Goal: Information Seeking & Learning: Learn about a topic

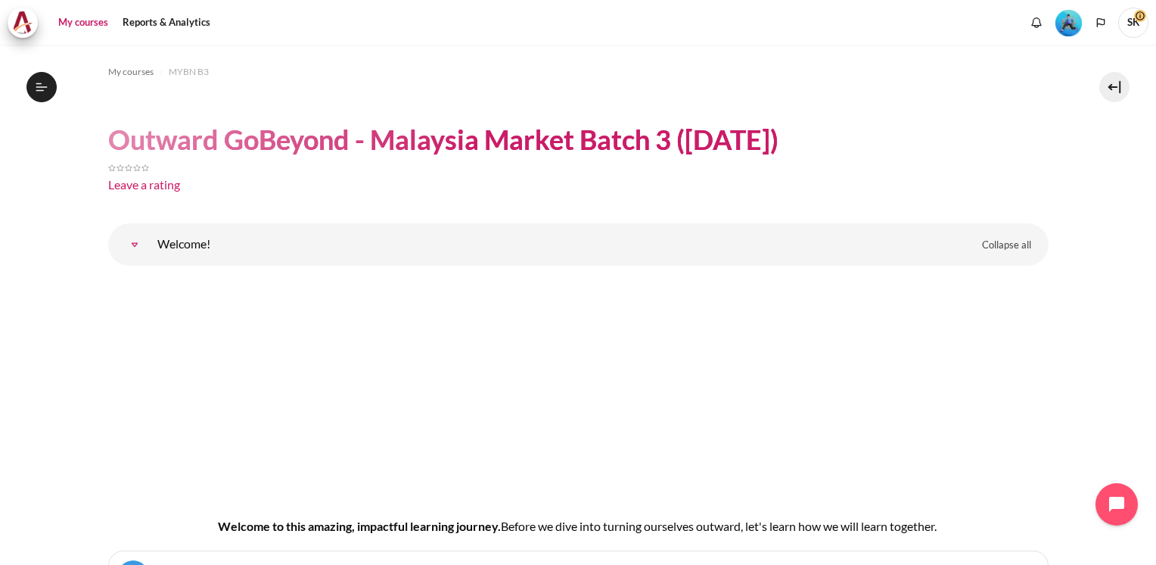
click at [85, 24] on link "My courses" at bounding box center [83, 23] width 61 height 30
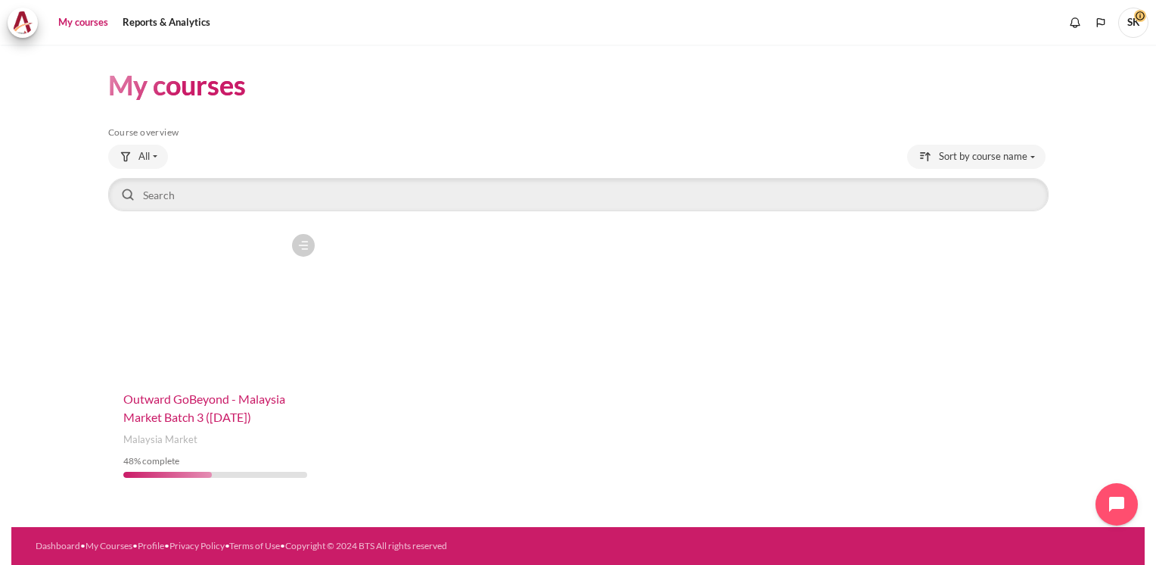
click at [203, 411] on span "Outward GoBeyond - Malaysia Market Batch 3 ([DATE])" at bounding box center [204, 407] width 162 height 33
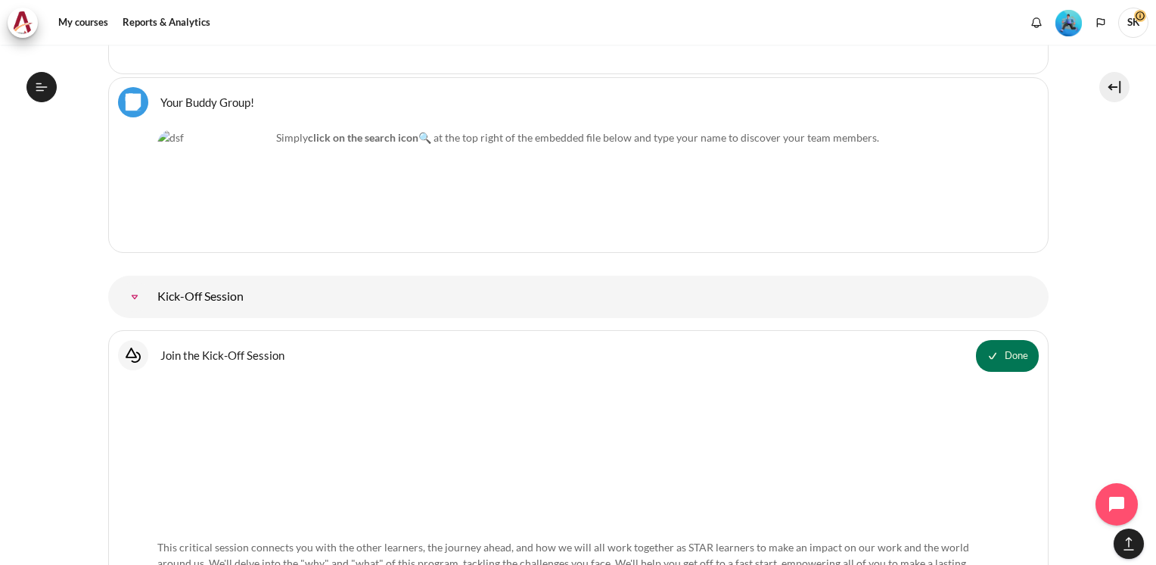
scroll to position [889, 0]
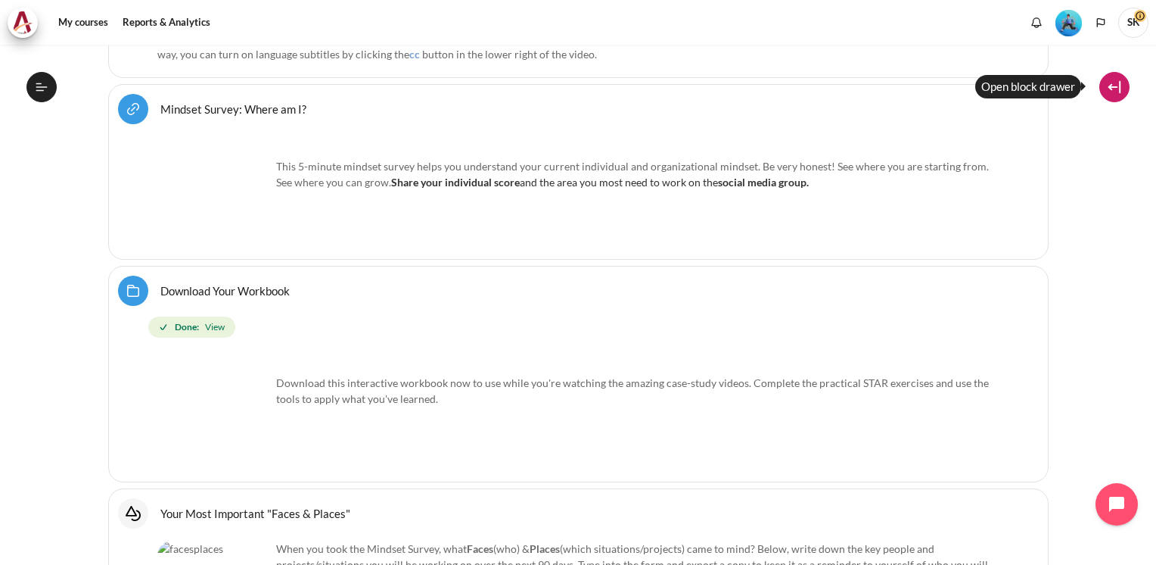
click at [1117, 77] on button at bounding box center [1115, 87] width 30 height 30
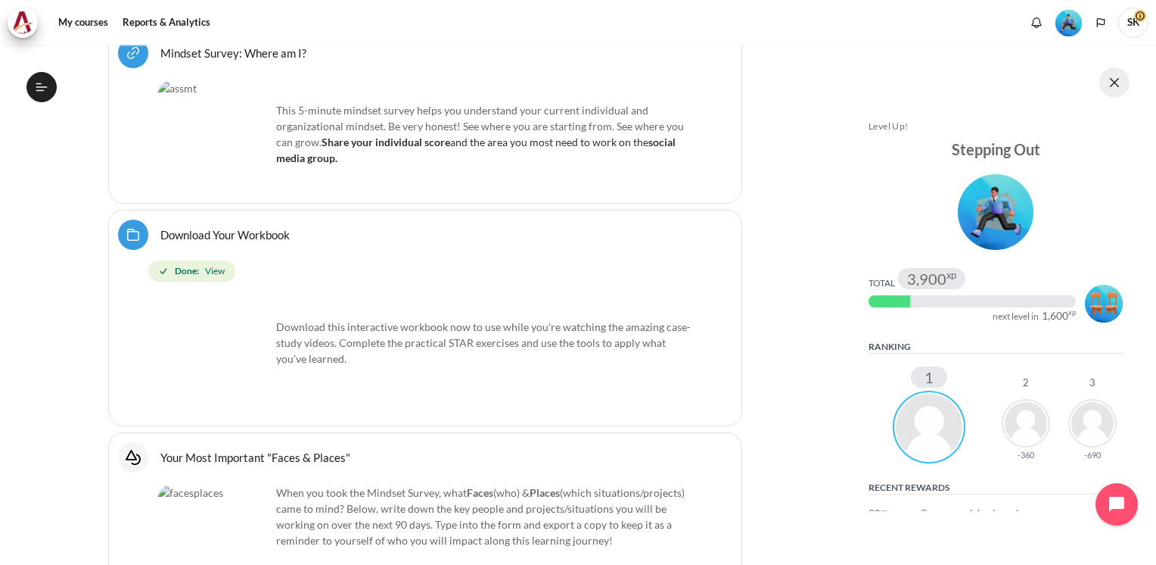
click at [1117, 81] on button at bounding box center [1115, 82] width 30 height 30
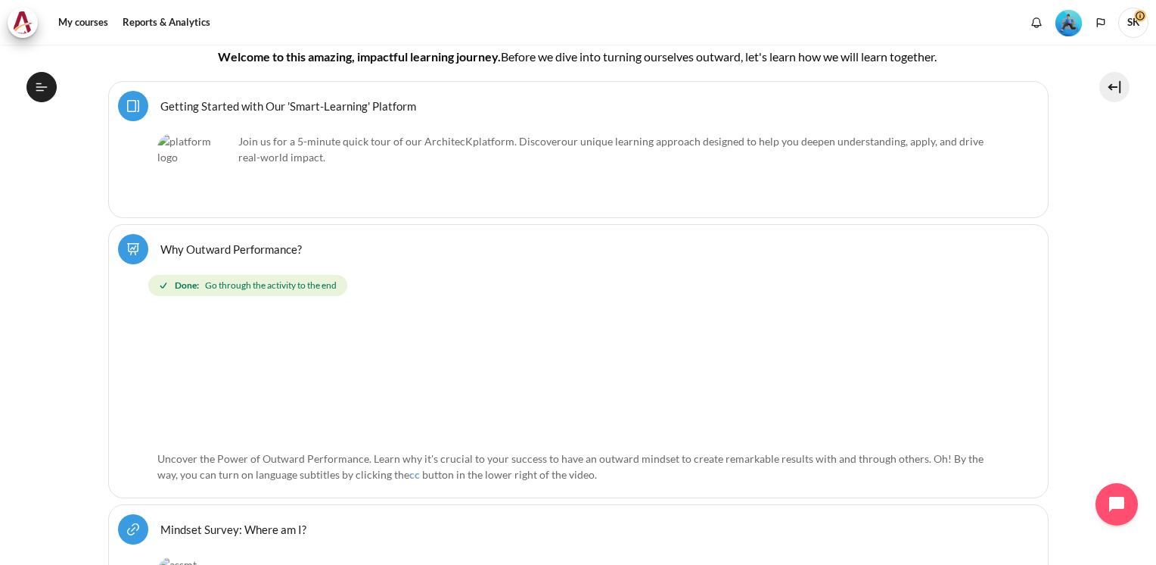
scroll to position [963, 0]
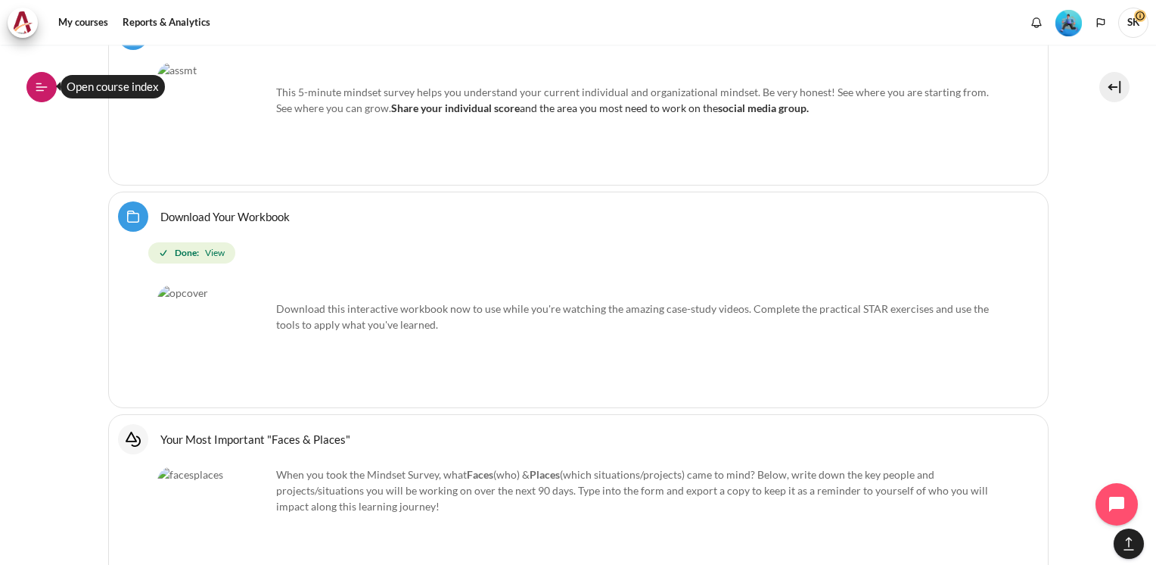
click at [51, 86] on button "Open course index" at bounding box center [41, 87] width 30 height 30
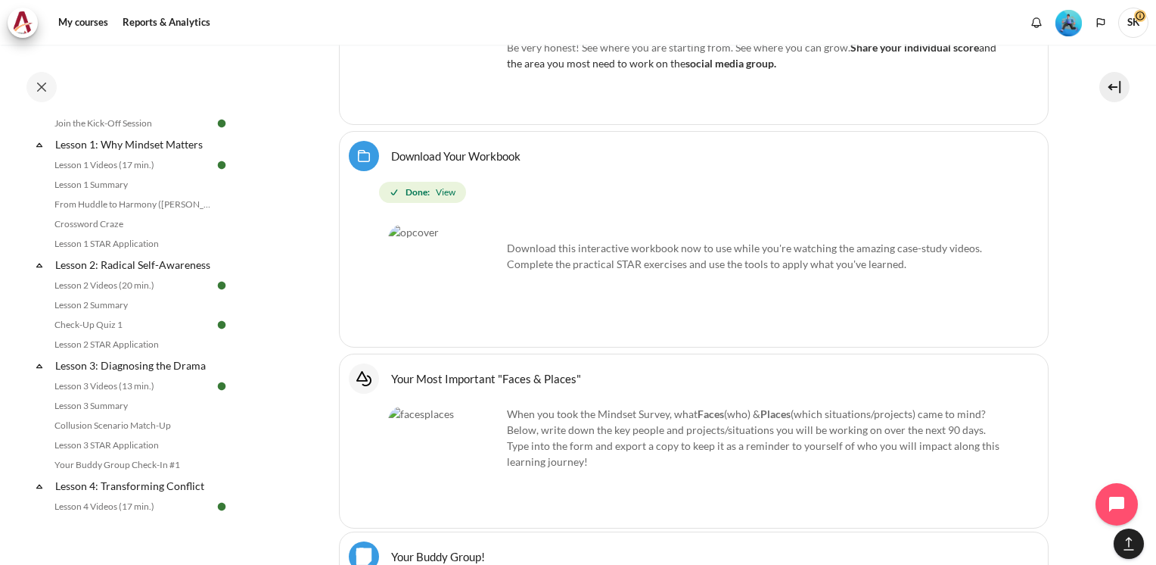
scroll to position [216, 0]
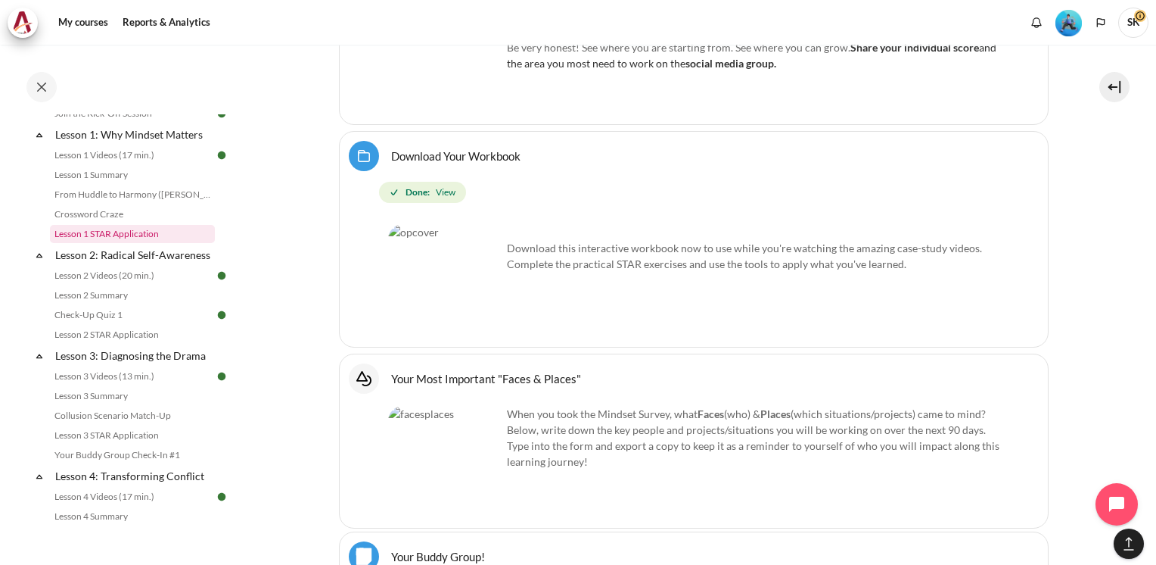
click at [124, 234] on link "Lesson 1 STAR Application" at bounding box center [132, 234] width 165 height 18
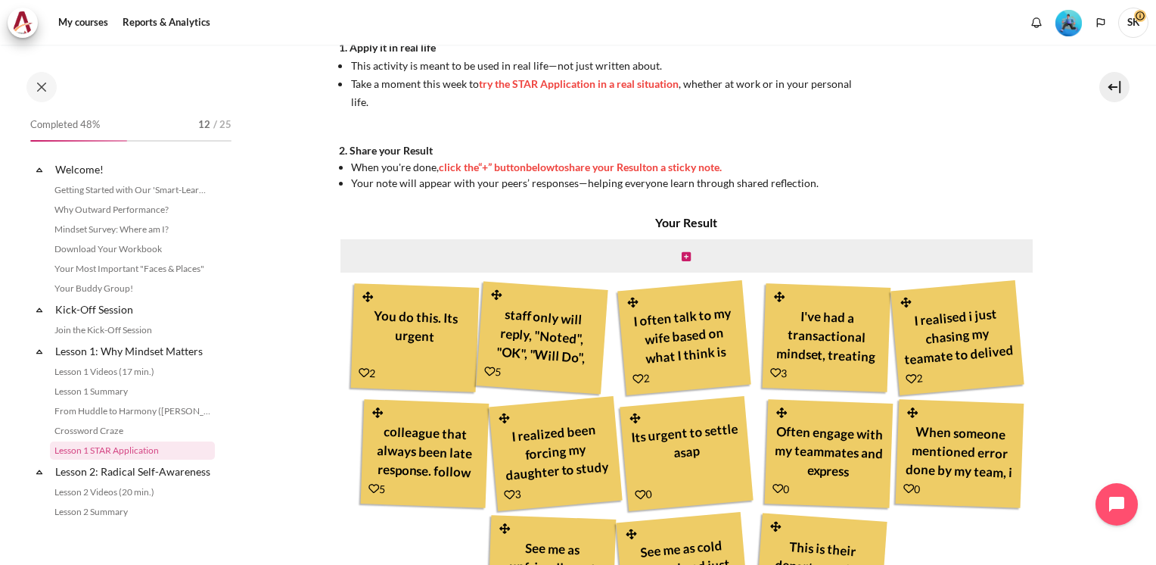
scroll to position [132, 0]
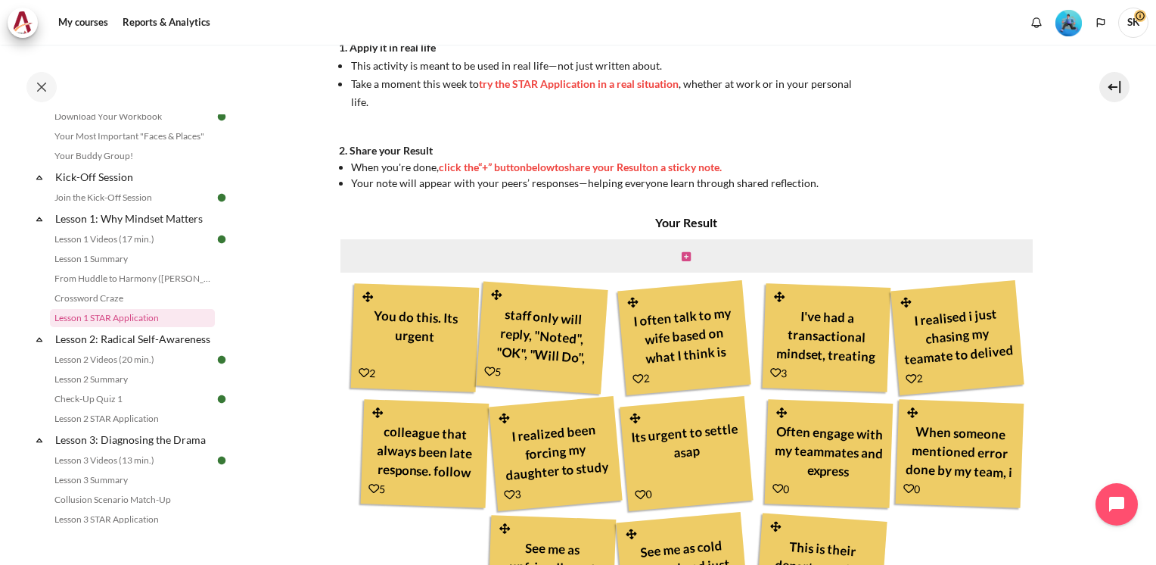
click at [686, 262] on icon "Content" at bounding box center [686, 256] width 9 height 11
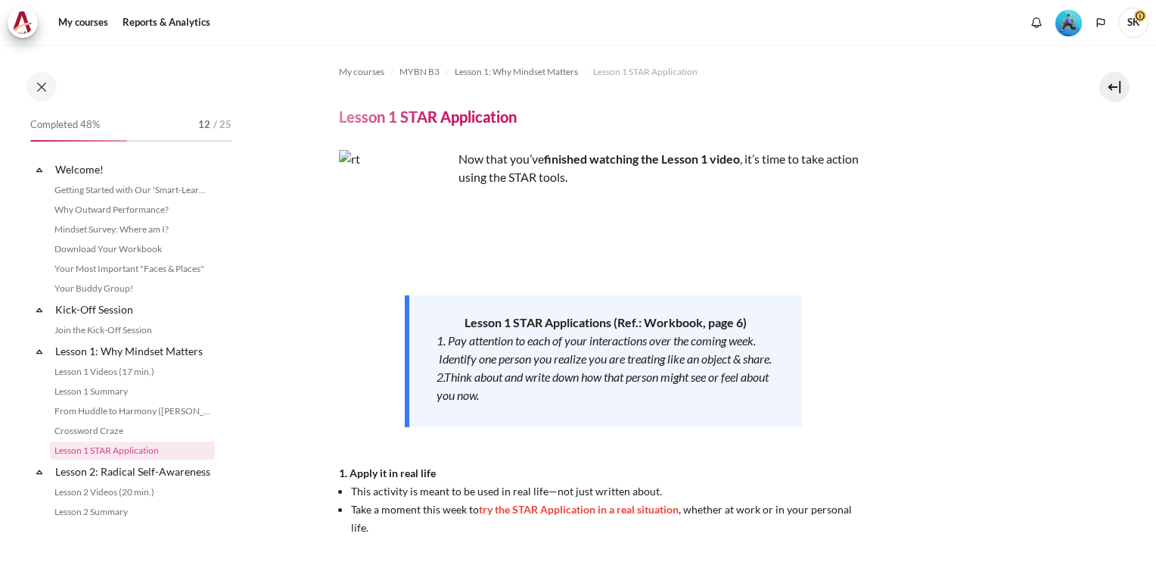
scroll to position [132, 0]
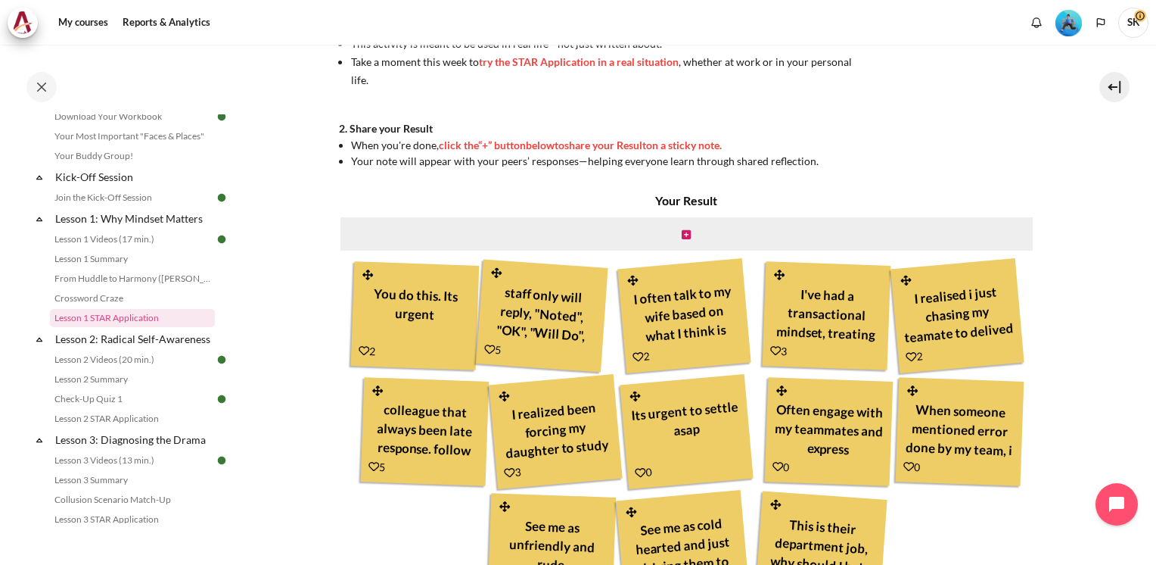
scroll to position [475, 0]
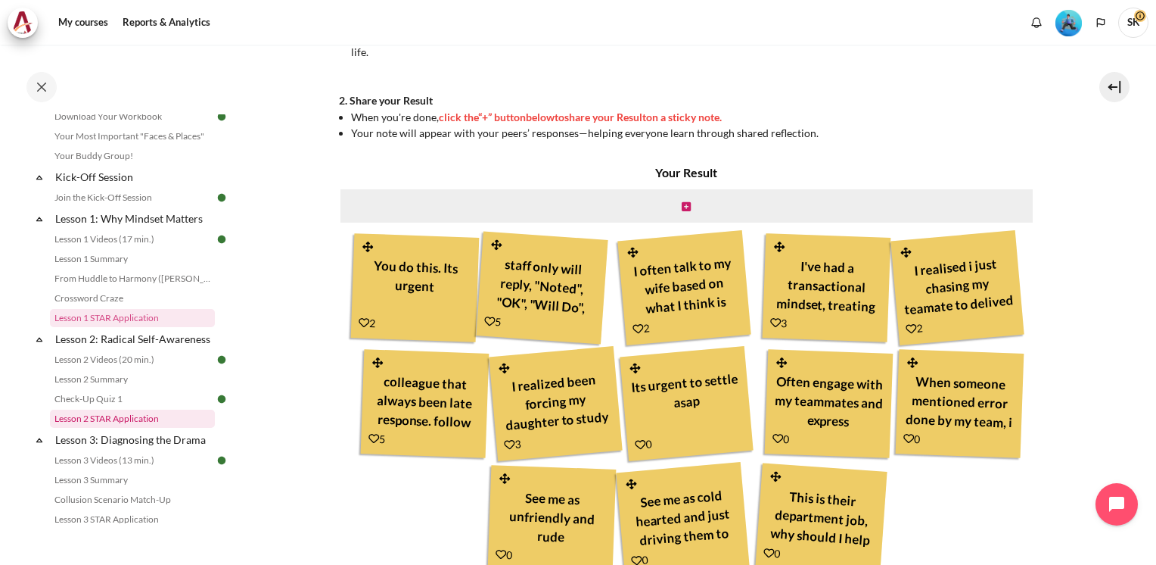
click at [142, 428] on link "Lesson 2 STAR Application" at bounding box center [132, 418] width 165 height 18
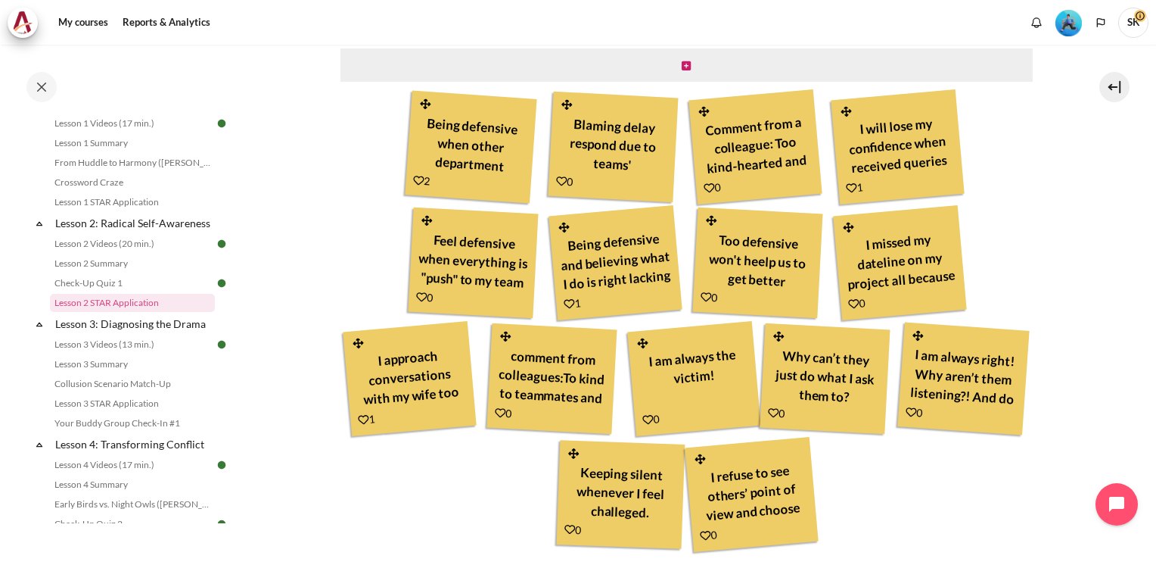
scroll to position [530, 0]
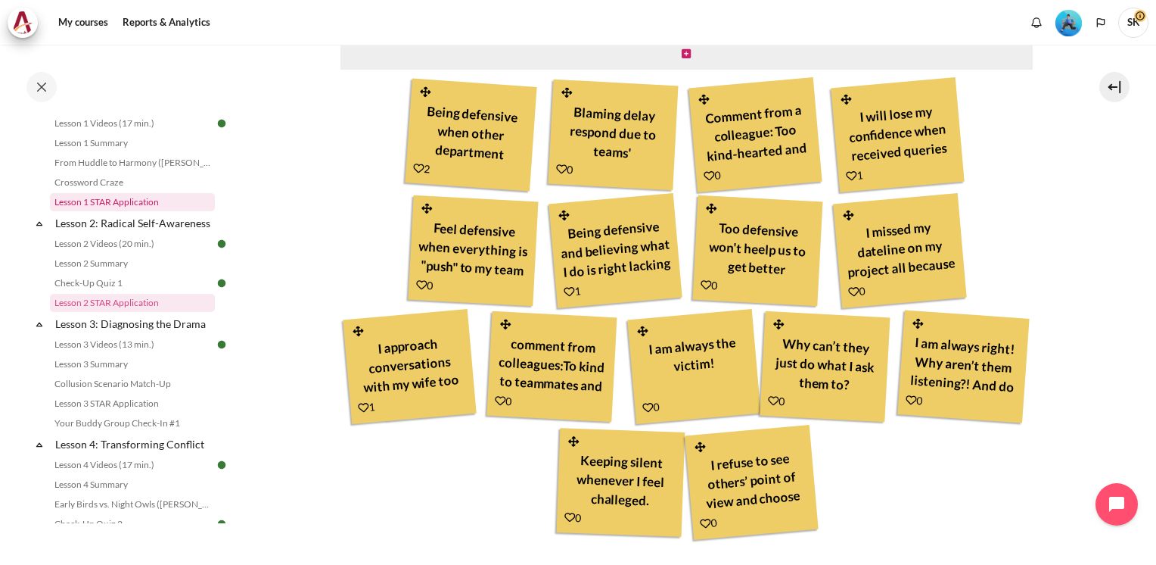
click at [121, 198] on link "Lesson 1 STAR Application" at bounding box center [132, 202] width 165 height 18
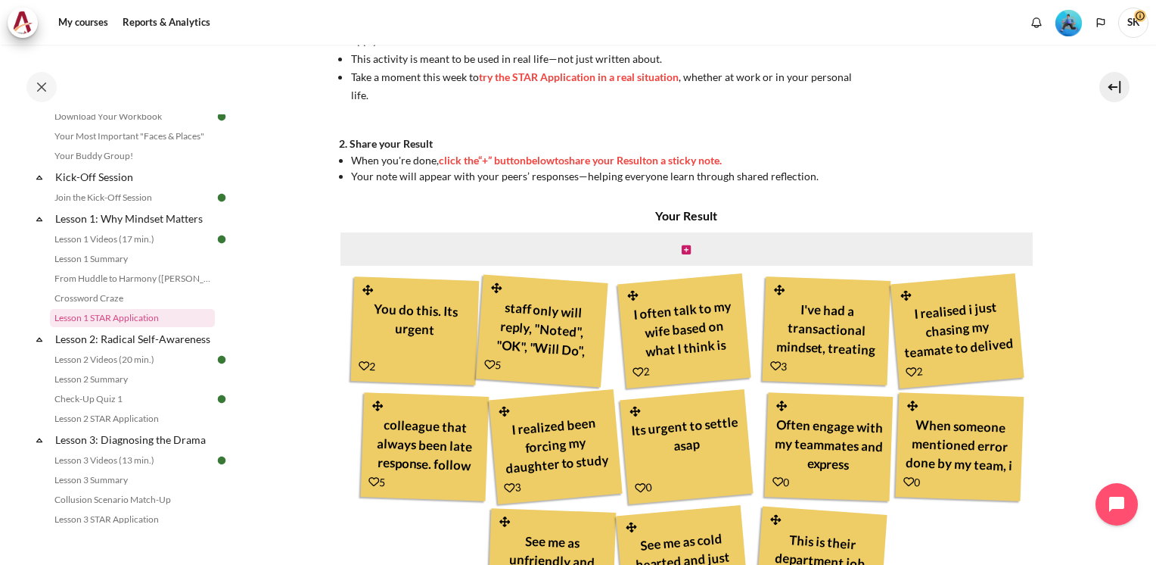
scroll to position [530, 0]
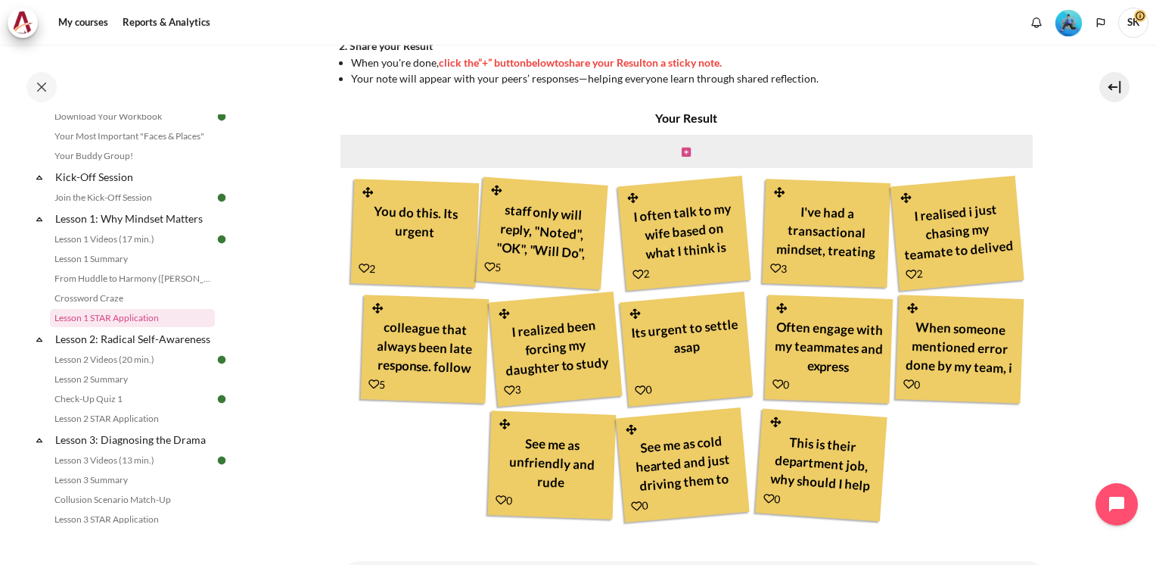
click at [684, 151] on icon "Content" at bounding box center [686, 152] width 9 height 11
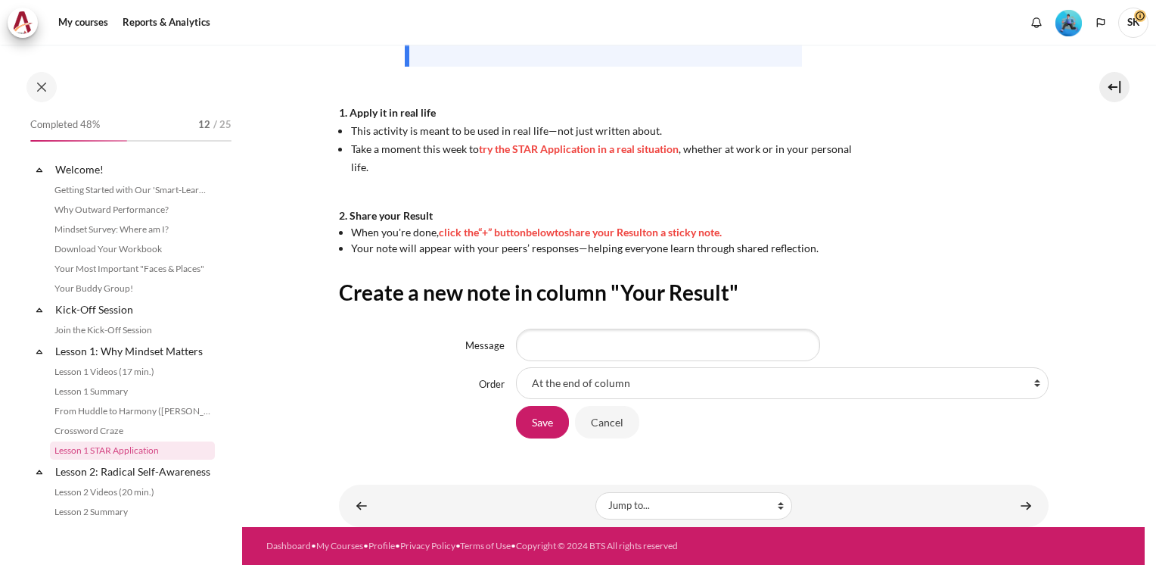
scroll to position [132, 0]
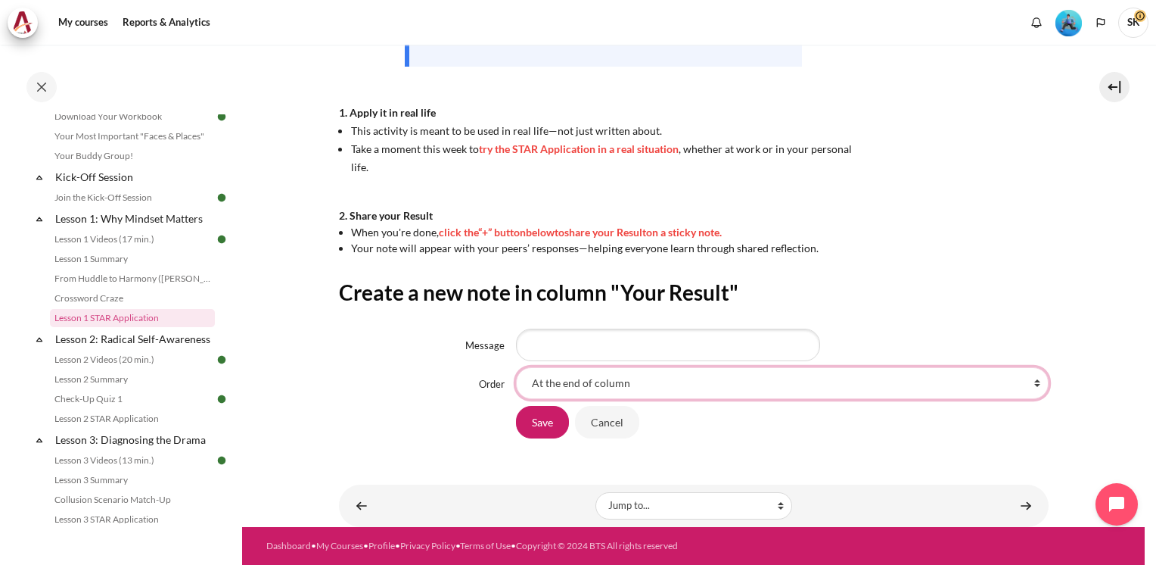
click at [664, 388] on select "At the end of column First place in column After 'You do this. Its urgent' Afte…" at bounding box center [782, 383] width 533 height 32
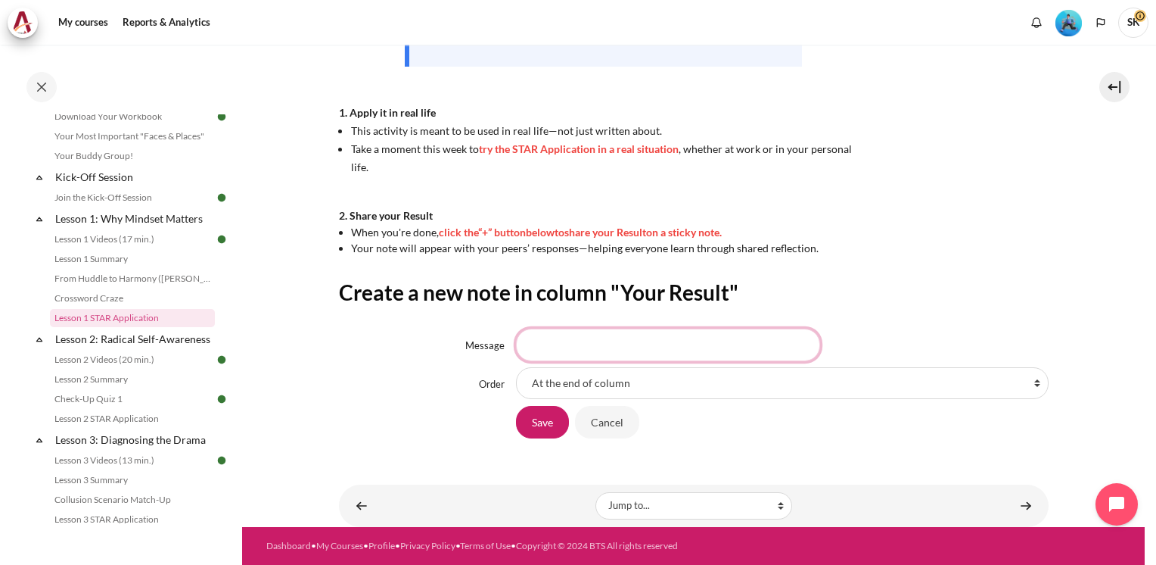
click at [672, 348] on input "Message" at bounding box center [668, 344] width 304 height 32
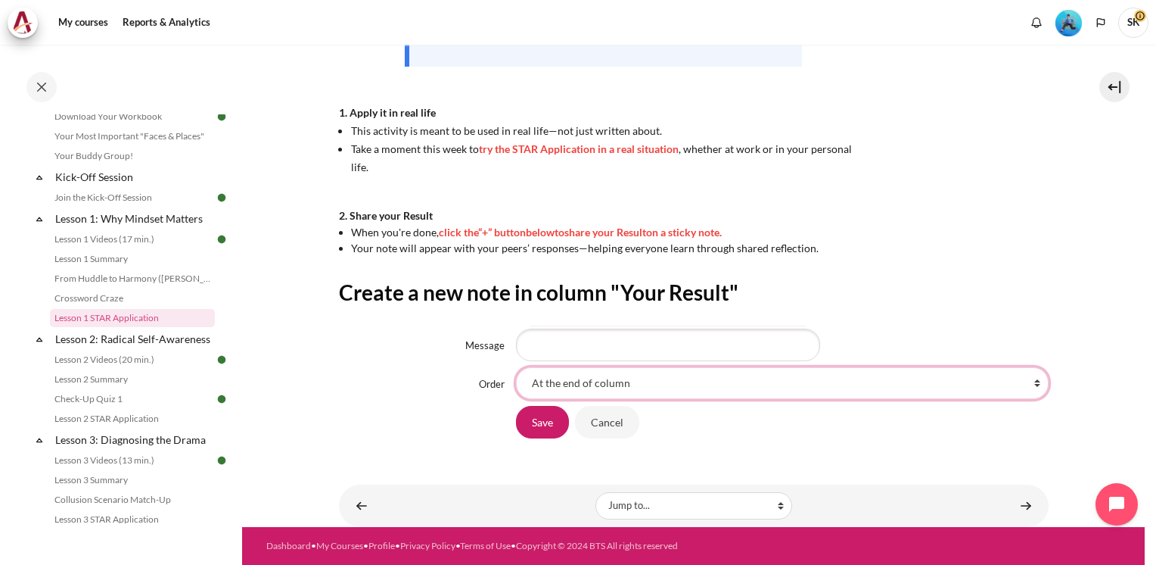
click at [1029, 380] on select "At the end of column First place in column After 'You do this. Its urgent' Afte…" at bounding box center [782, 383] width 533 height 32
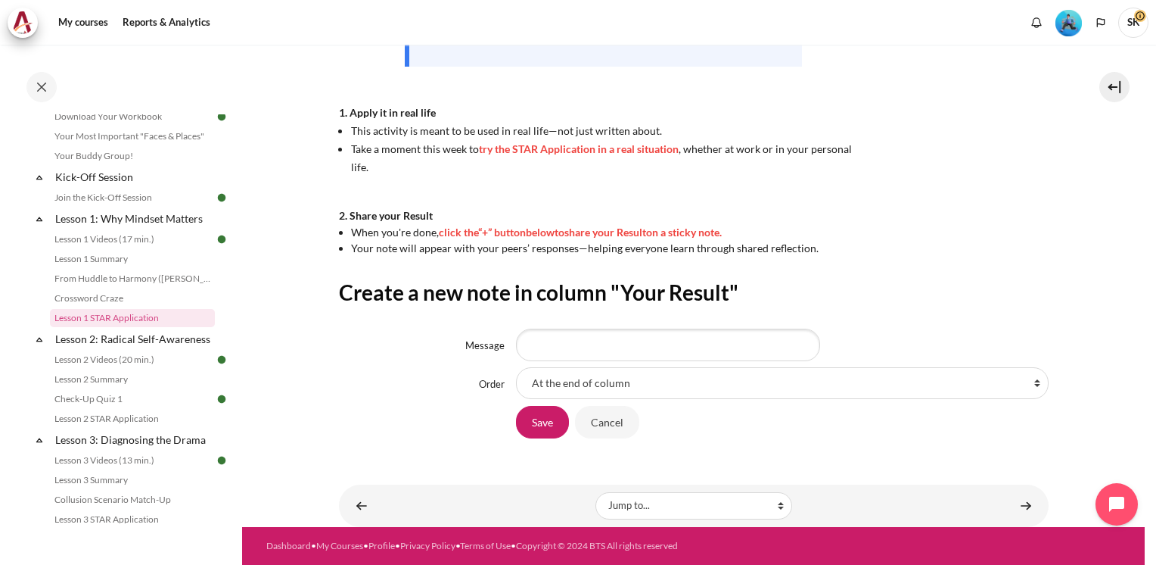
click at [1093, 247] on section "My courses MYBN B3 Lesson 1: Why Mindset Matters Lesson 1 STAR Application Less…" at bounding box center [693, 105] width 903 height 842
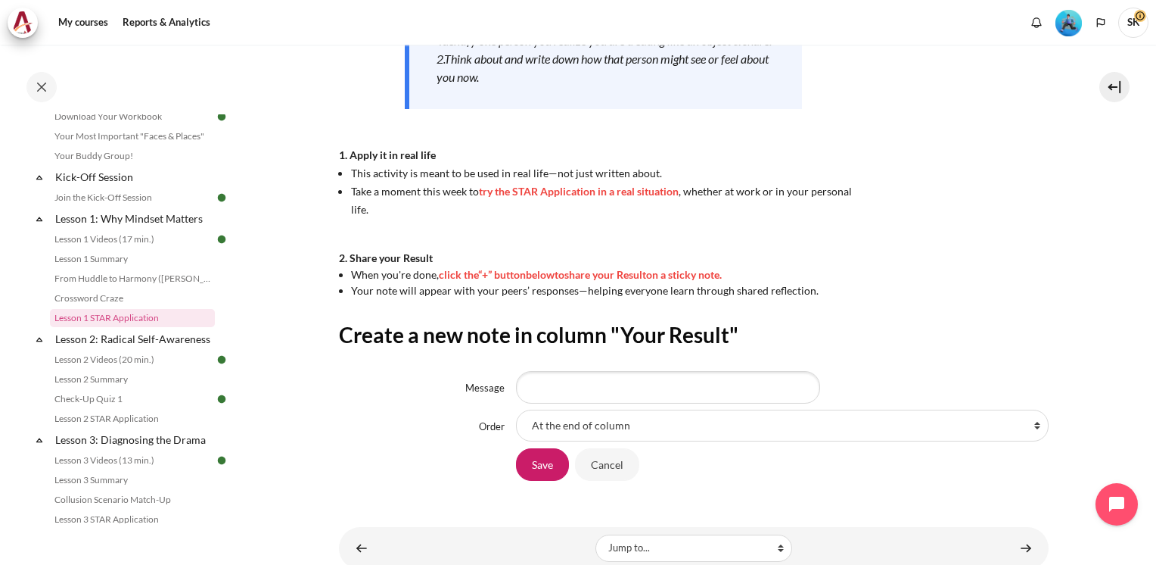
scroll to position [241, 0]
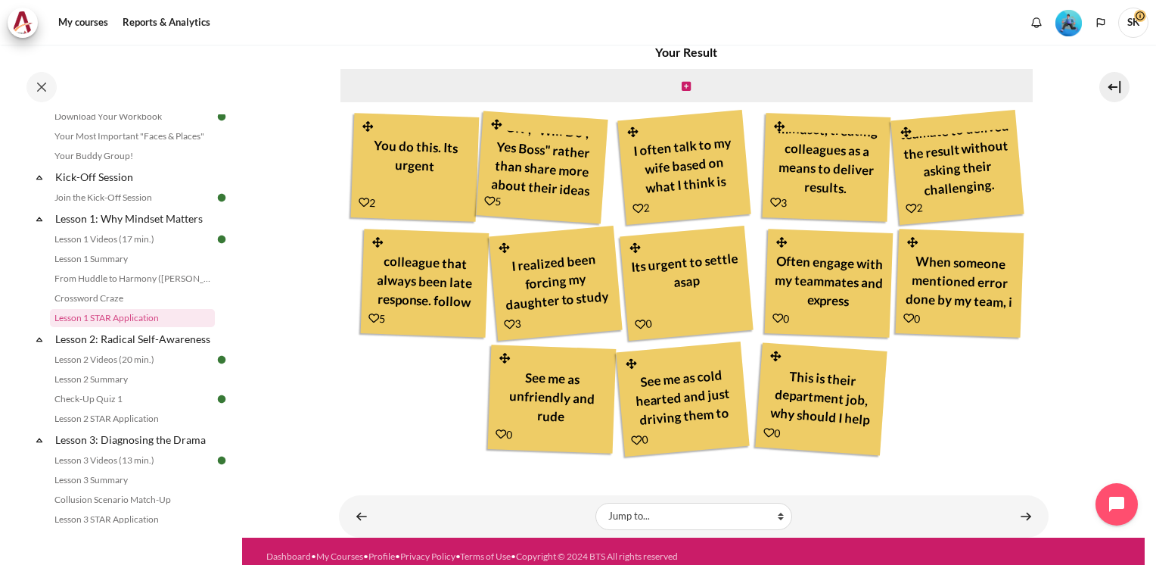
scroll to position [605, 0]
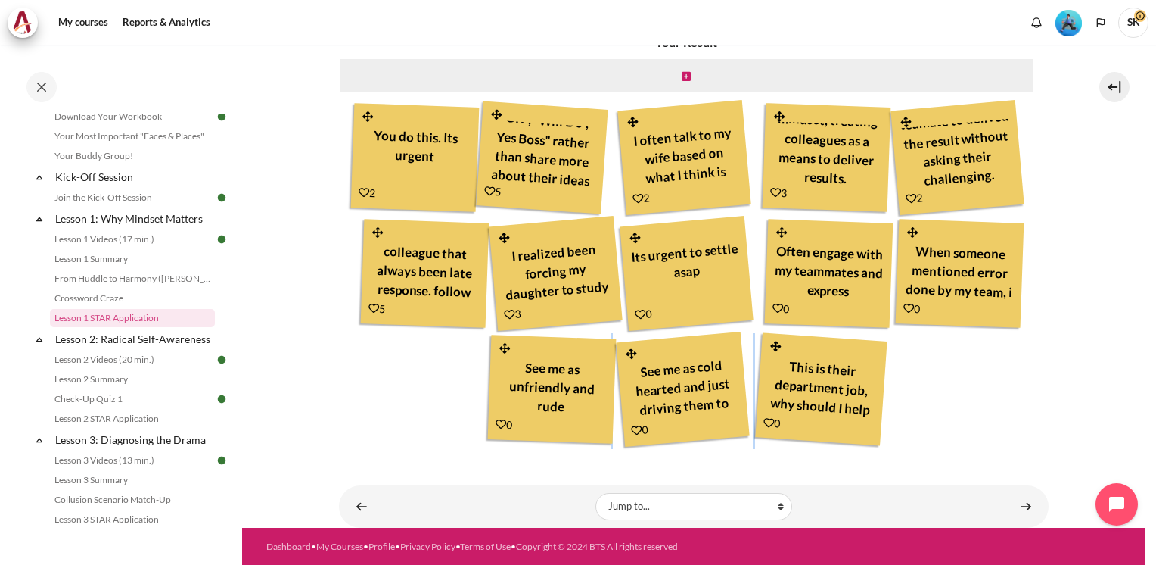
drag, startPoint x: 1146, startPoint y: 389, endPoint x: 1159, endPoint y: 250, distance: 139.9
click at [1156, 250] on html "Skip to main content Open course index Completed 48% 12 / 25 Expand Collapse" at bounding box center [578, 282] width 1156 height 565
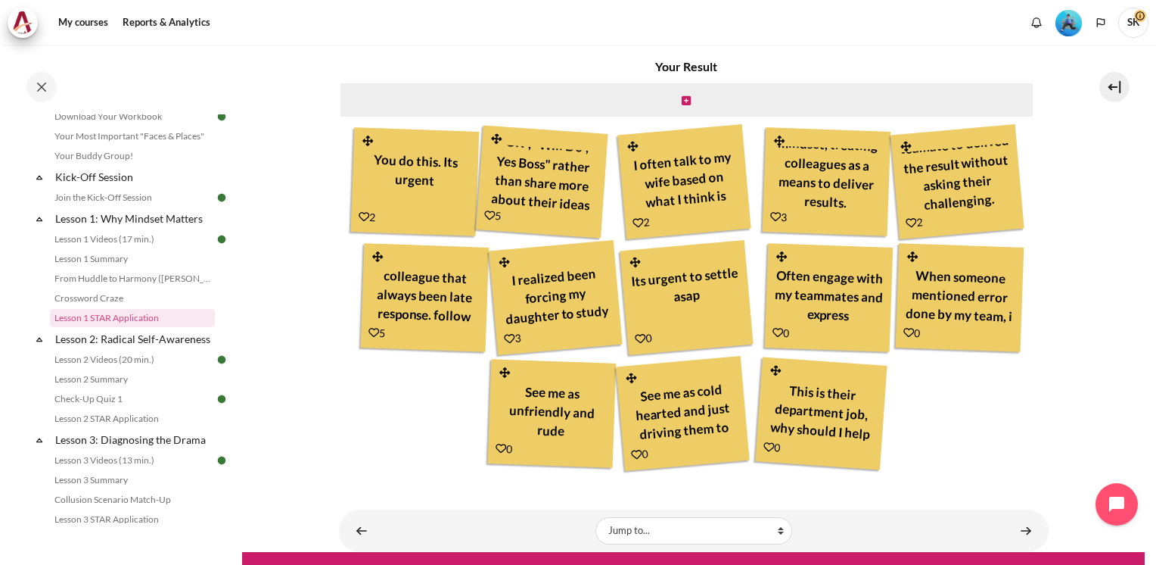
scroll to position [590, 0]
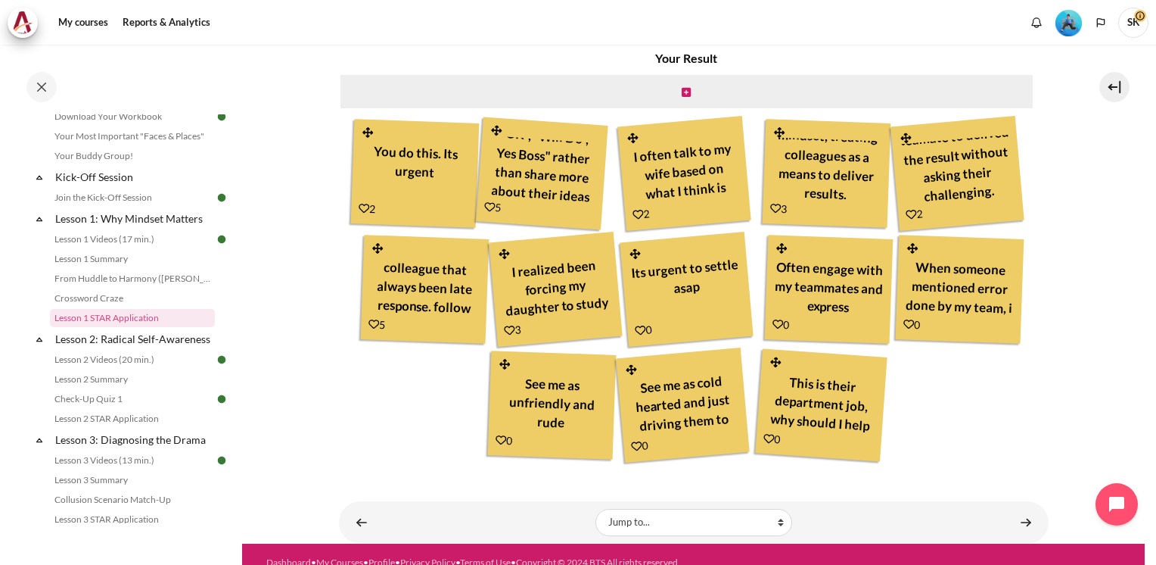
click at [723, 157] on div "I often talk to my wife based on what I think is right, without considering how…" at bounding box center [684, 171] width 115 height 72
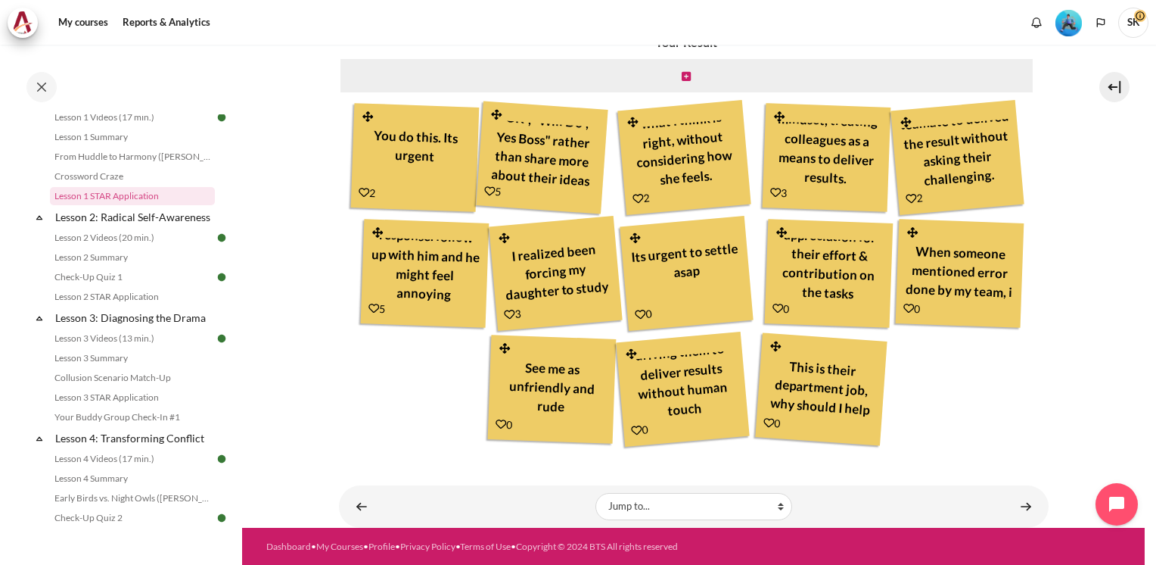
scroll to position [265, 0]
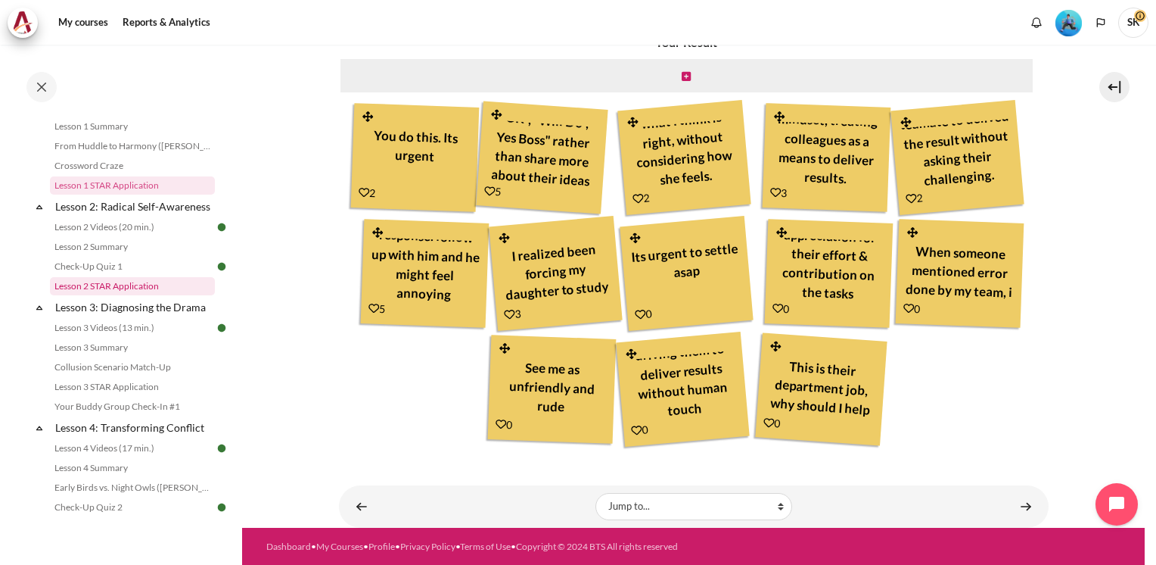
click at [120, 295] on link "Lesson 2 STAR Application" at bounding box center [132, 286] width 165 height 18
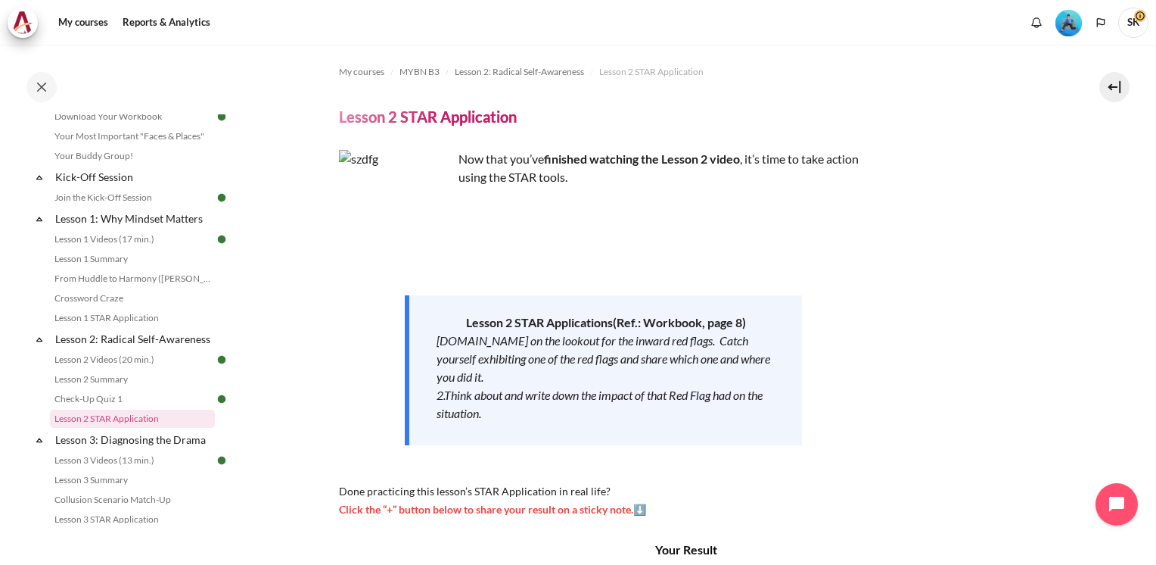
scroll to position [139, 0]
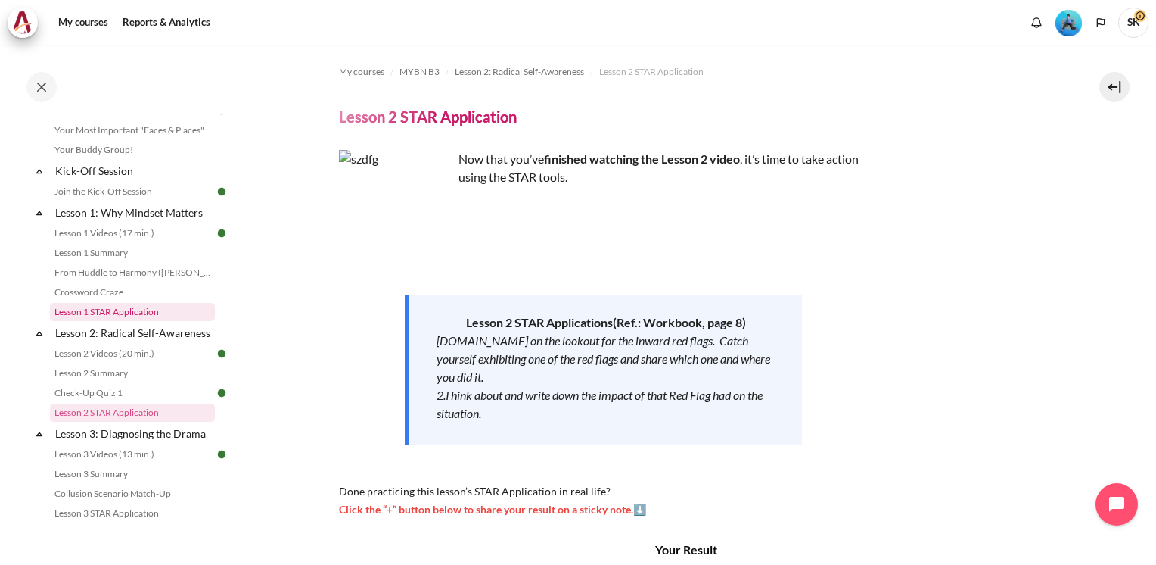
click at [135, 315] on link "Lesson 1 STAR Application" at bounding box center [132, 312] width 165 height 18
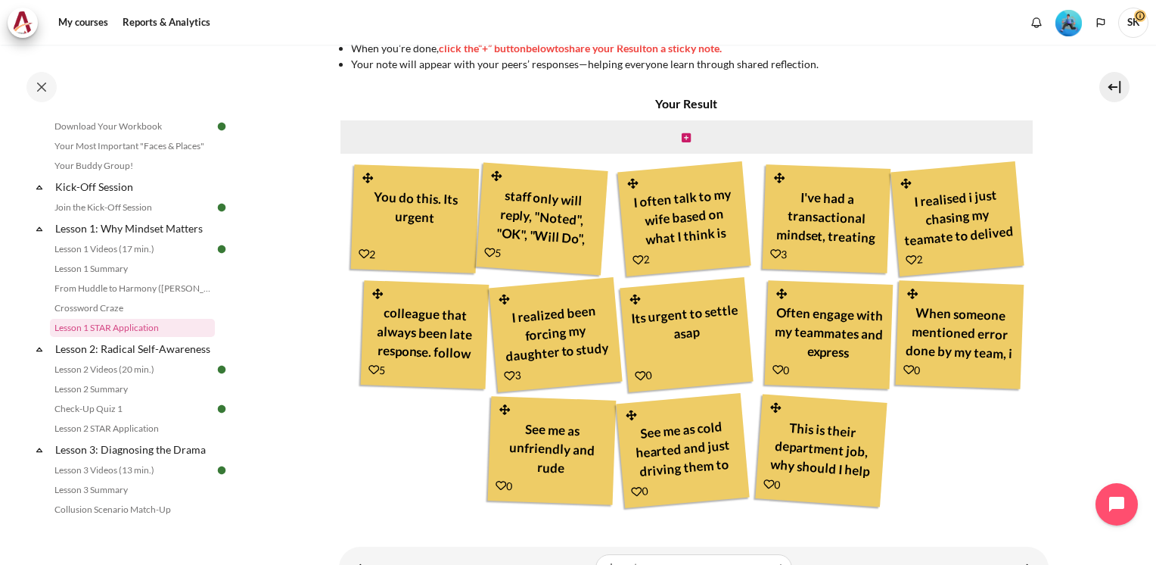
scroll to position [184, 0]
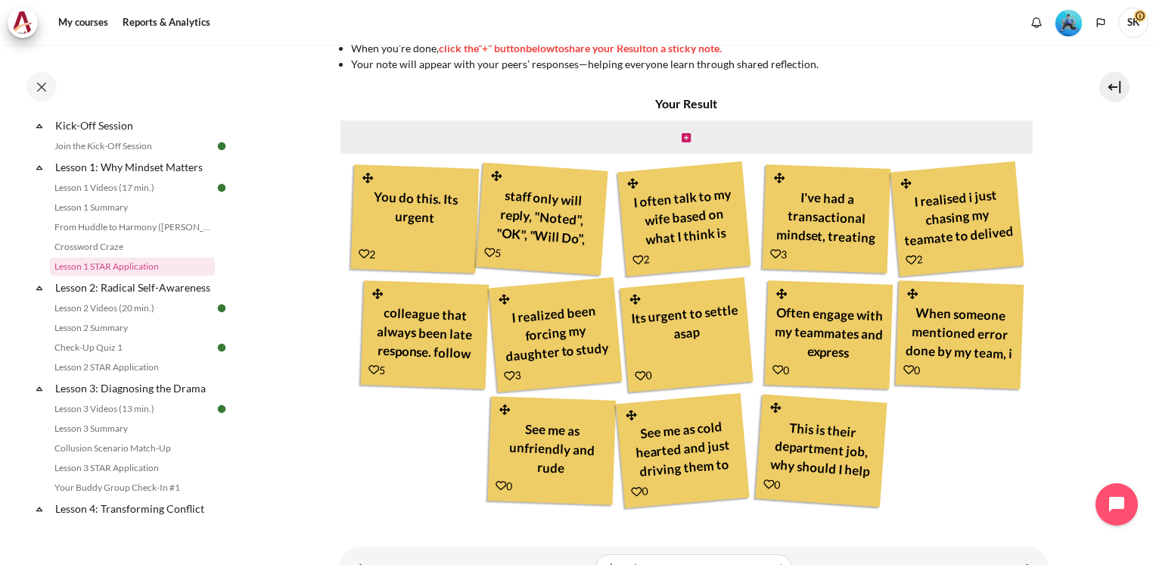
drag, startPoint x: 239, startPoint y: 195, endPoint x: 238, endPoint y: 182, distance: 13.0
click at [238, 182] on div "Completed 48% 12 / 25 Expand Collapse Welcome! Highlighted" at bounding box center [121, 304] width 242 height 518
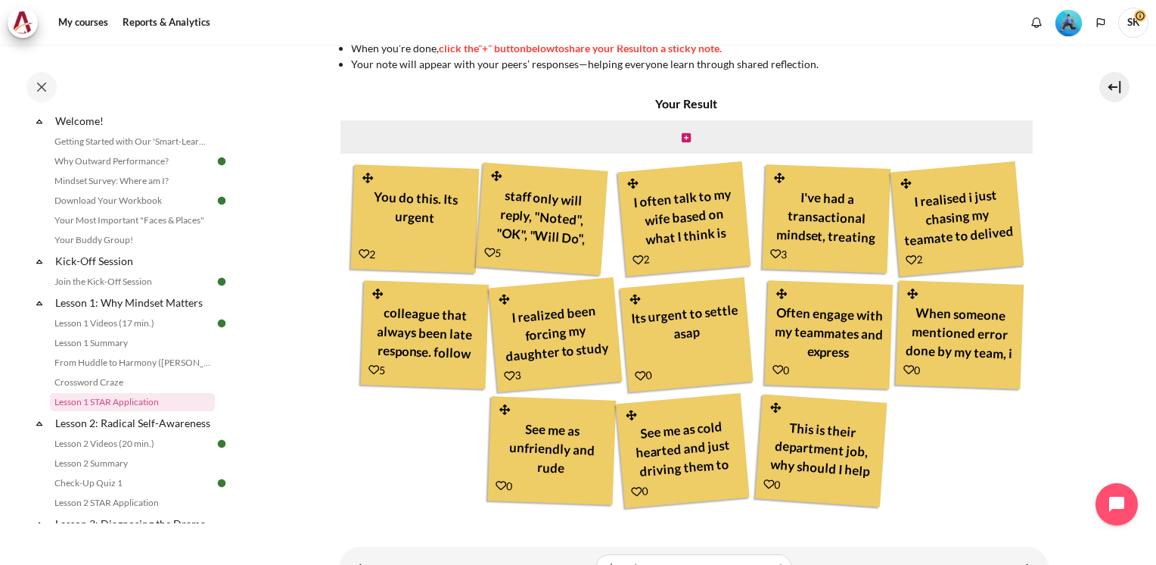
drag, startPoint x: 1063, startPoint y: 388, endPoint x: 1057, endPoint y: 402, distance: 15.2
click at [1063, 388] on section "My courses MYBN B3 Lesson 1: Why Mindset Matters Lesson 1 STAR Application Less…" at bounding box center [693, 44] width 903 height 1088
click at [1054, 406] on section "My courses MYBN B3 Lesson 1: Why Mindset Matters Lesson 1 STAR Application Less…" at bounding box center [693, 44] width 903 height 1088
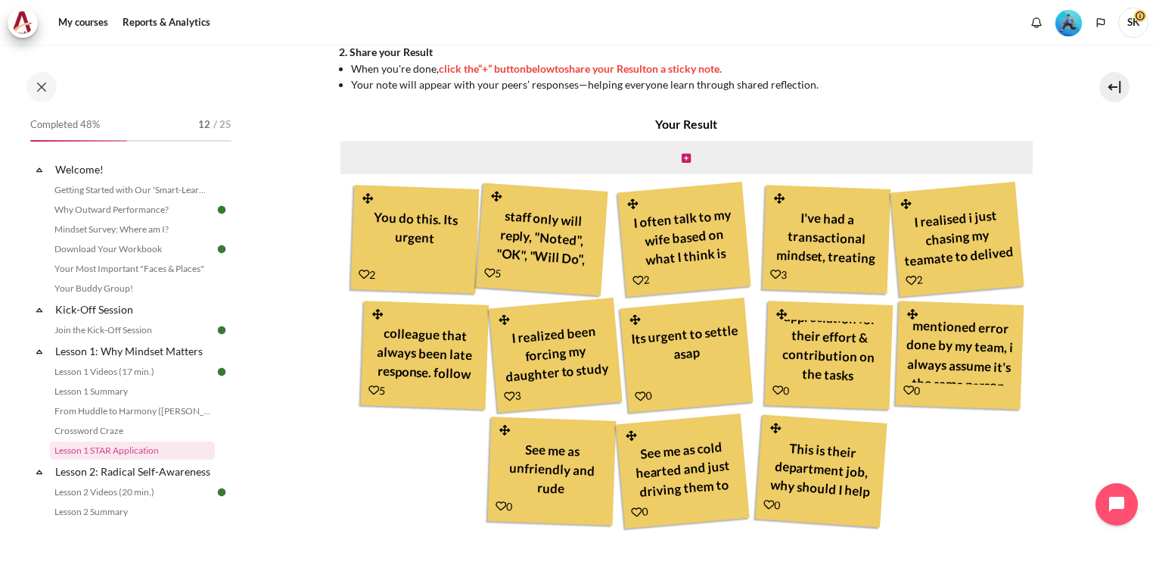
scroll to position [2, 0]
drag, startPoint x: 1146, startPoint y: 382, endPoint x: 1146, endPoint y: 322, distance: 59.8
click at [1146, 322] on div "My courses MYBN B3 Lesson 1: Why Mindset Matters Lesson 1 STAR Application Less…" at bounding box center [578, 305] width 1156 height 520
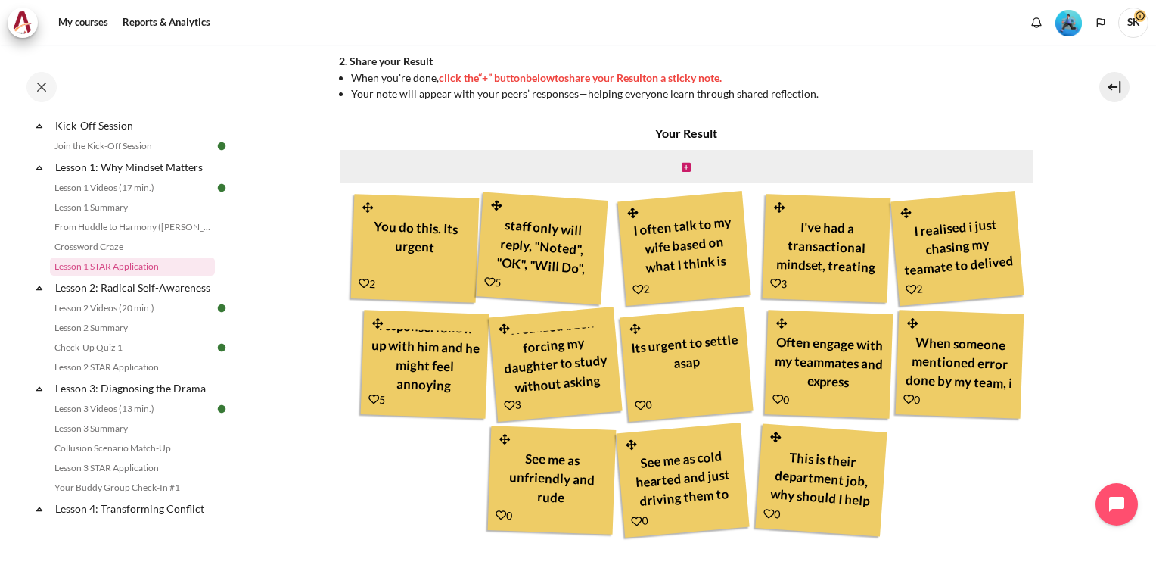
scroll to position [503, 0]
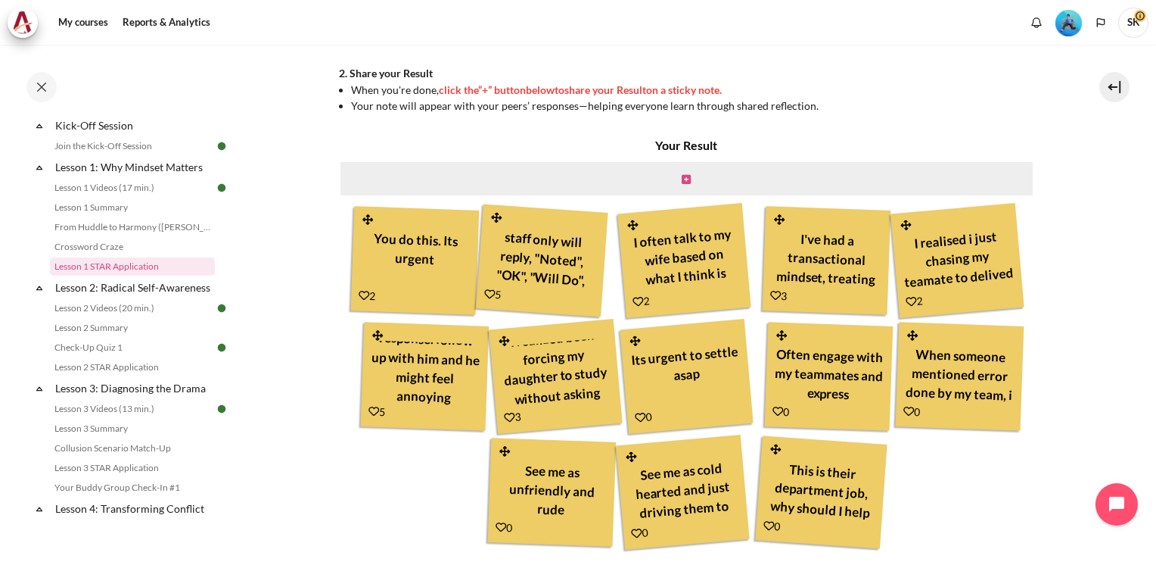
click at [684, 176] on icon "Content" at bounding box center [686, 179] width 9 height 11
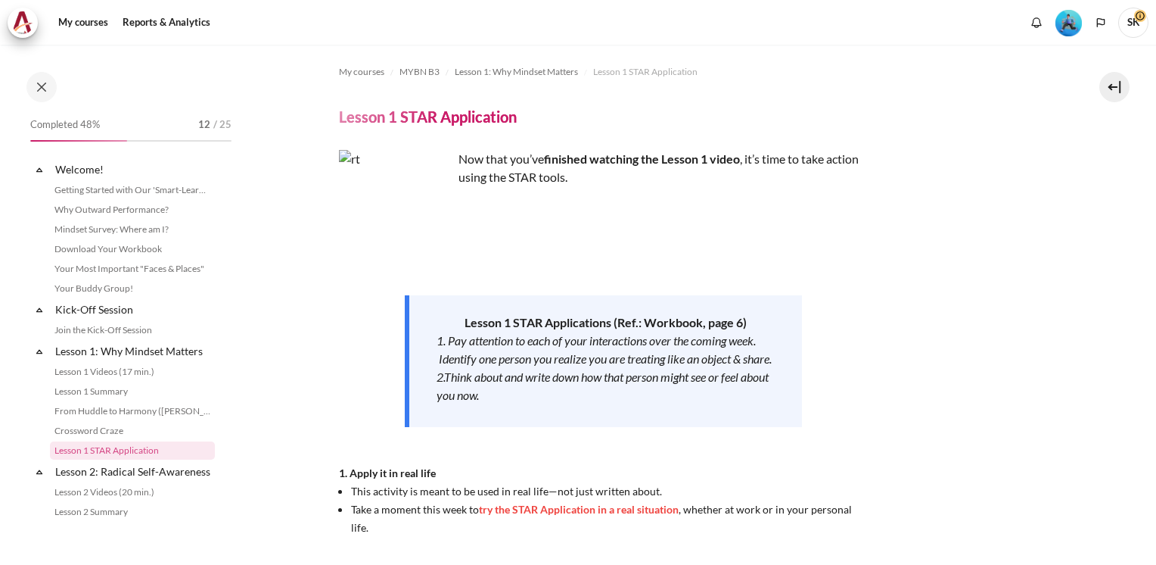
scroll to position [356, 0]
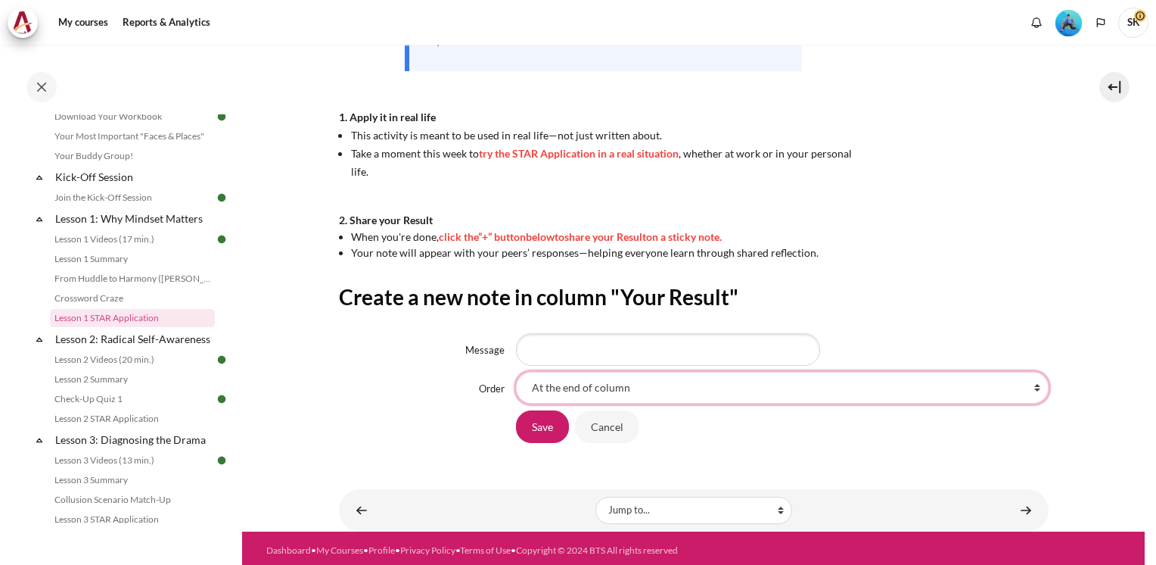
click at [1027, 386] on select "At the end of column First place in column After 'You do this. Its urgent' Afte…" at bounding box center [782, 388] width 533 height 32
select select "27"
click at [516, 372] on select "At the end of column First place in column After 'You do this. Its urgent' Afte…" at bounding box center [782, 388] width 533 height 32
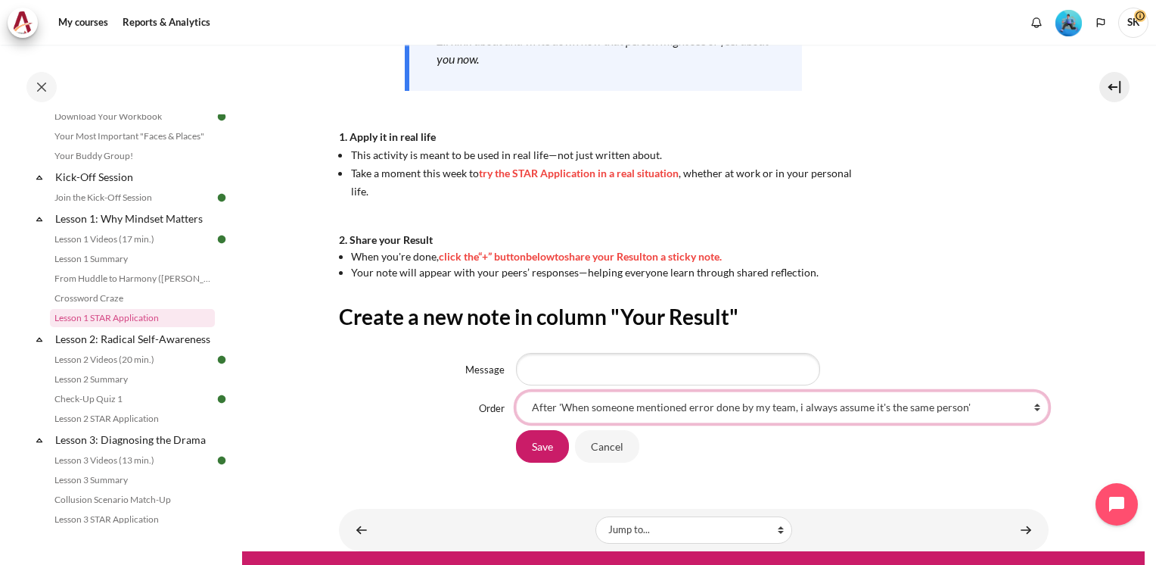
scroll to position [360, 0]
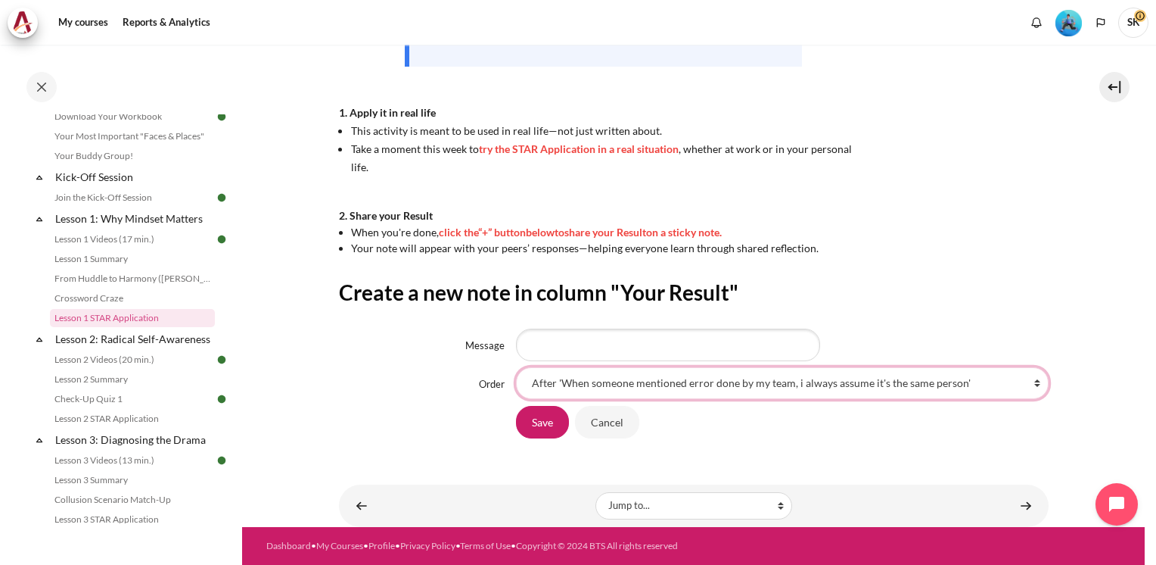
click at [1029, 378] on select "At the end of column First place in column After 'You do this. Its urgent' Afte…" at bounding box center [782, 383] width 533 height 32
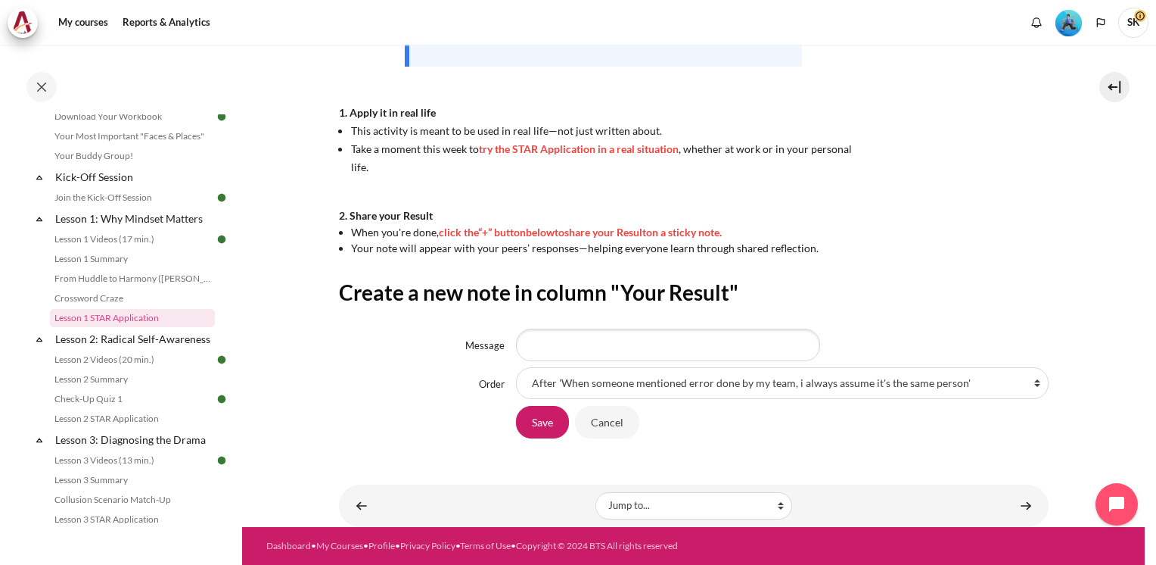
click at [1080, 235] on section "My courses MYBN B3 Lesson 1: Why Mindset Matters Lesson 1 STAR Application Less…" at bounding box center [693, 105] width 903 height 842
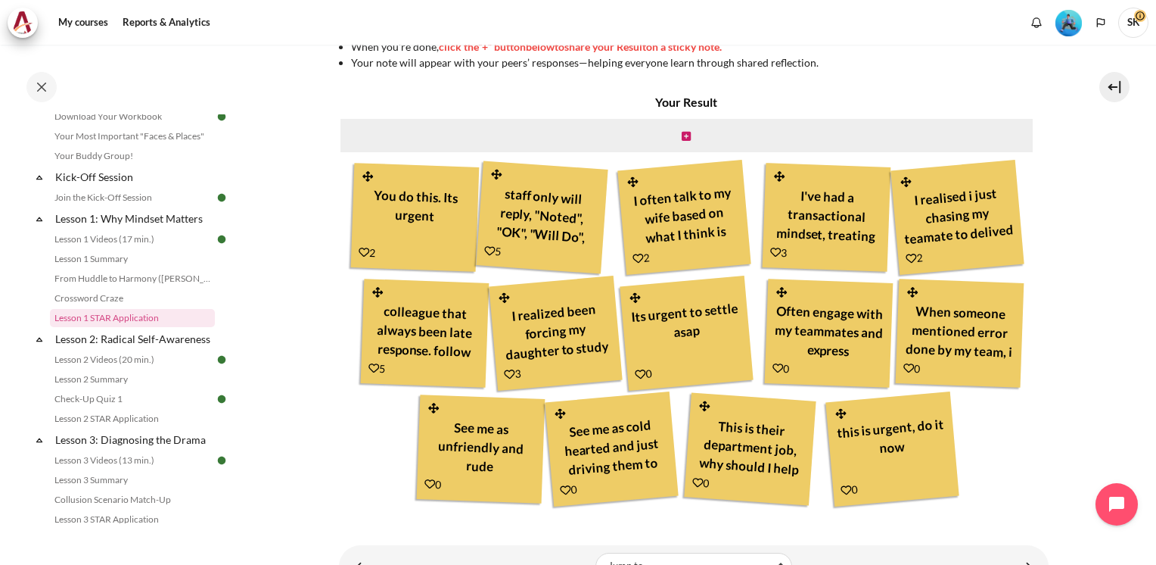
scroll to position [552, 0]
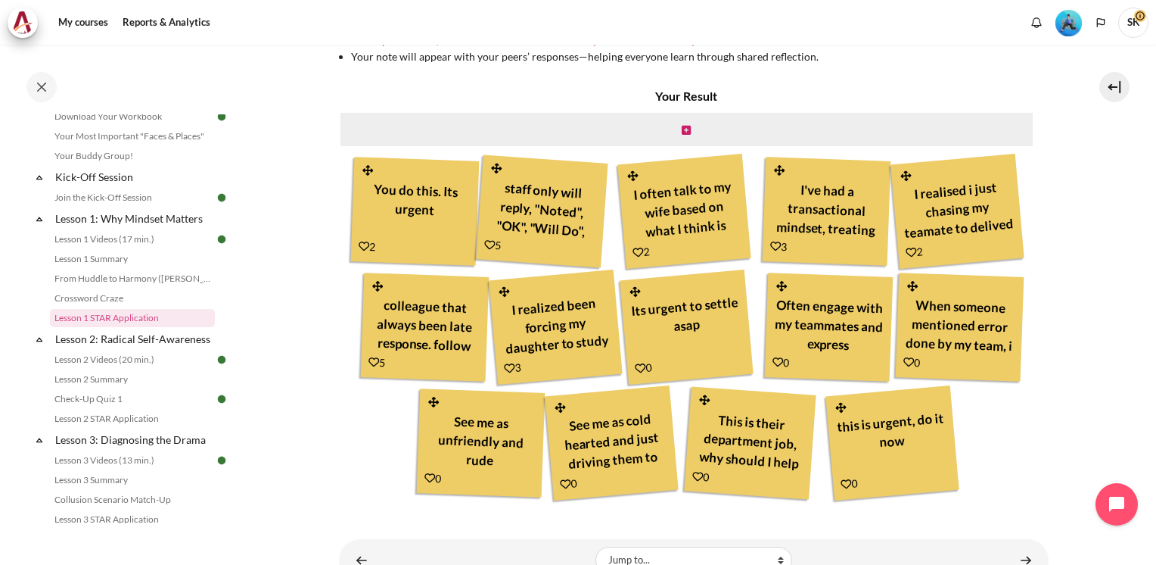
click at [690, 124] on div "Content" at bounding box center [687, 129] width 696 height 36
click at [682, 129] on icon "Content" at bounding box center [686, 130] width 9 height 11
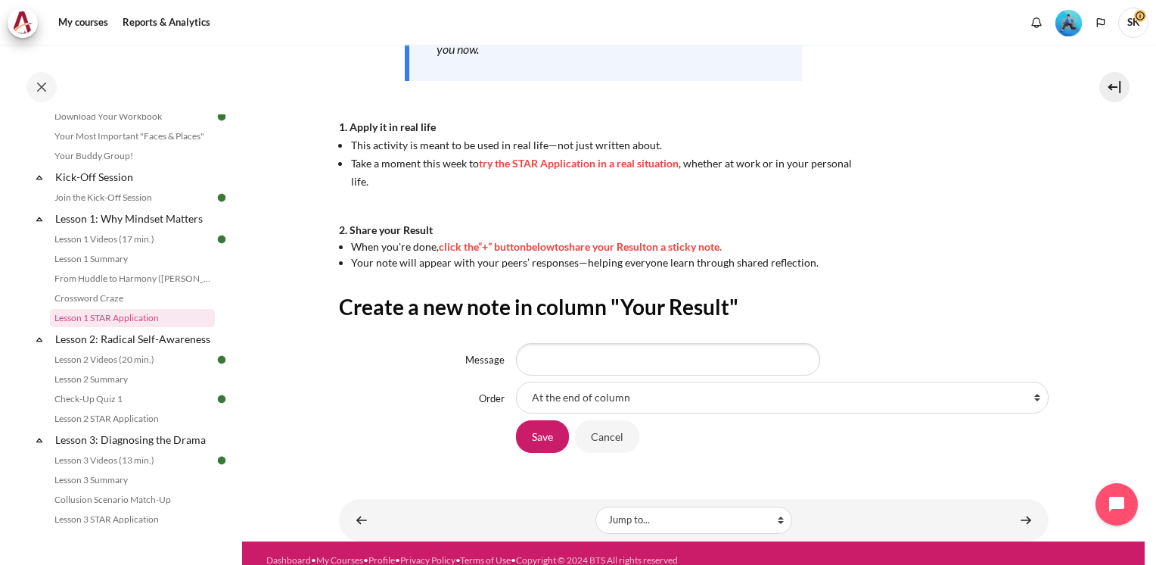
scroll to position [360, 0]
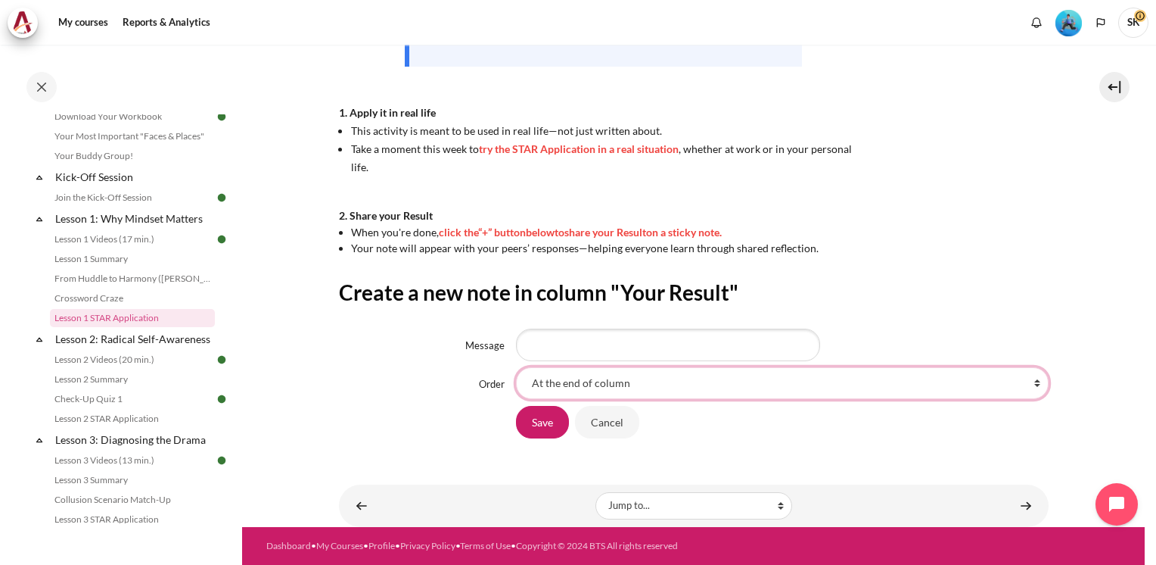
click at [1028, 382] on select "At the end of column First place in column After 'You do this. Its urgent' Afte…" at bounding box center [782, 383] width 533 height 32
select select "27"
click at [516, 367] on select "At the end of column First place in column After 'You do this. Its urgent' Afte…" at bounding box center [782, 383] width 533 height 32
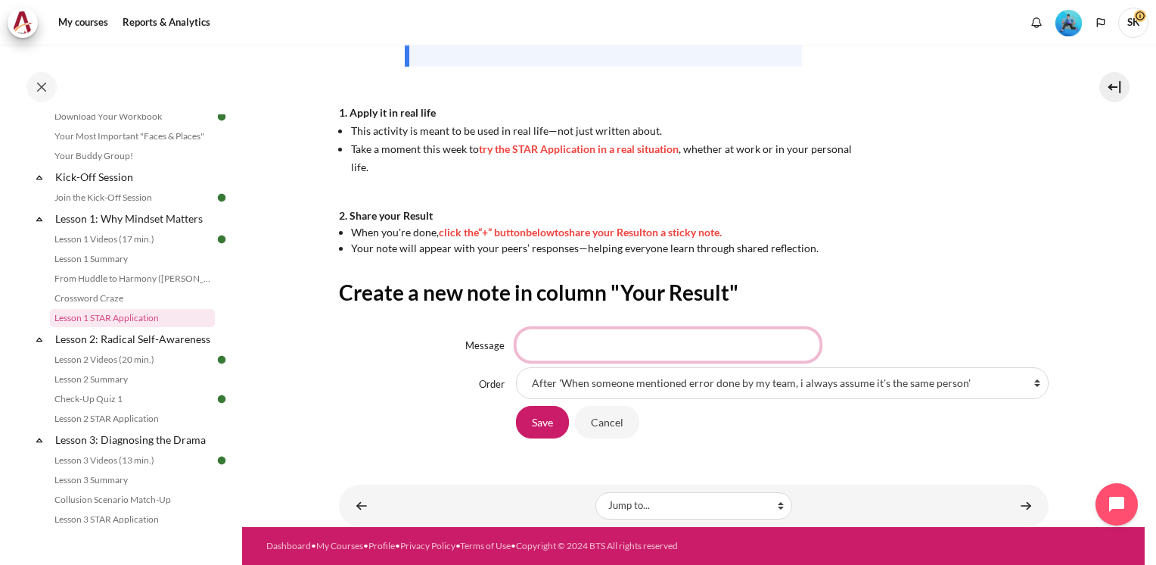
click at [557, 354] on input "Message" at bounding box center [668, 344] width 304 height 32
click at [913, 268] on div "My courses MYBN B3 Lesson 1: Why Mindset Matters Lesson 1 STAR Application Less…" at bounding box center [694, 72] width 710 height 777
click at [675, 346] on input "See me as too strict as I am firm with my prinicples" at bounding box center [668, 344] width 304 height 32
click at [672, 344] on input "See me as too strict as I am firm with my principles" at bounding box center [668, 344] width 304 height 32
drag, startPoint x: 764, startPoint y: 349, endPoint x: 428, endPoint y: 338, distance: 336.2
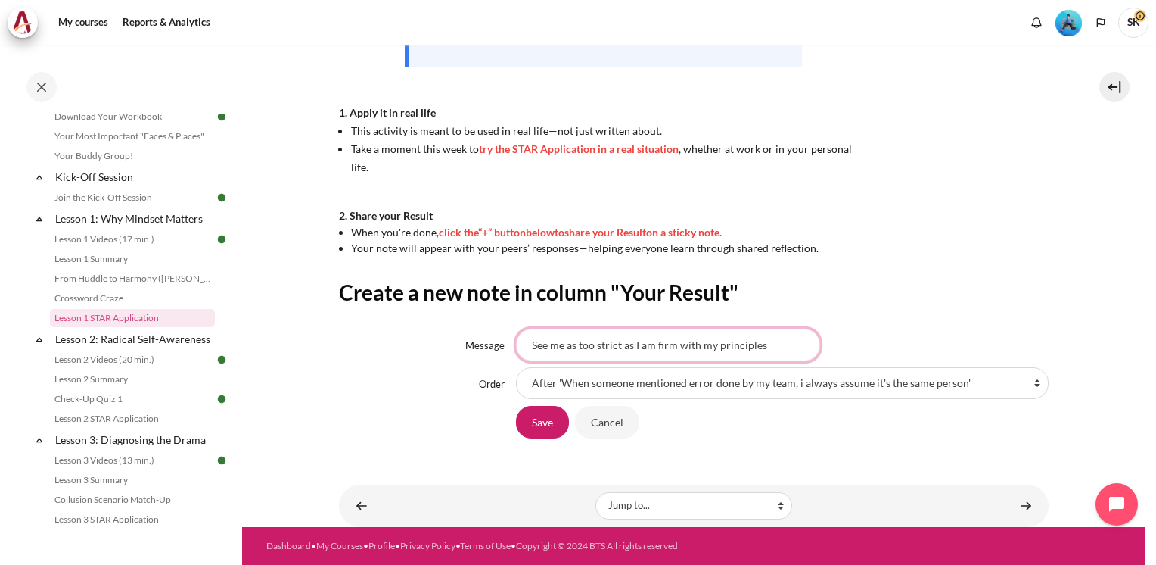
click at [428, 338] on div "Message See me as too strict as I am firm with my principles" at bounding box center [694, 344] width 710 height 32
click at [931, 270] on div "My courses MYBN B3 Lesson 1: Why Mindset Matters Lesson 1 STAR Application Less…" at bounding box center [694, 72] width 710 height 777
click at [674, 339] on input "See me as too strict as I am firm with my principles" at bounding box center [668, 344] width 304 height 32
click at [766, 341] on input "See me as too strict as I am firmed with my principles" at bounding box center [668, 344] width 304 height 32
click at [770, 347] on input "See me as too strict as I am firmed with my principles" at bounding box center [668, 344] width 304 height 32
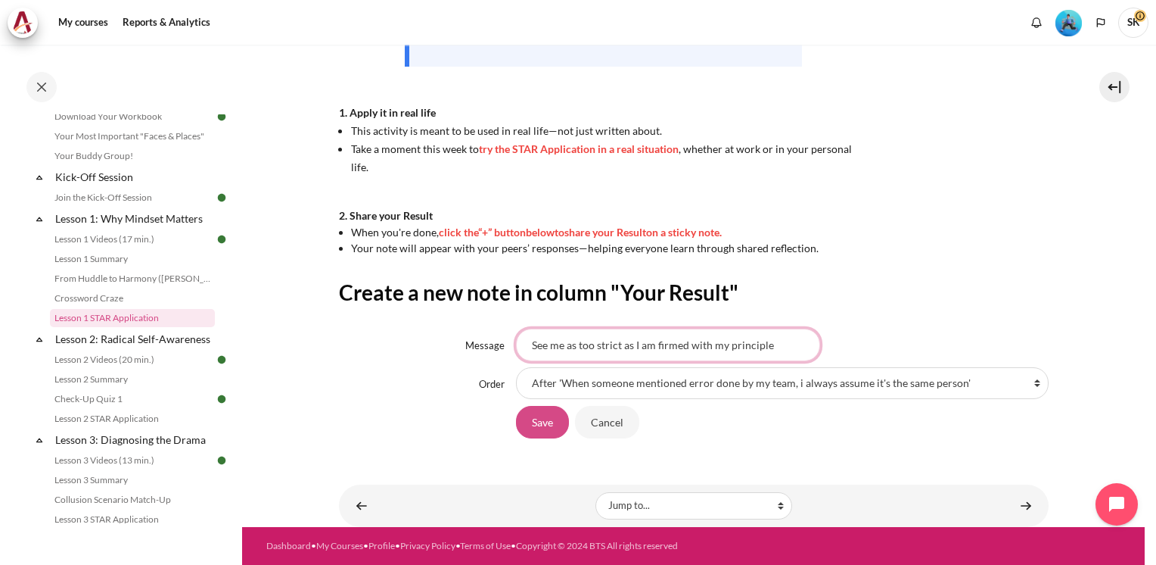
type input "See me as too strict as I am firmed with my principle"
click at [546, 426] on input "Save" at bounding box center [542, 422] width 53 height 32
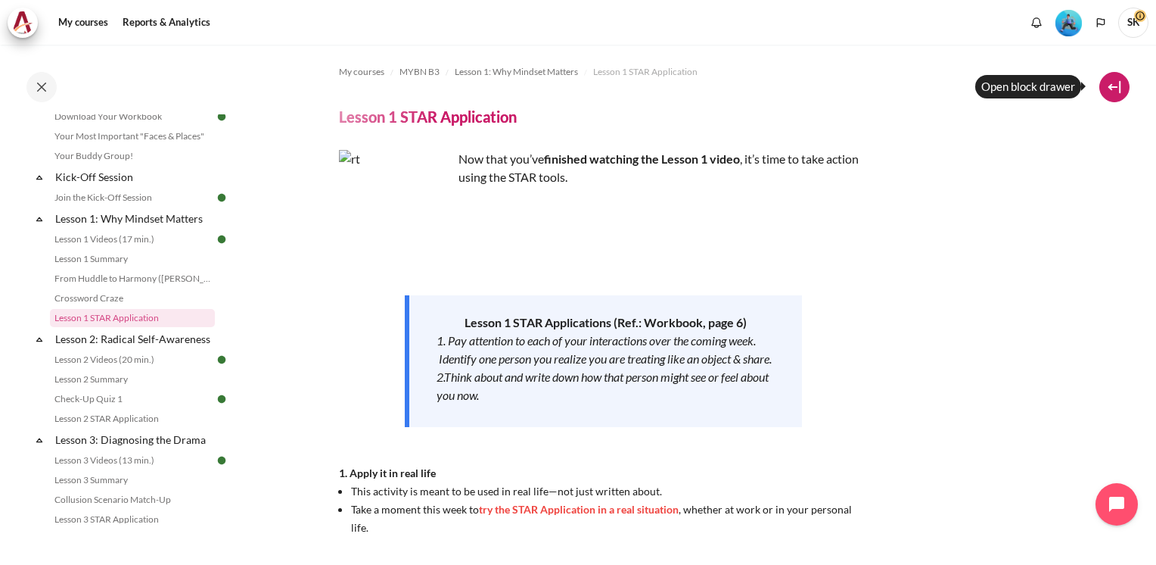
click at [1120, 86] on button at bounding box center [1115, 87] width 30 height 30
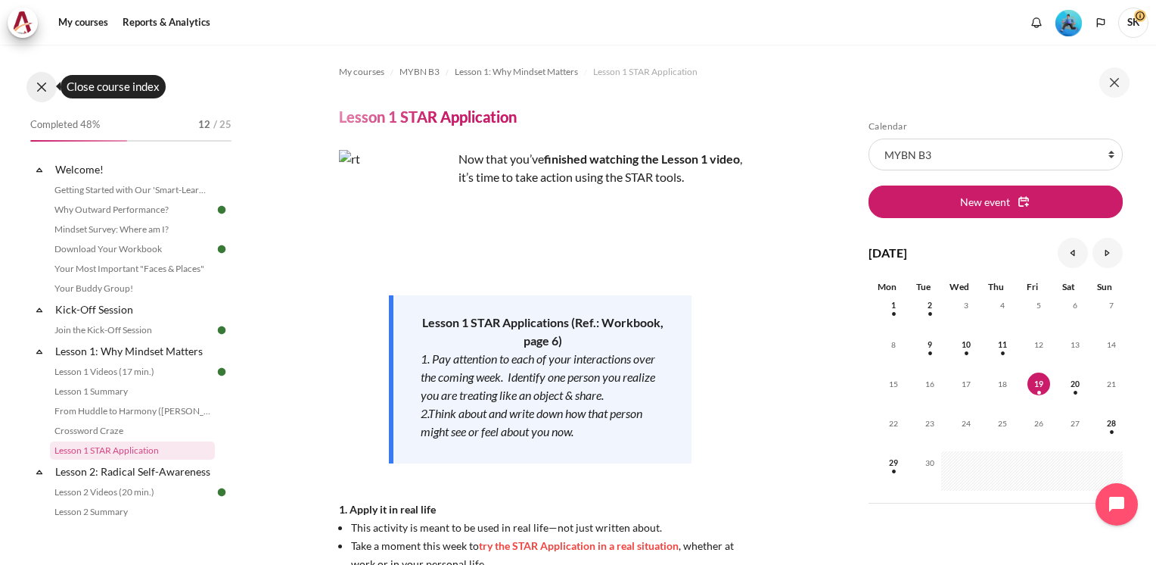
click at [36, 98] on button at bounding box center [41, 87] width 30 height 30
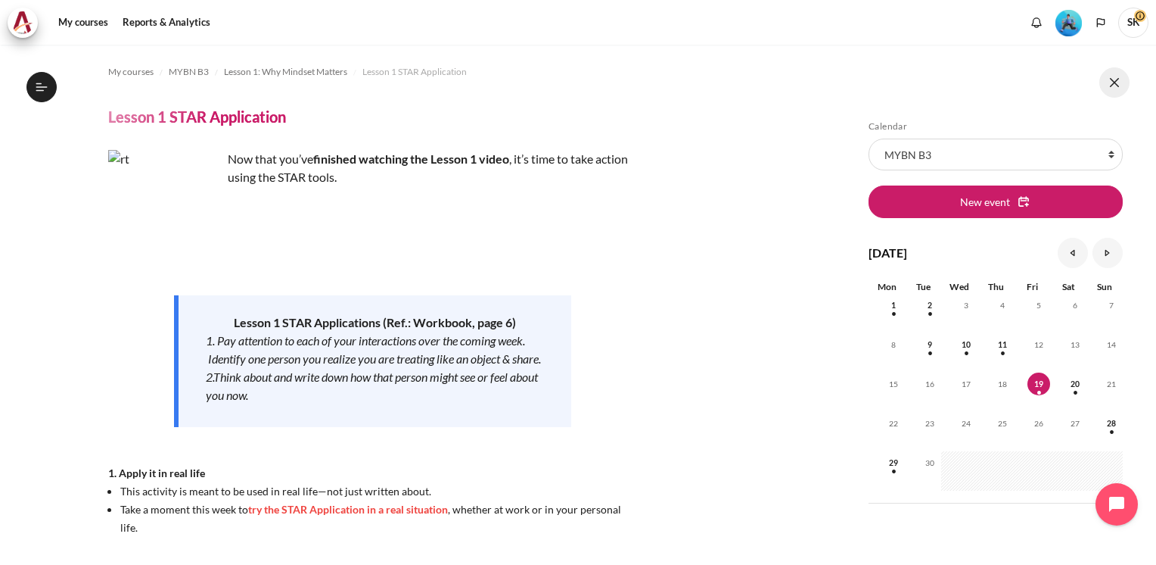
click at [1119, 79] on button at bounding box center [1115, 82] width 30 height 30
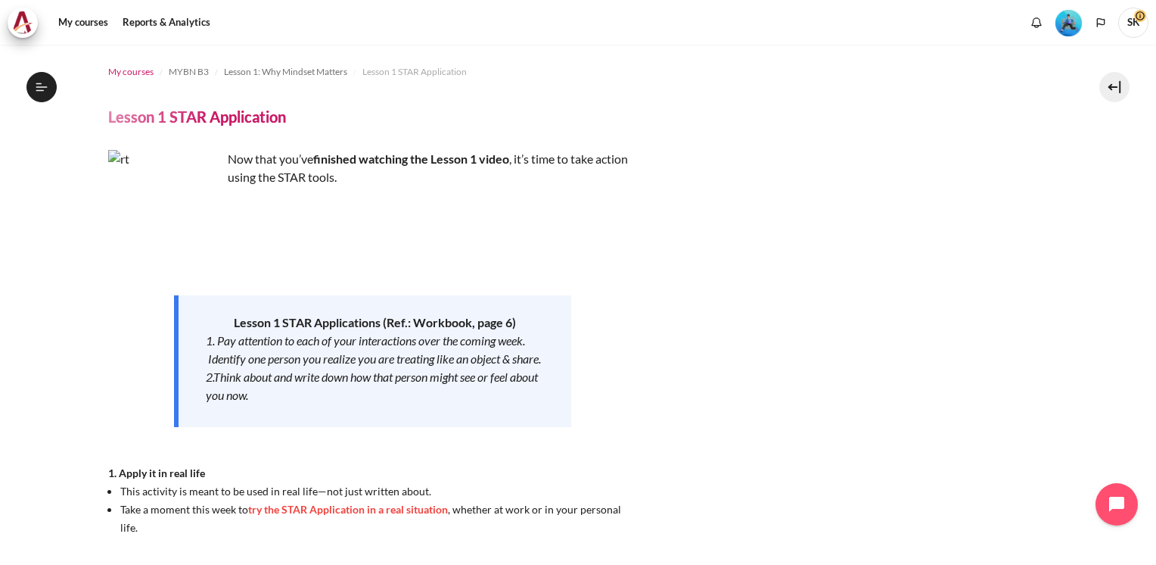
click at [122, 74] on span "My courses" at bounding box center [130, 72] width 45 height 14
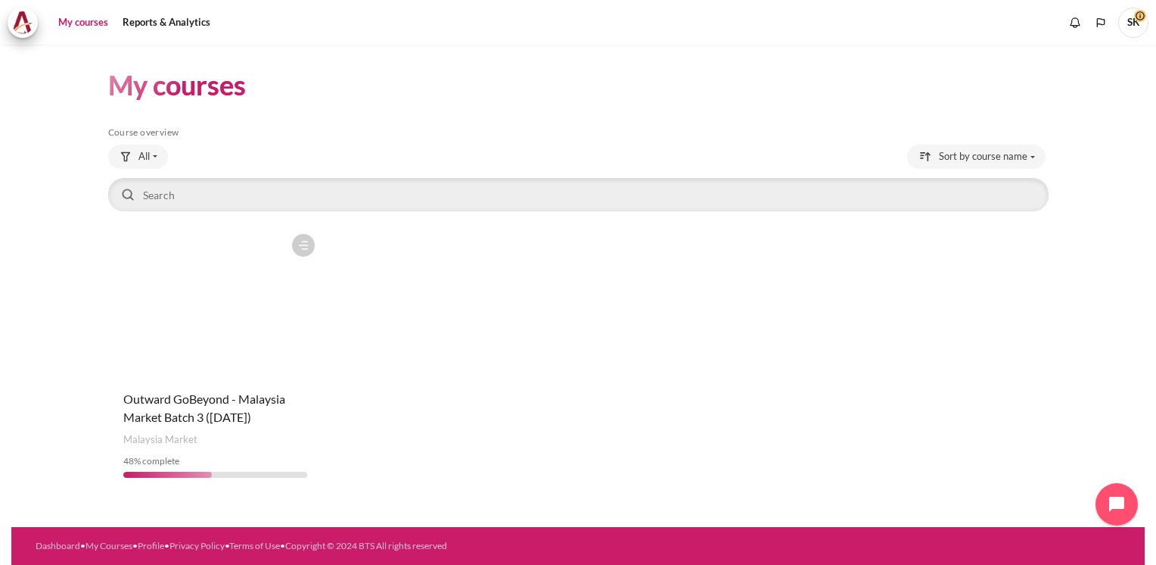
click at [204, 339] on figure "Content" at bounding box center [215, 301] width 215 height 151
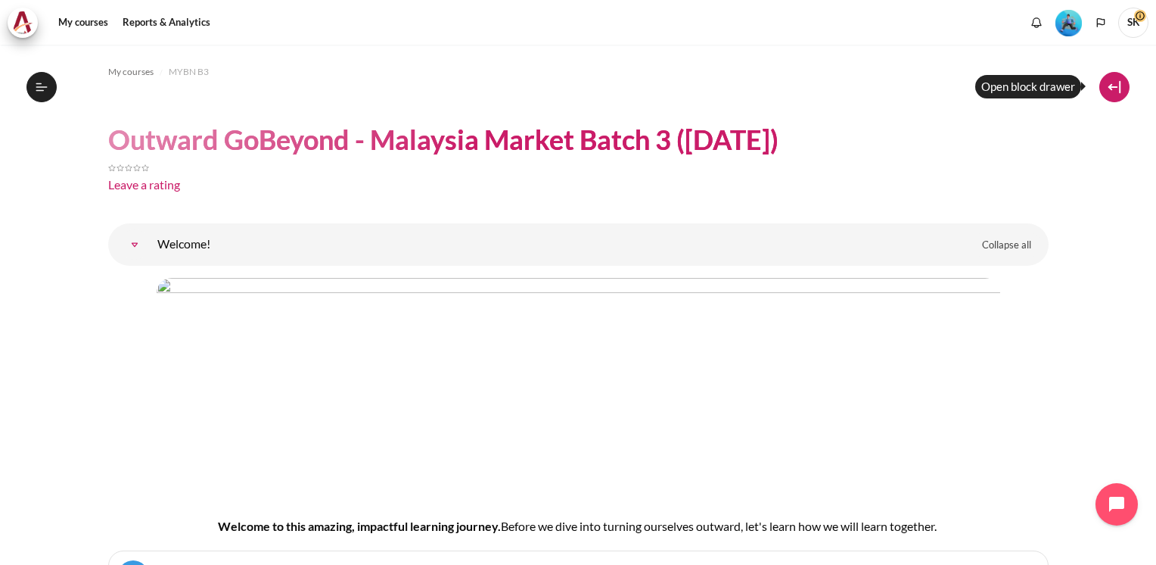
click at [1115, 86] on button at bounding box center [1115, 87] width 30 height 30
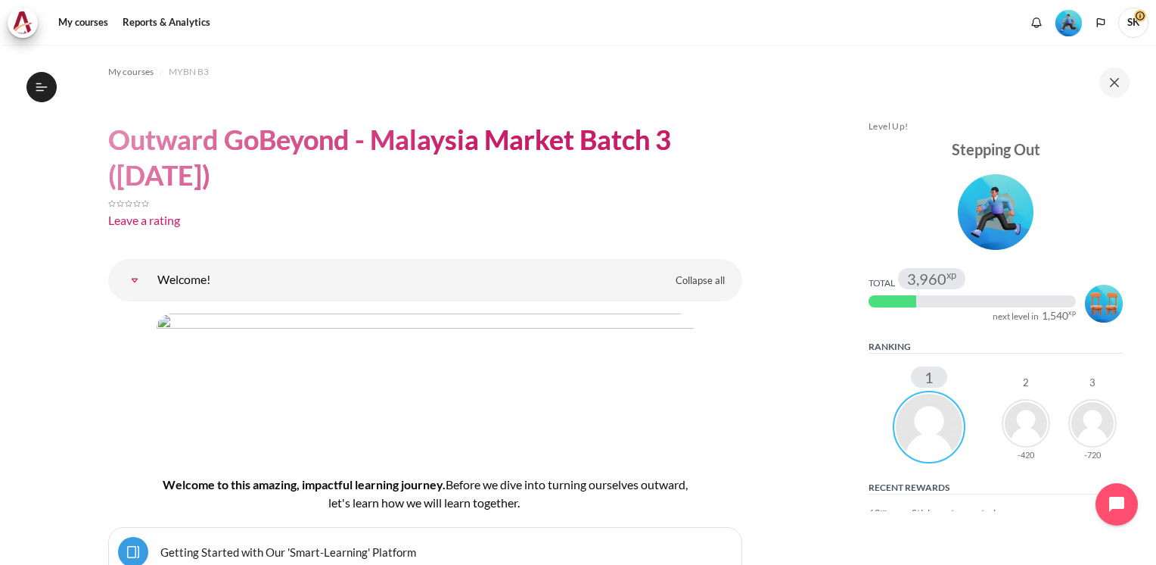
click at [1121, 83] on button at bounding box center [1115, 82] width 30 height 30
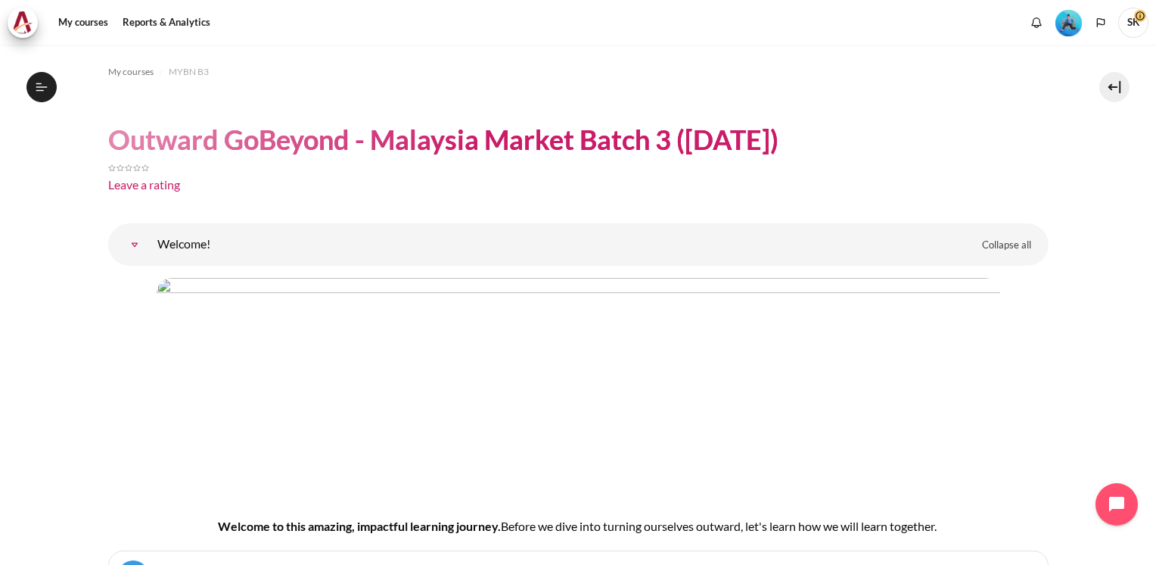
drag, startPoint x: 1147, startPoint y: 58, endPoint x: 1147, endPoint y: 71, distance: 12.9
click at [1147, 71] on div "My courses MYBN B3 Outward GoBeyond - Malaysia Market Batch 3 (Sep 2025) Leave …" at bounding box center [578, 305] width 1156 height 520
click at [39, 90] on icon at bounding box center [40, 90] width 8 height 1
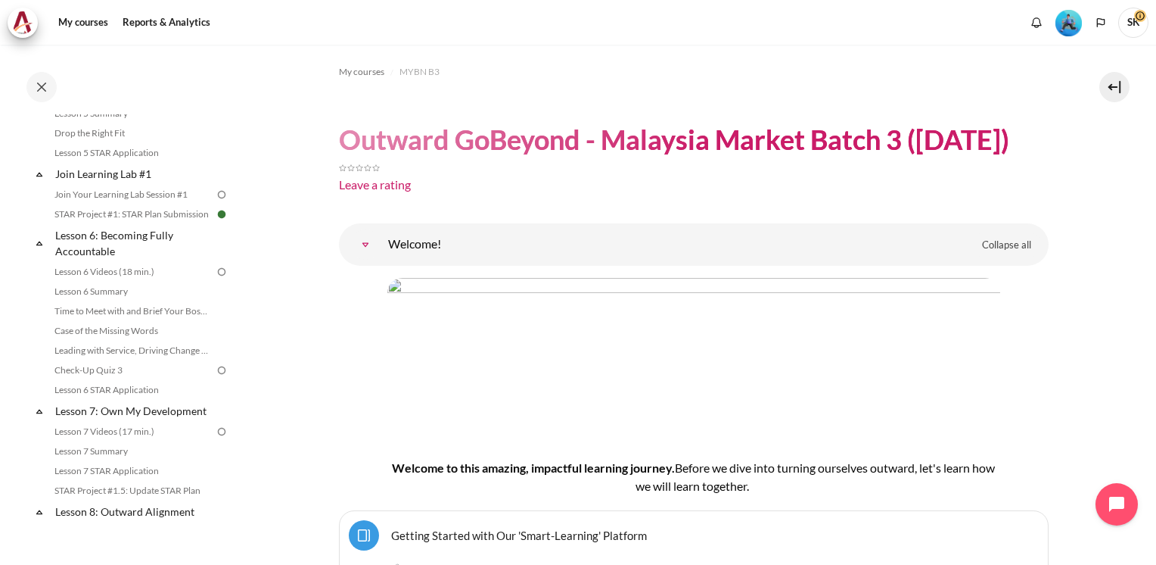
scroll to position [762, 0]
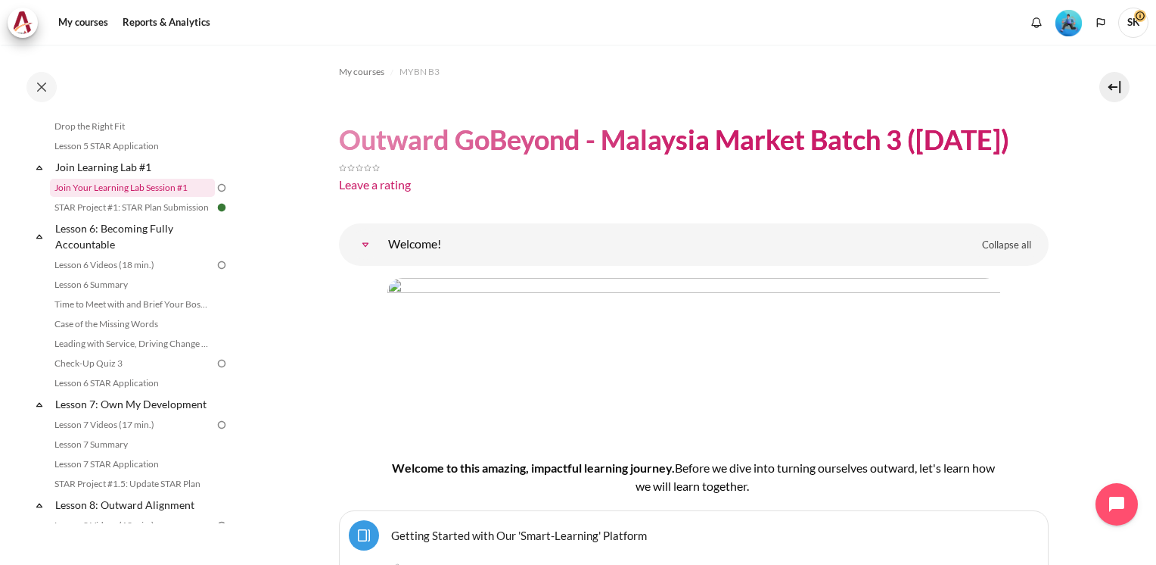
click at [176, 197] on link "Join Your Learning Lab Session #1" at bounding box center [132, 188] width 165 height 18
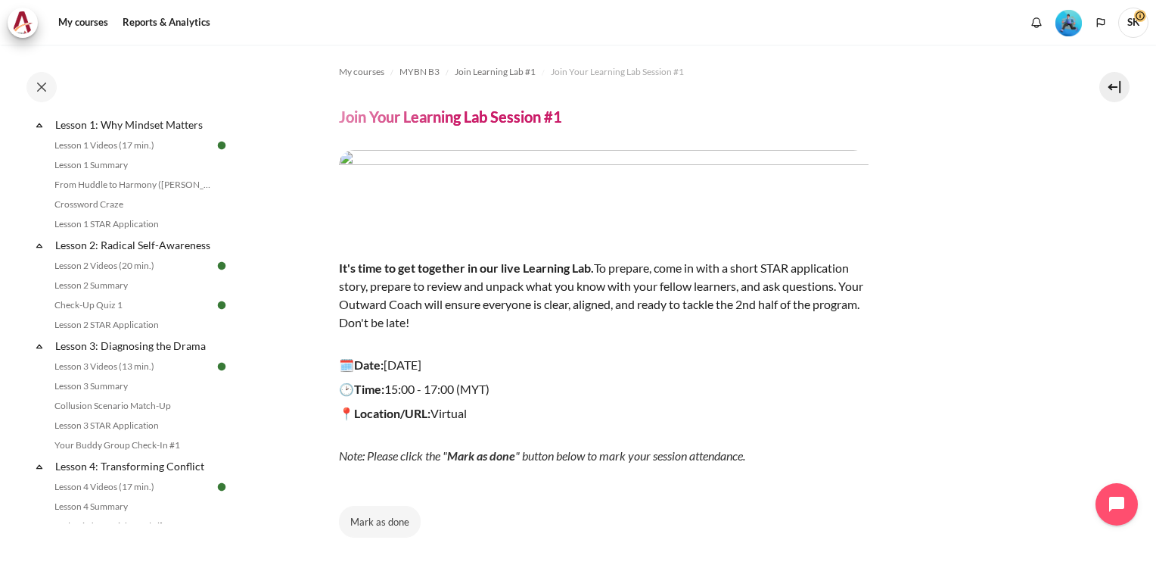
scroll to position [235, 0]
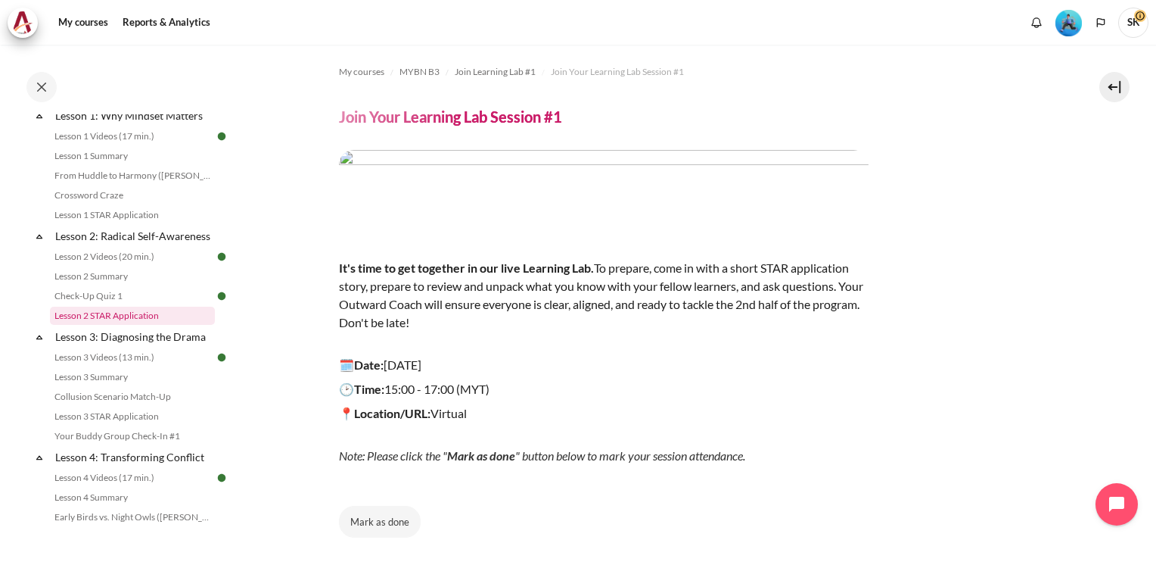
click at [136, 325] on link "Lesson 2 STAR Application" at bounding box center [132, 316] width 165 height 18
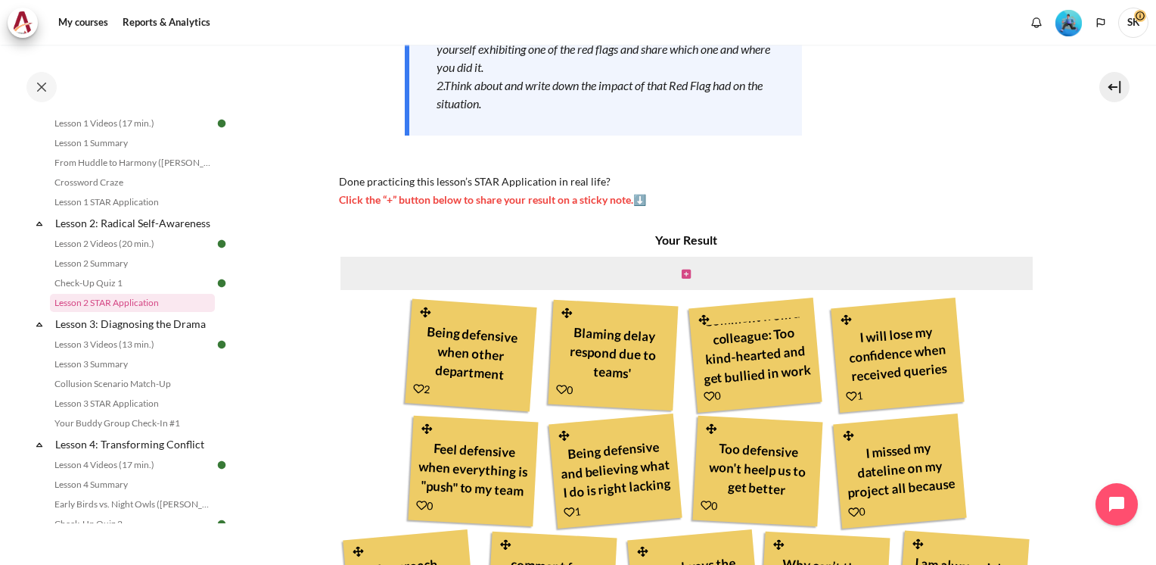
scroll to position [310, 0]
click at [690, 271] on div "Content" at bounding box center [687, 272] width 696 height 36
click at [682, 274] on icon "Content" at bounding box center [686, 273] width 9 height 11
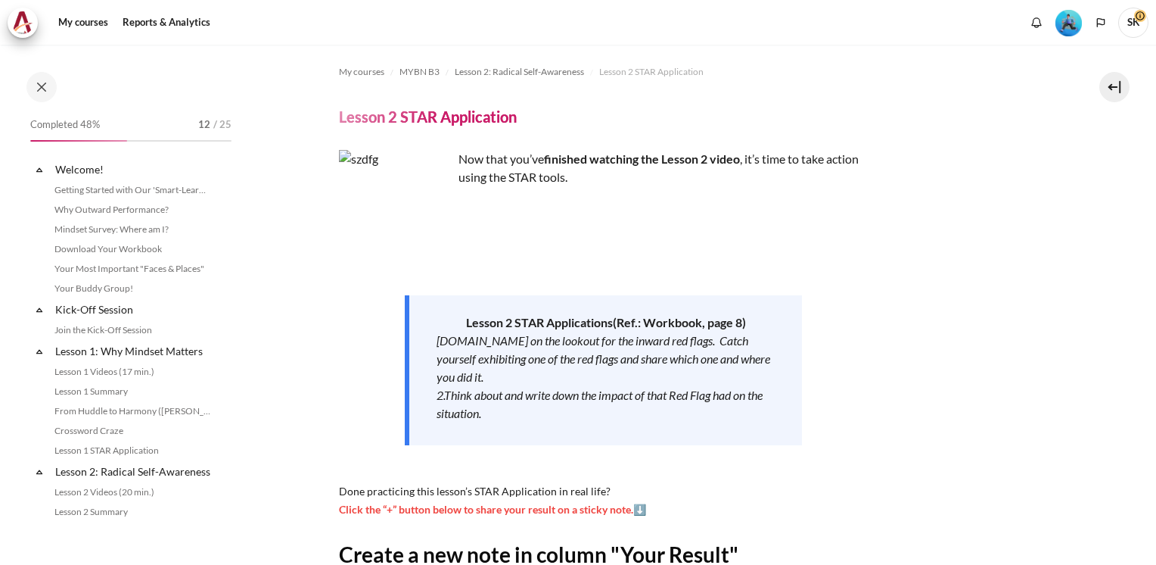
scroll to position [248, 0]
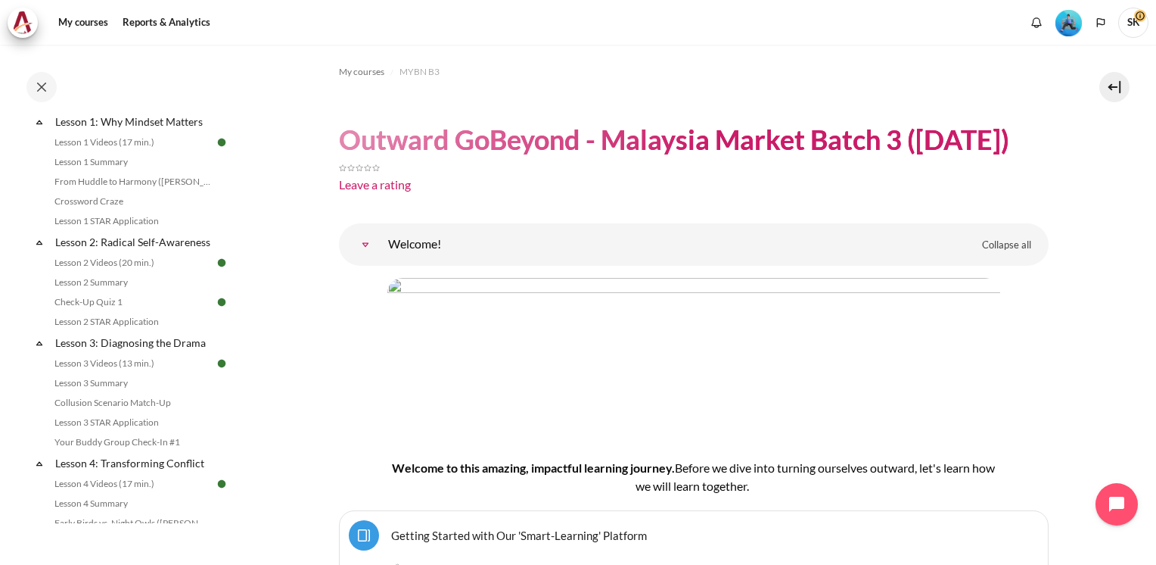
scroll to position [294, 0]
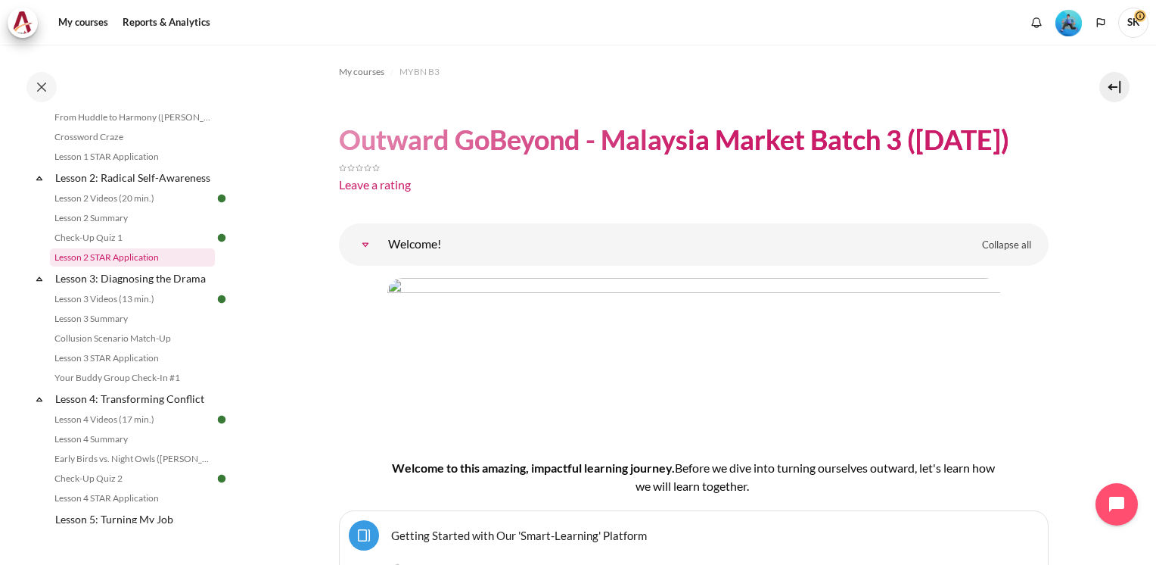
click at [111, 266] on link "Lesson 2 STAR Application" at bounding box center [132, 257] width 165 height 18
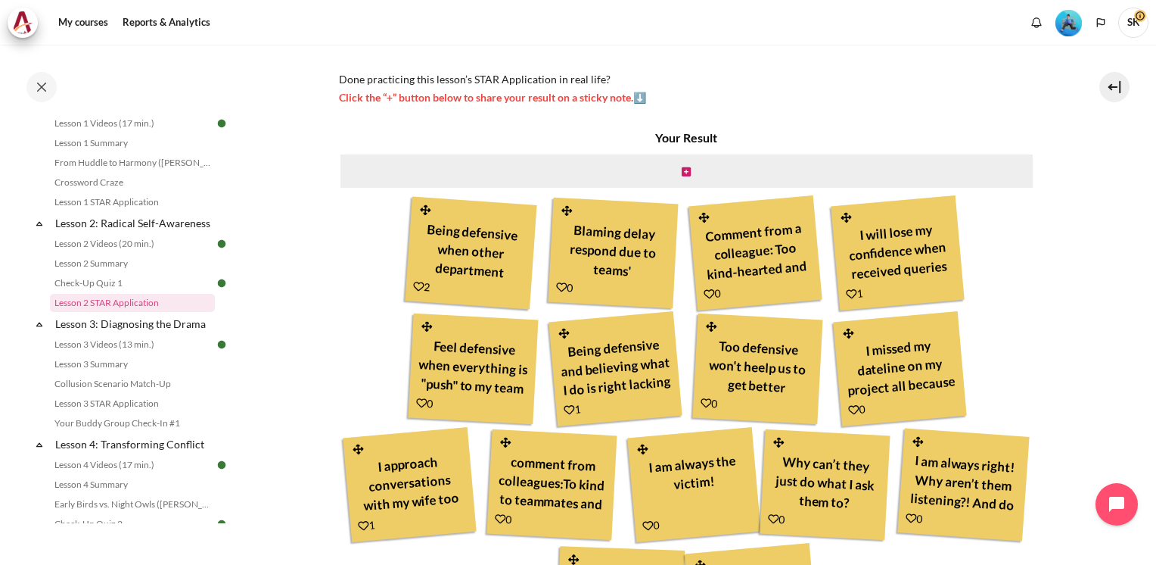
scroll to position [415, 0]
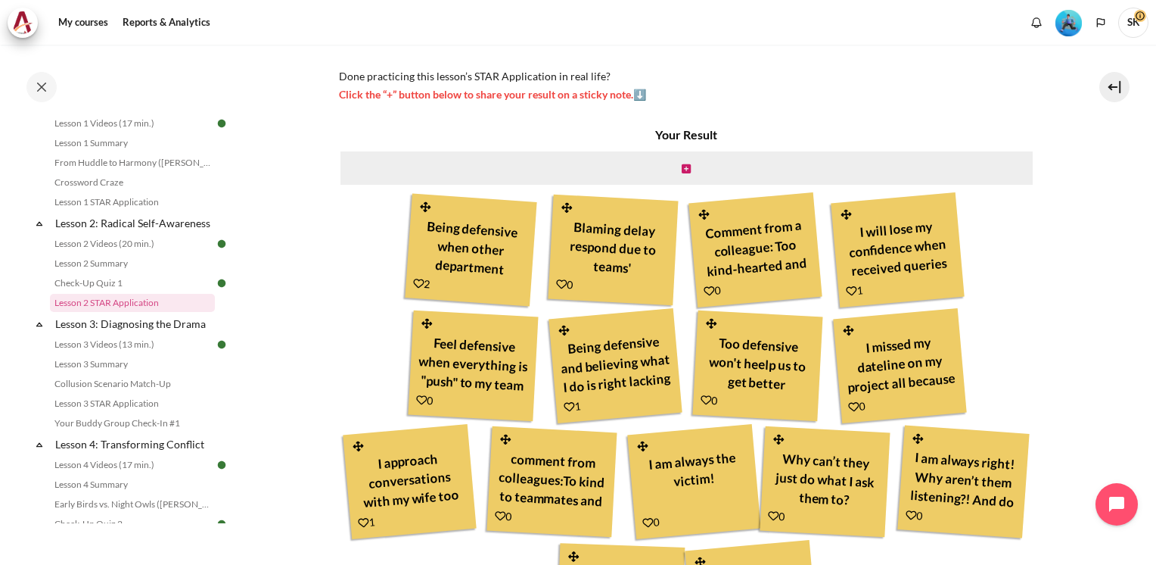
drag, startPoint x: 1144, startPoint y: 325, endPoint x: 1144, endPoint y: 347, distance: 22.7
click at [1144, 347] on div "My courses MYBN B3 Lesson 2: Radical Self-Awareness Lesson 2 STAR Application L…" at bounding box center [578, 305] width 1156 height 520
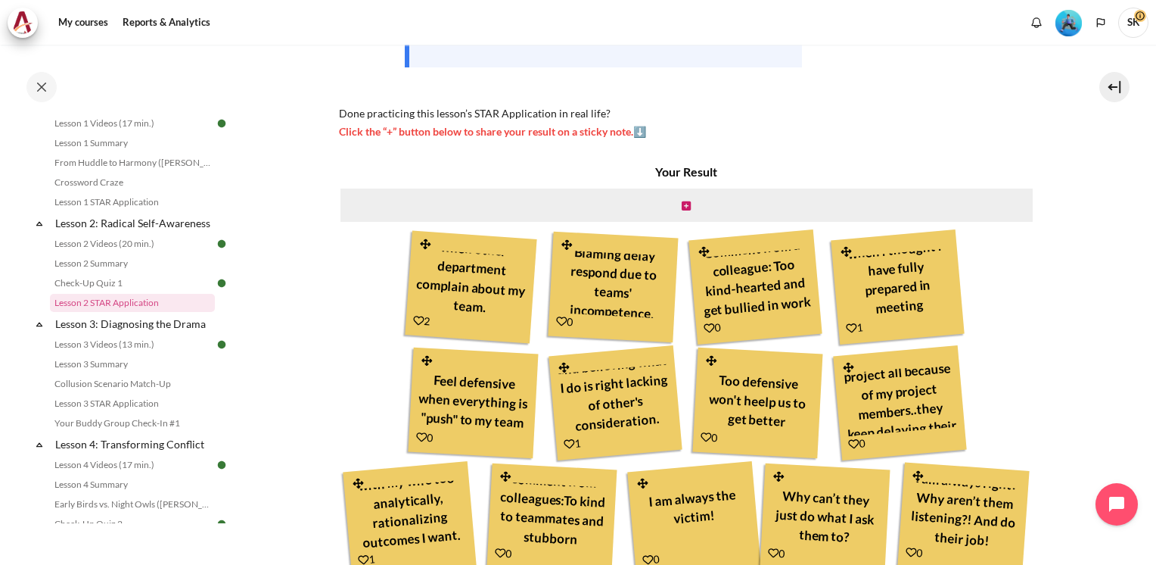
scroll to position [344, 0]
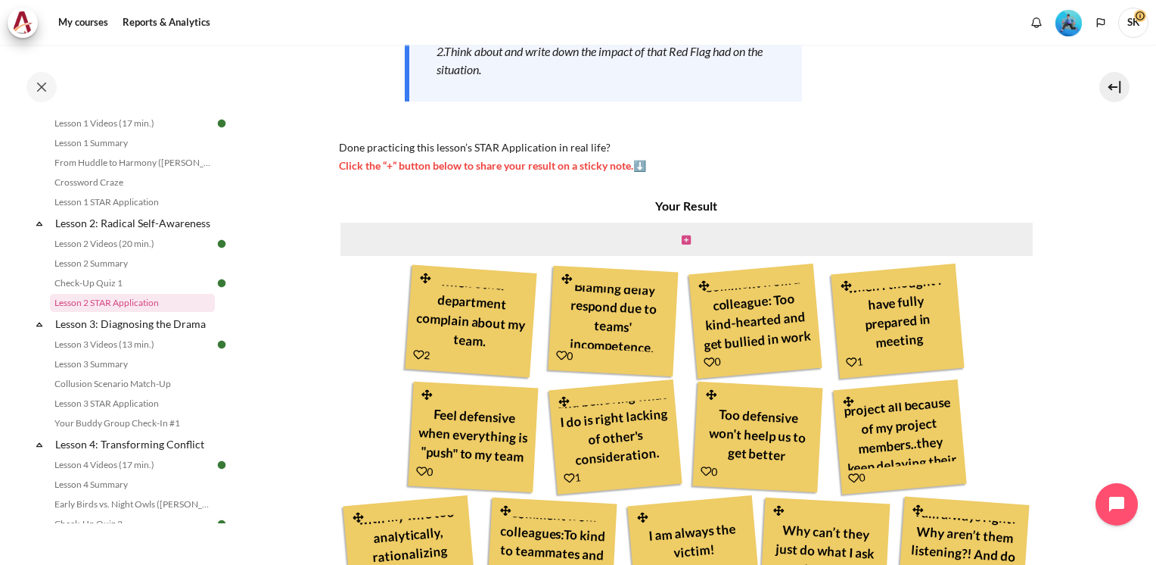
click at [682, 232] on link "Content" at bounding box center [686, 239] width 9 height 14
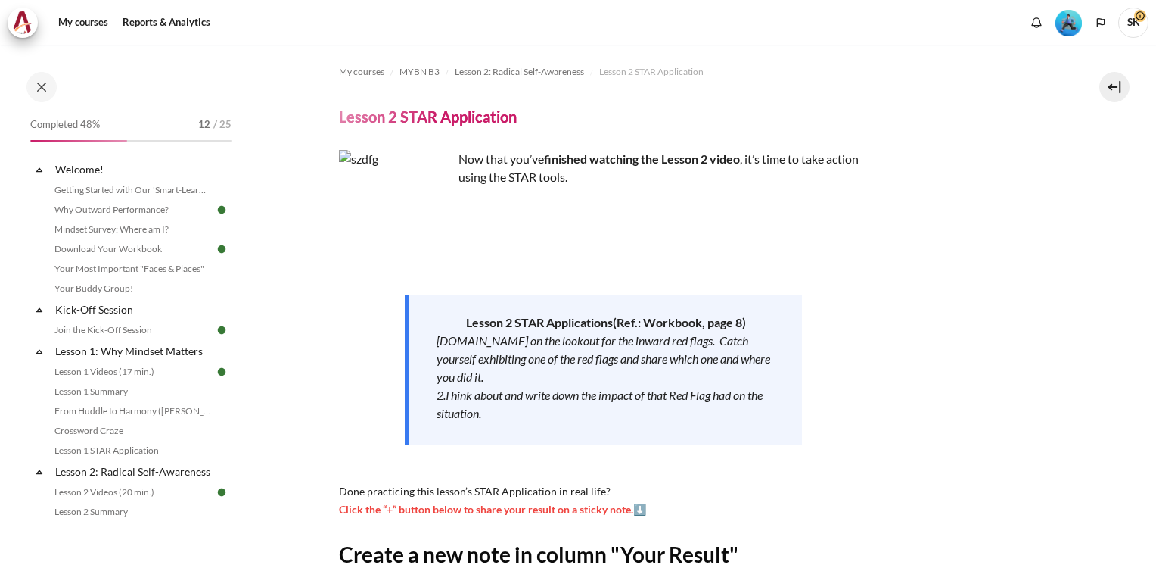
scroll to position [262, 0]
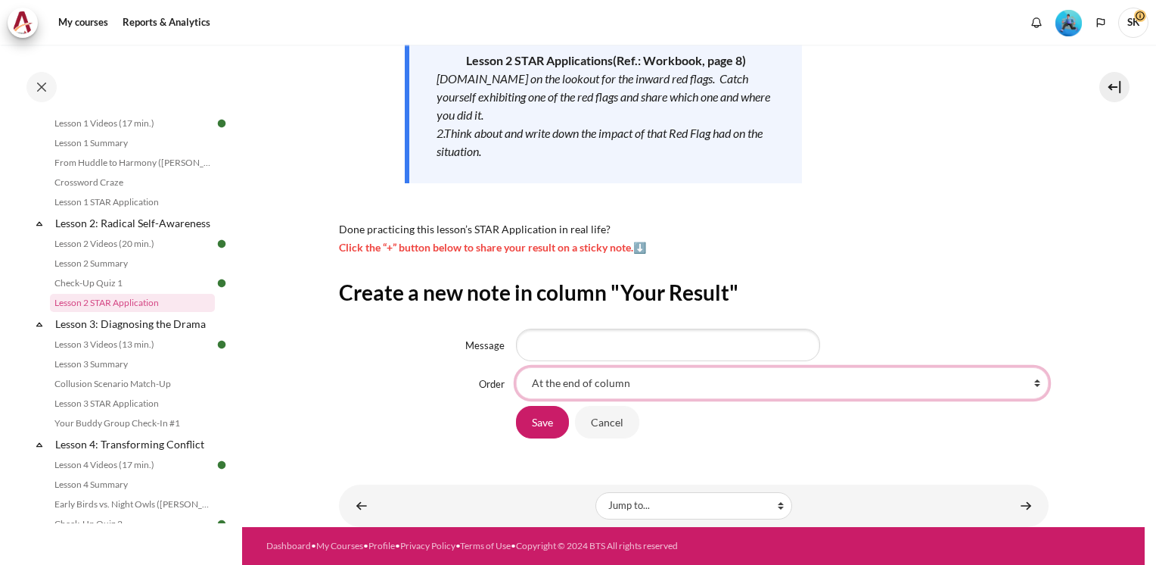
click at [1032, 383] on select "At the end of column First place in column After 'Being defensive when other de…" at bounding box center [782, 383] width 533 height 32
select select "17"
click at [516, 367] on select "At the end of column First place in column After 'Being defensive when other de…" at bounding box center [782, 383] width 533 height 32
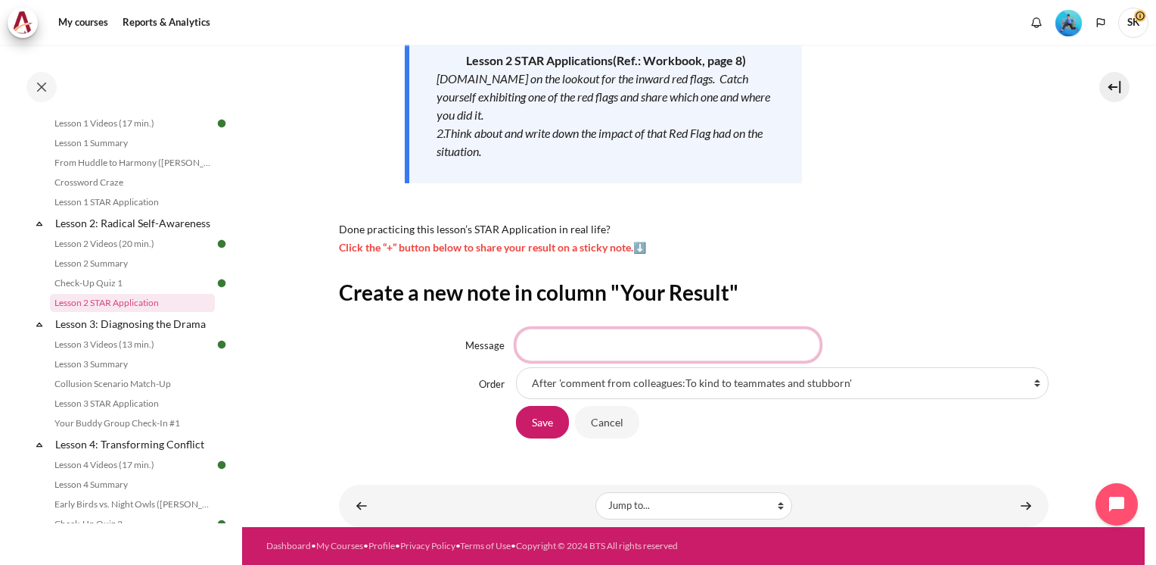
click at [611, 351] on input "Message" at bounding box center [668, 344] width 304 height 32
type input "I sometimes tend to become defensive when someone challenge by perspectives"
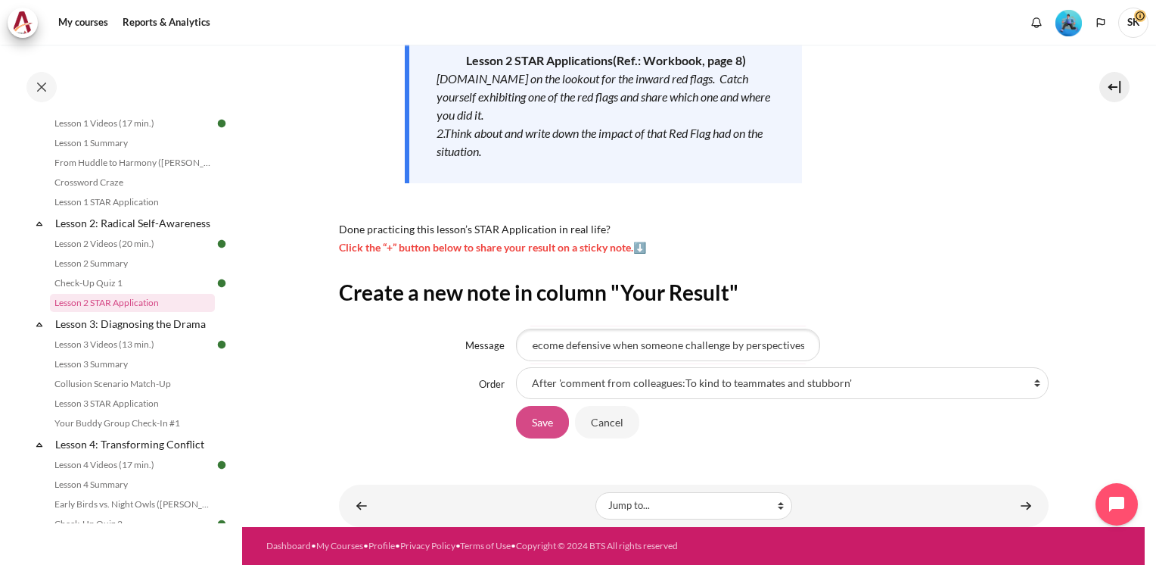
click at [543, 428] on input "Save" at bounding box center [542, 422] width 53 height 32
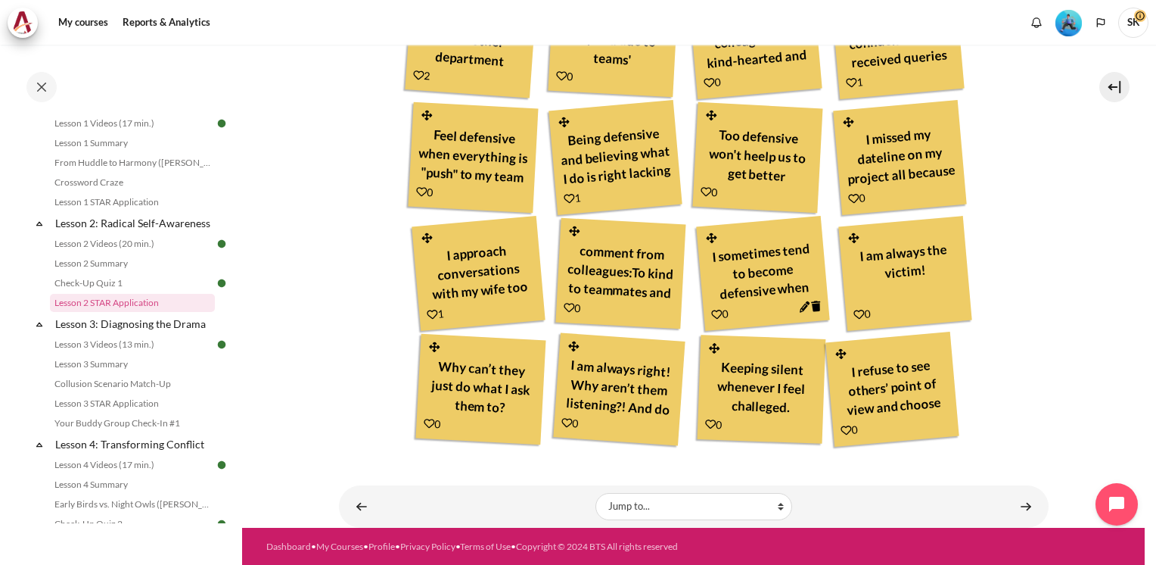
click at [1020, 214] on div "Your Result Being defensive when other department complain about my team. 2 Bla…" at bounding box center [687, 183] width 696 height 531
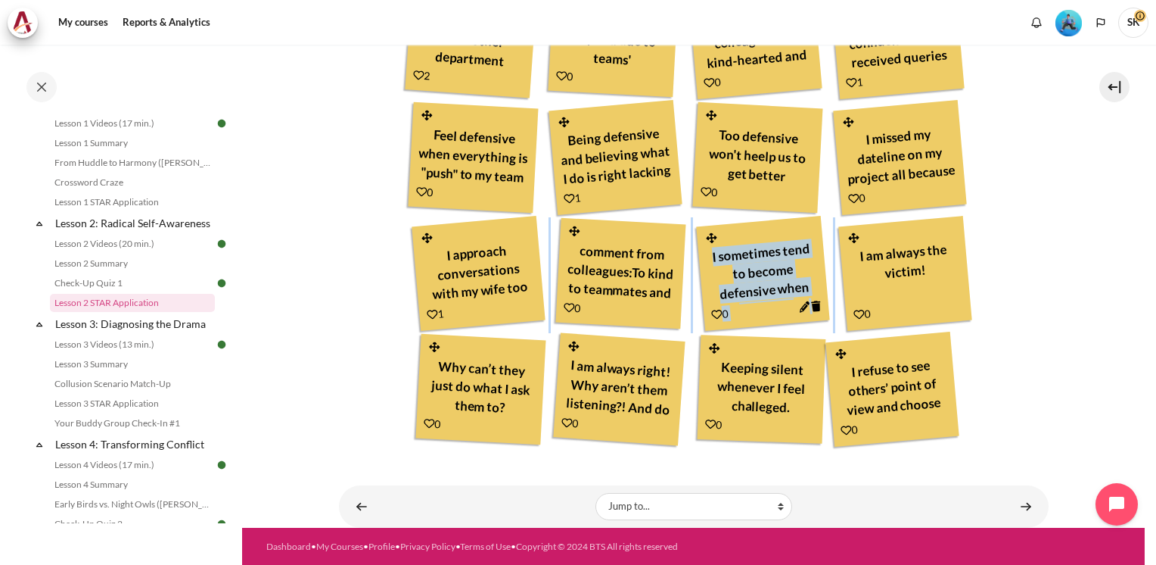
drag, startPoint x: 1151, startPoint y: 301, endPoint x: 1141, endPoint y: 165, distance: 136.6
click at [1141, 165] on div "My courses MYBN B3 Lesson 2: Radical Self-Awareness Lesson 2 STAR Application L…" at bounding box center [578, 305] width 1156 height 520
drag, startPoint x: 1141, startPoint y: 165, endPoint x: 1111, endPoint y: 310, distance: 148.4
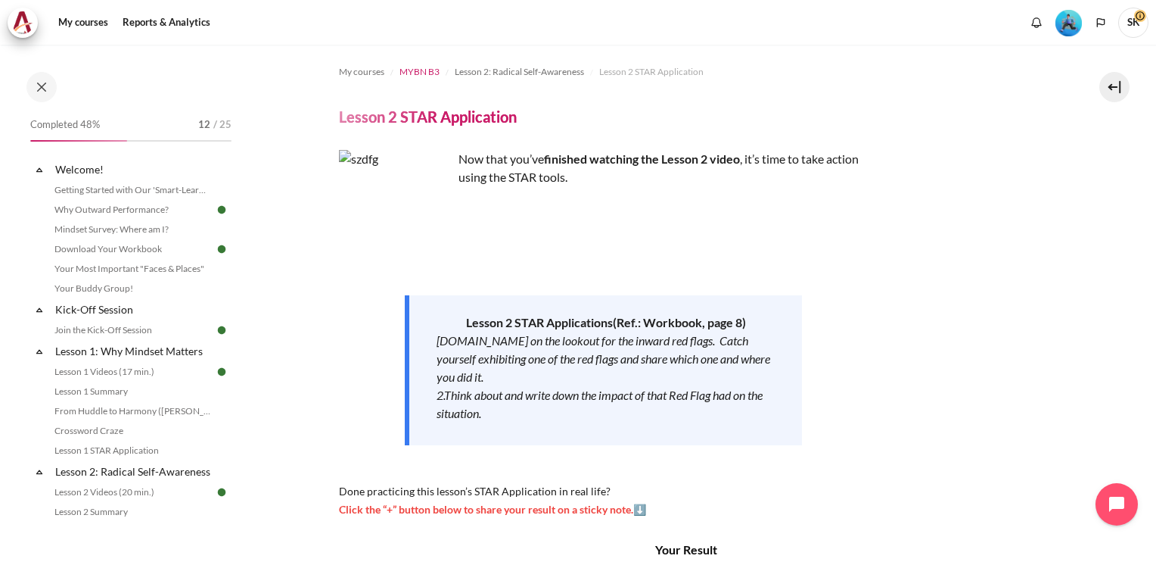
click at [425, 74] on span "MYBN B3" at bounding box center [420, 72] width 40 height 14
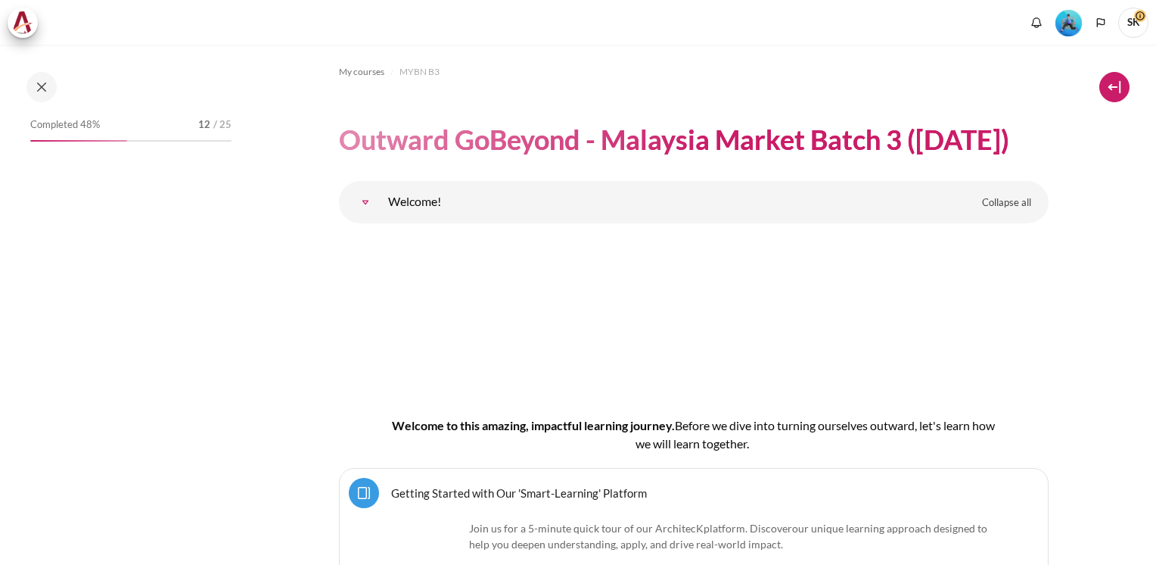
click at [1118, 84] on button at bounding box center [1115, 87] width 30 height 30
click at [1110, 83] on button at bounding box center [1115, 87] width 30 height 30
click at [1116, 83] on button at bounding box center [1115, 87] width 30 height 30
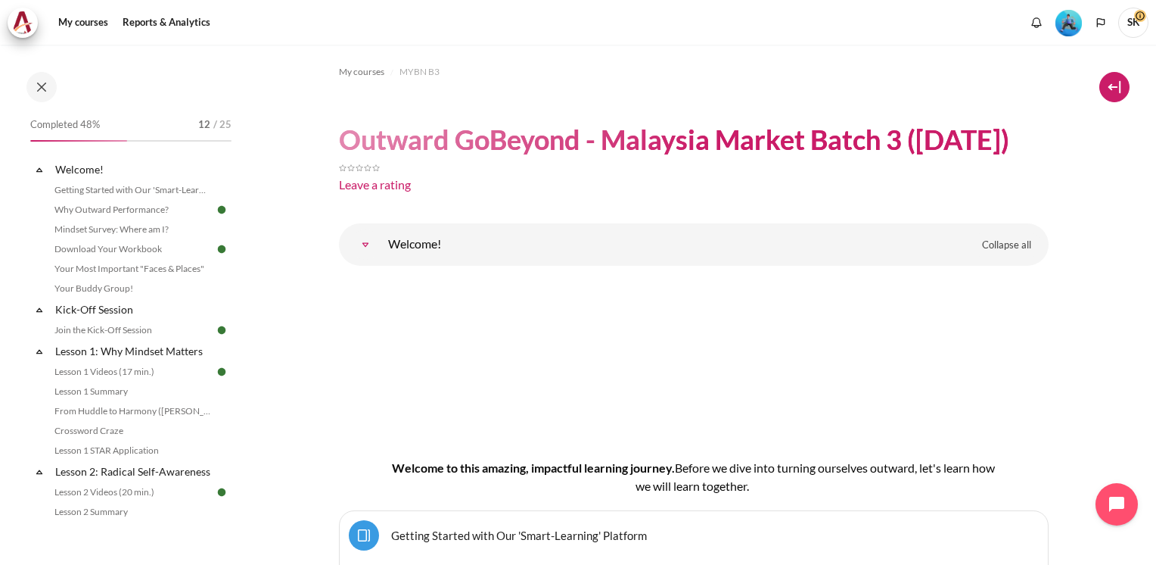
click at [1116, 86] on button at bounding box center [1115, 87] width 30 height 30
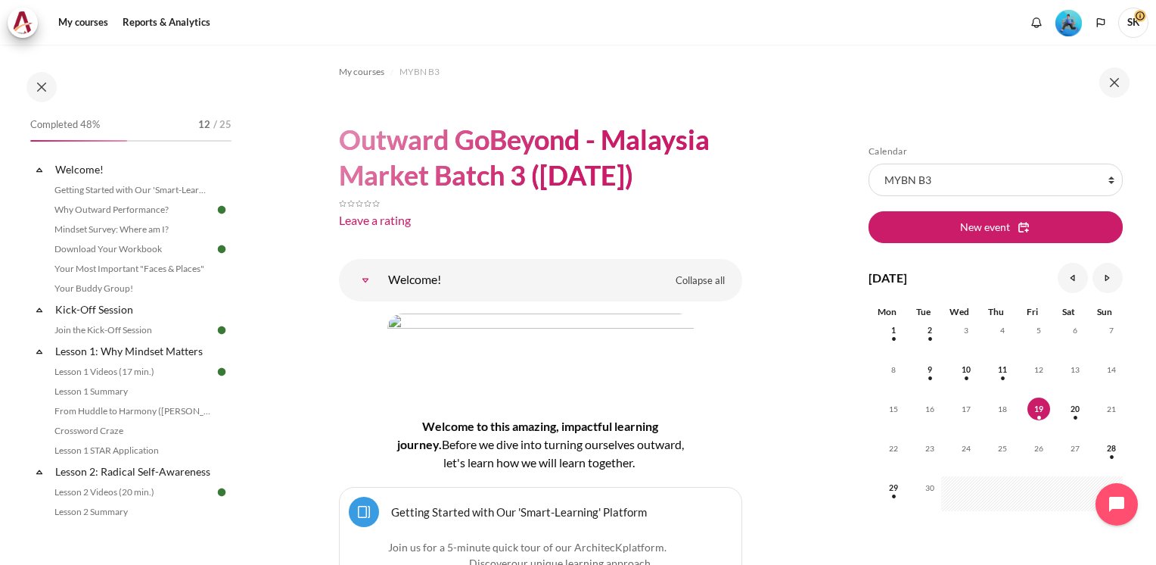
scroll to position [407, 0]
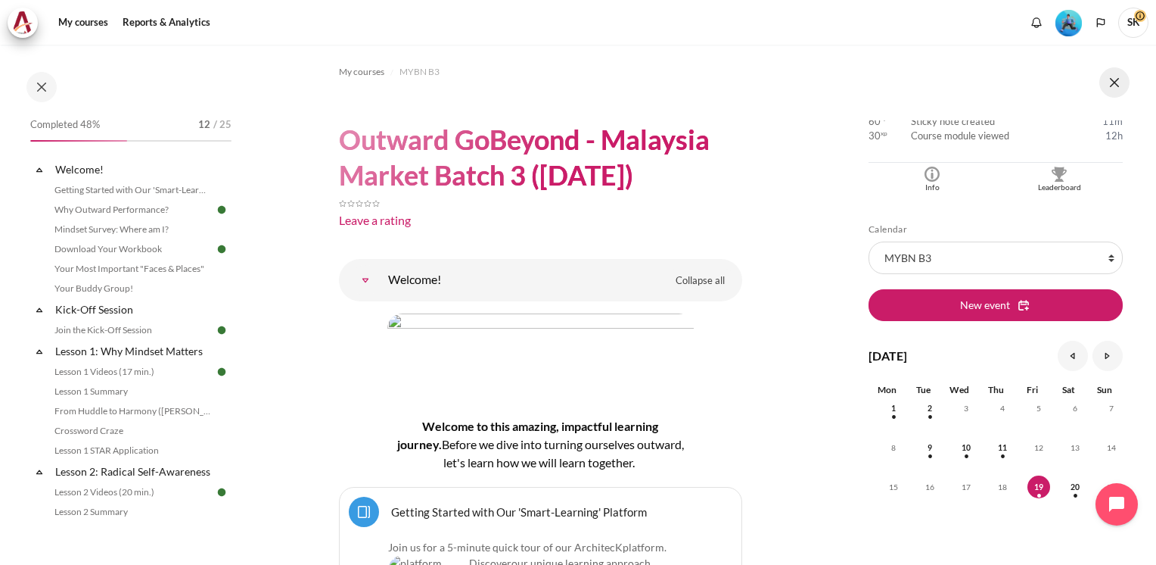
click at [1108, 90] on button at bounding box center [1115, 82] width 30 height 30
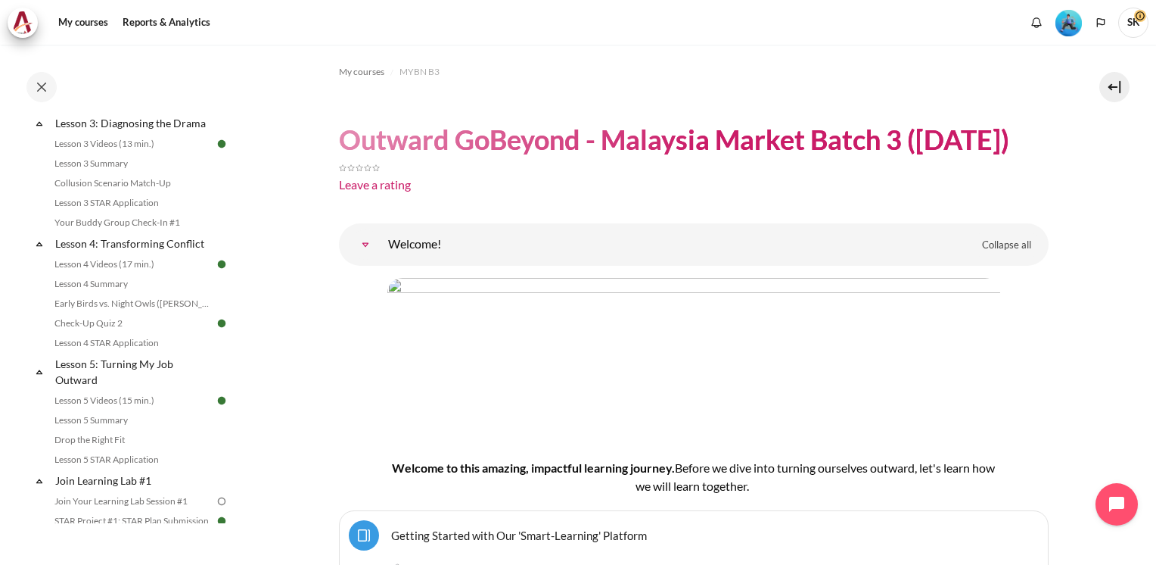
scroll to position [455, 0]
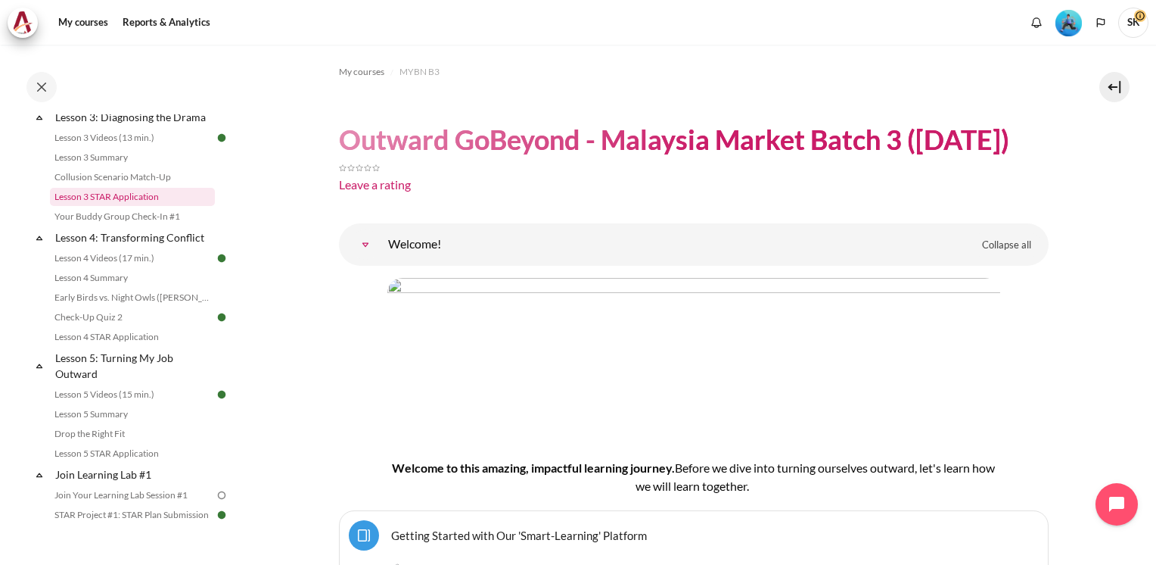
click at [133, 206] on link "Lesson 3 STAR Application" at bounding box center [132, 197] width 165 height 18
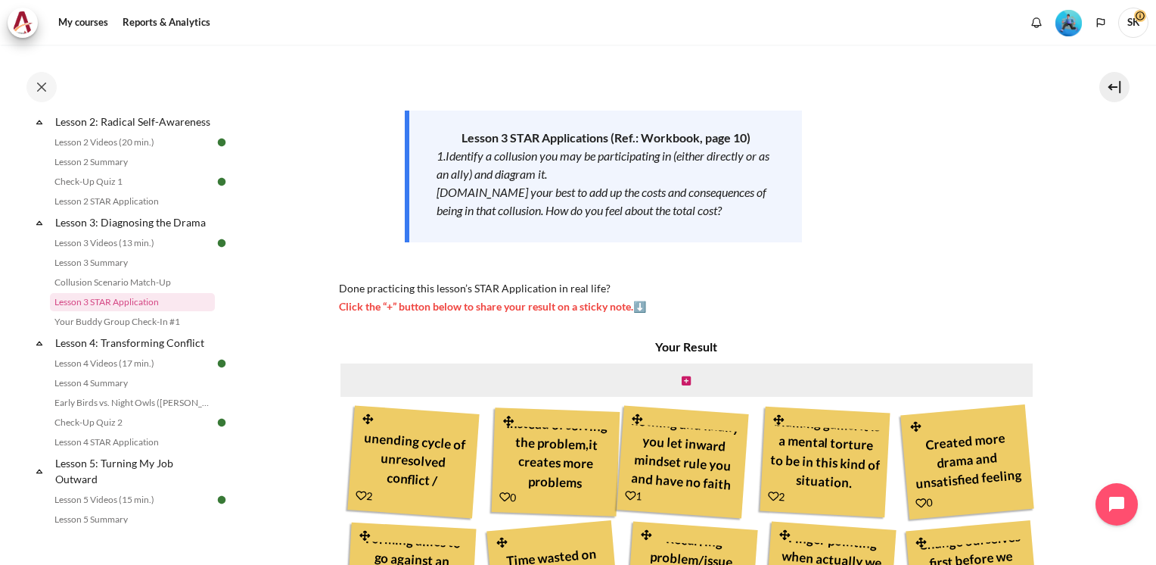
scroll to position [160, 0]
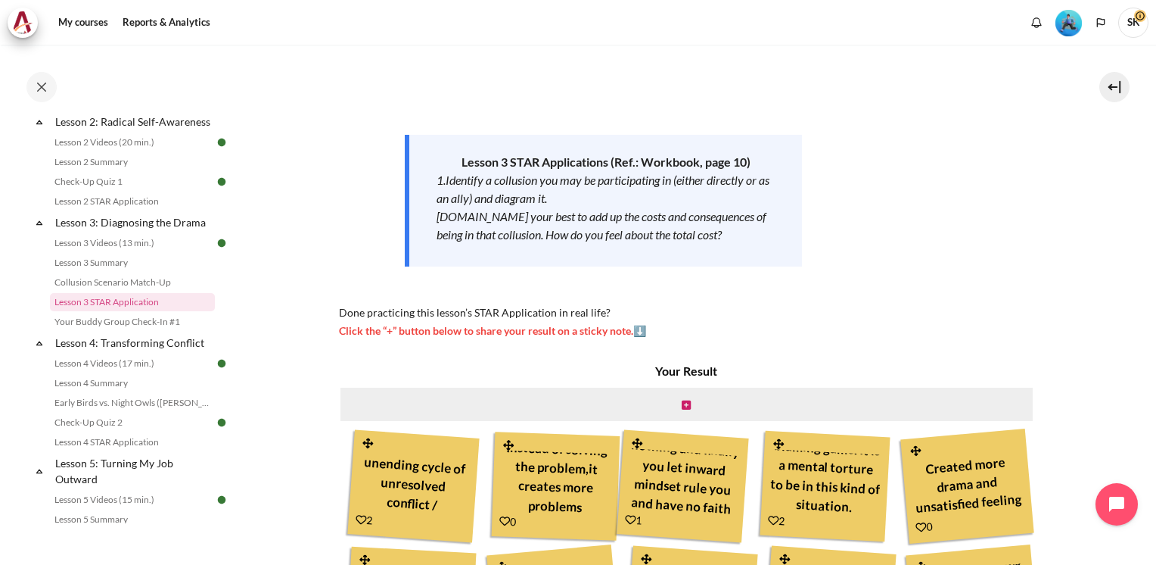
click at [1093, 265] on section "My courses MYBN B3 Lesson 3: Diagnosing the Drama Lesson 3 STAR Application Les…" at bounding box center [693, 369] width 903 height 970
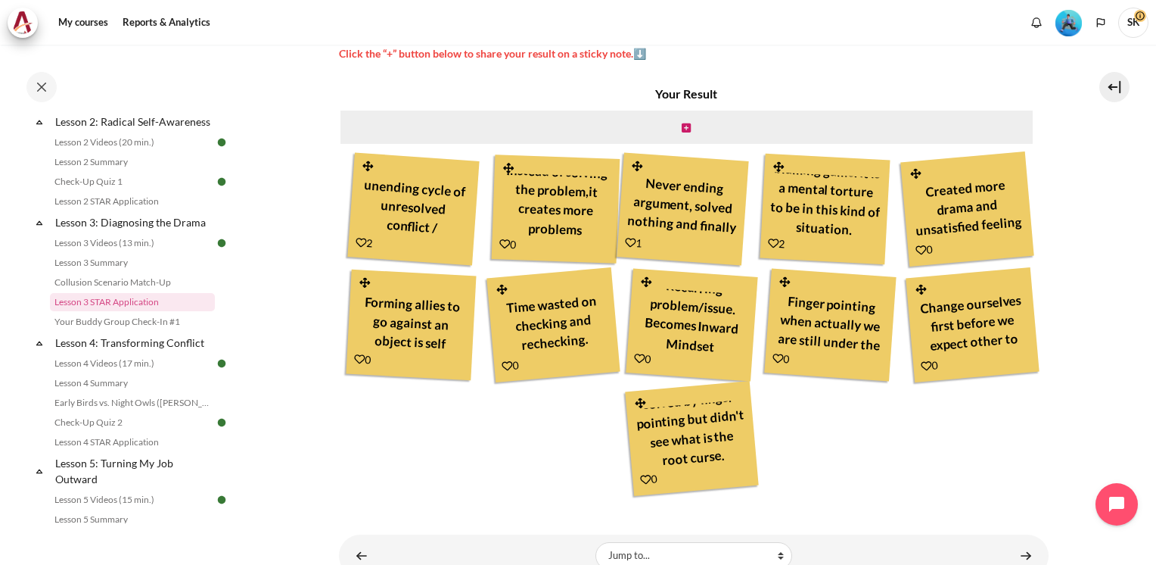
scroll to position [428, 0]
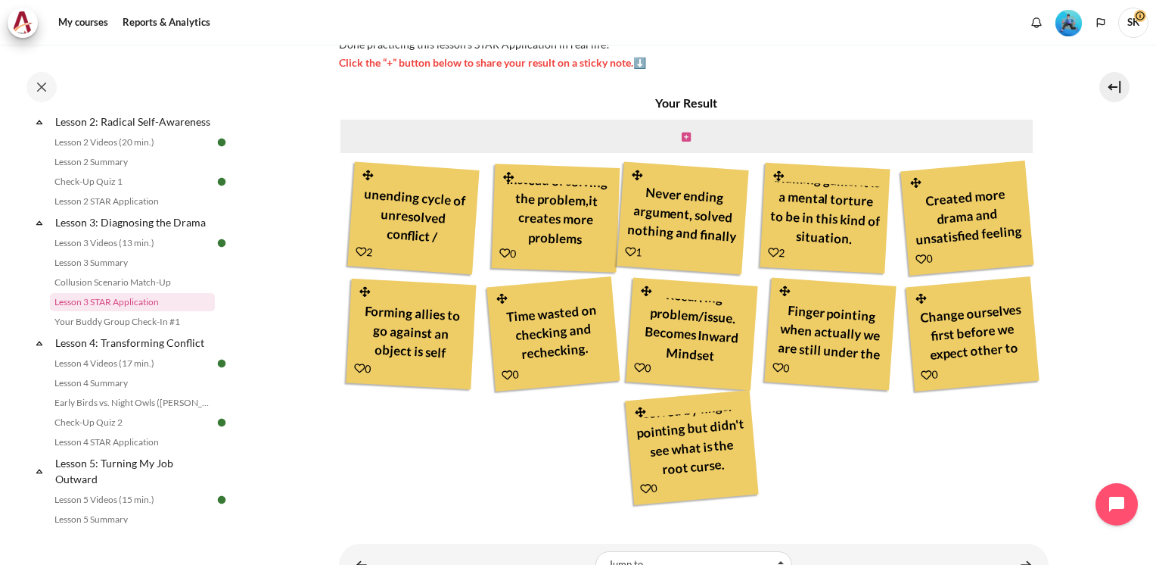
click at [683, 133] on icon "Content" at bounding box center [686, 137] width 9 height 11
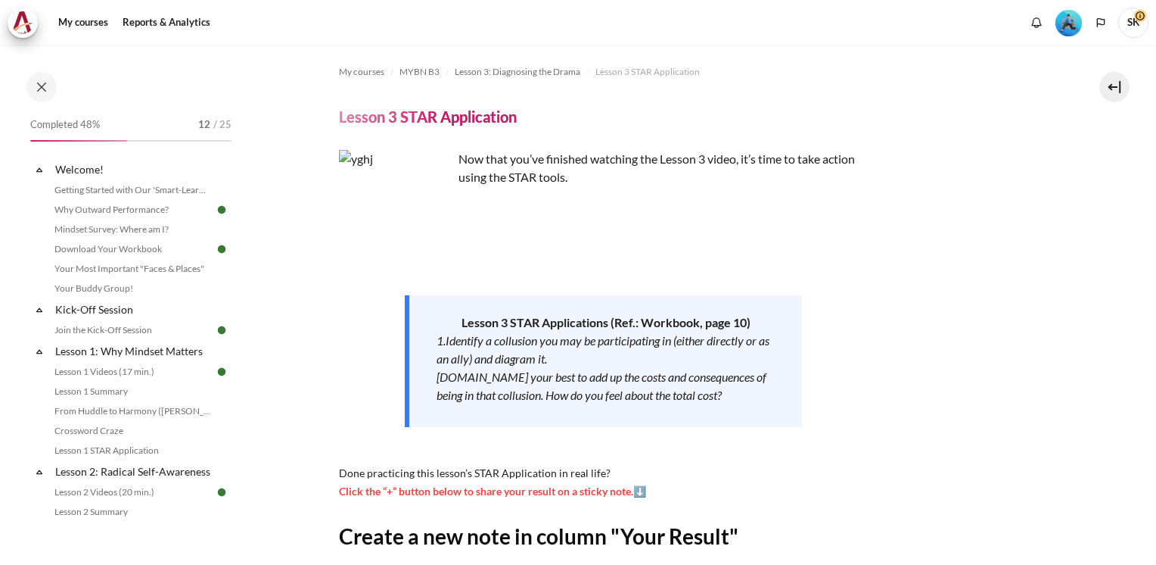
select select "7"
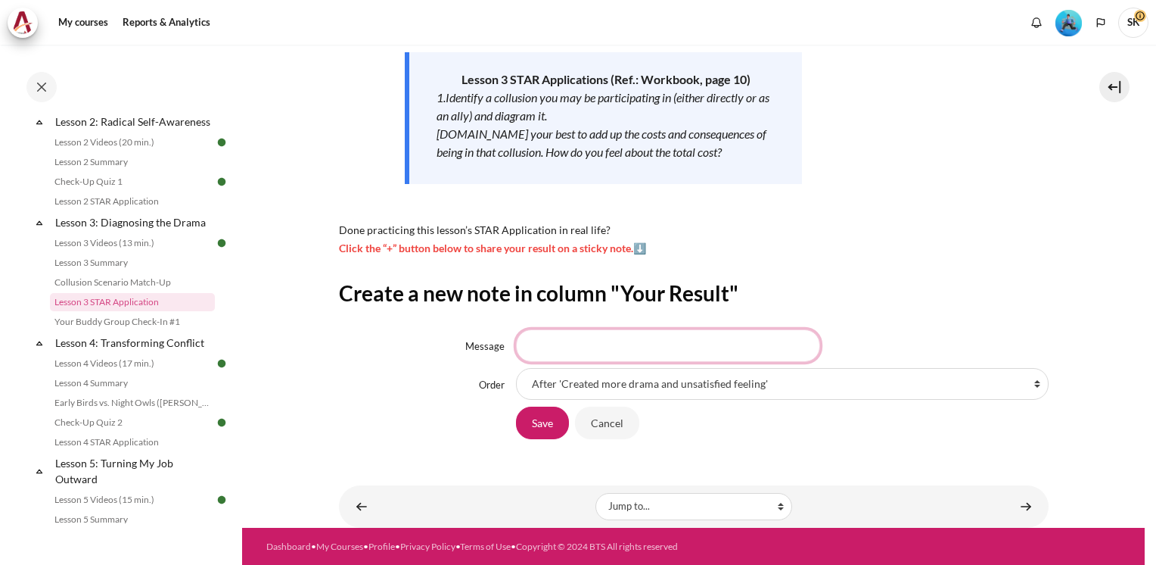
click at [574, 353] on input "Message" at bounding box center [668, 345] width 304 height 32
click at [661, 345] on input "Inward mindset traps us in blame games, and we can't see any other options" at bounding box center [668, 345] width 304 height 32
click at [675, 345] on input "Inward mindset traps us in blame games, we can't see any other options" at bounding box center [668, 345] width 304 height 32
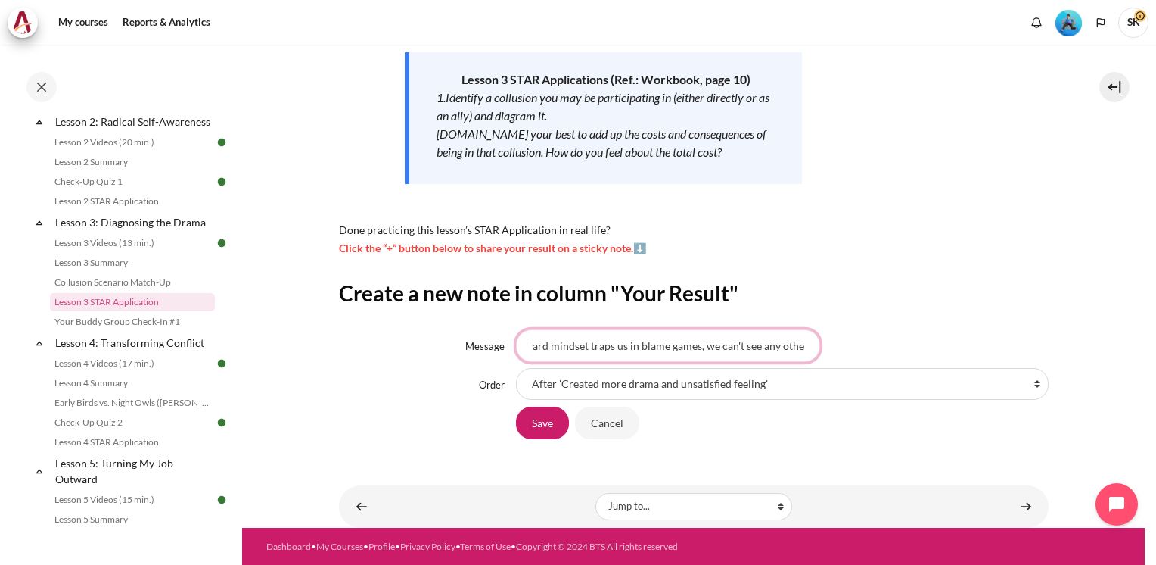
scroll to position [0, 0]
type input "Inward mindset traps us in blame games, we can't see any other options"
click at [1057, 279] on section "My courses MYBN B3 Lesson 3: Diagnosing the Drama Lesson 3 STAR Application Les…" at bounding box center [693, 165] width 903 height 726
click at [544, 425] on input "Save" at bounding box center [542, 422] width 53 height 32
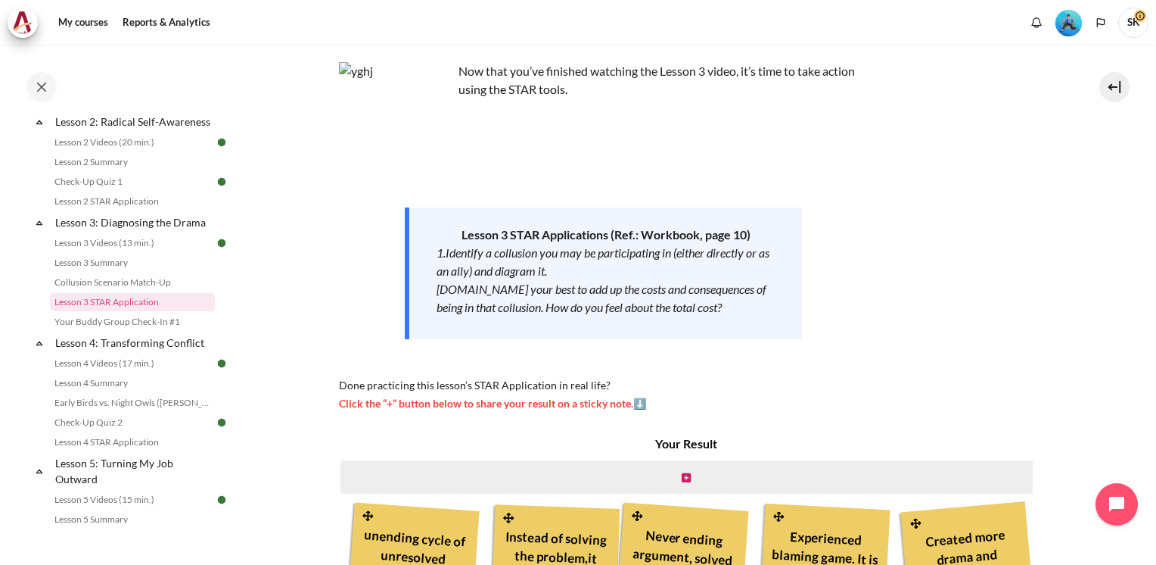
scroll to position [30, 0]
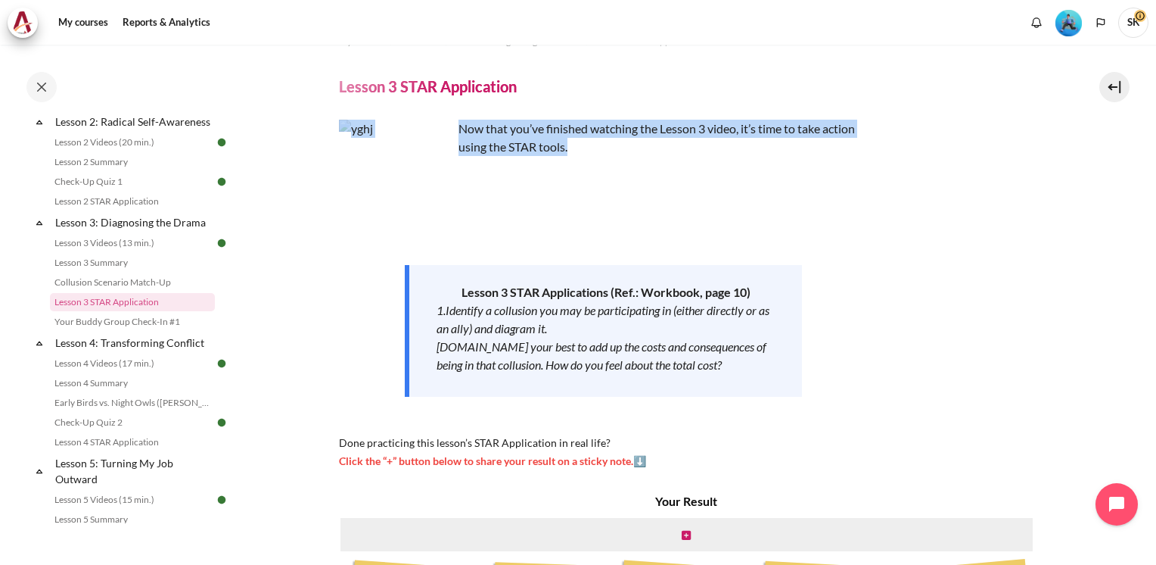
drag, startPoint x: 1147, startPoint y: 160, endPoint x: 1138, endPoint y: 79, distance: 81.5
click at [1138, 79] on div "My courses MYBN B3 Lesson 3: Diagnosing the Drama Lesson 3 STAR Application Les…" at bounding box center [578, 305] width 1156 height 520
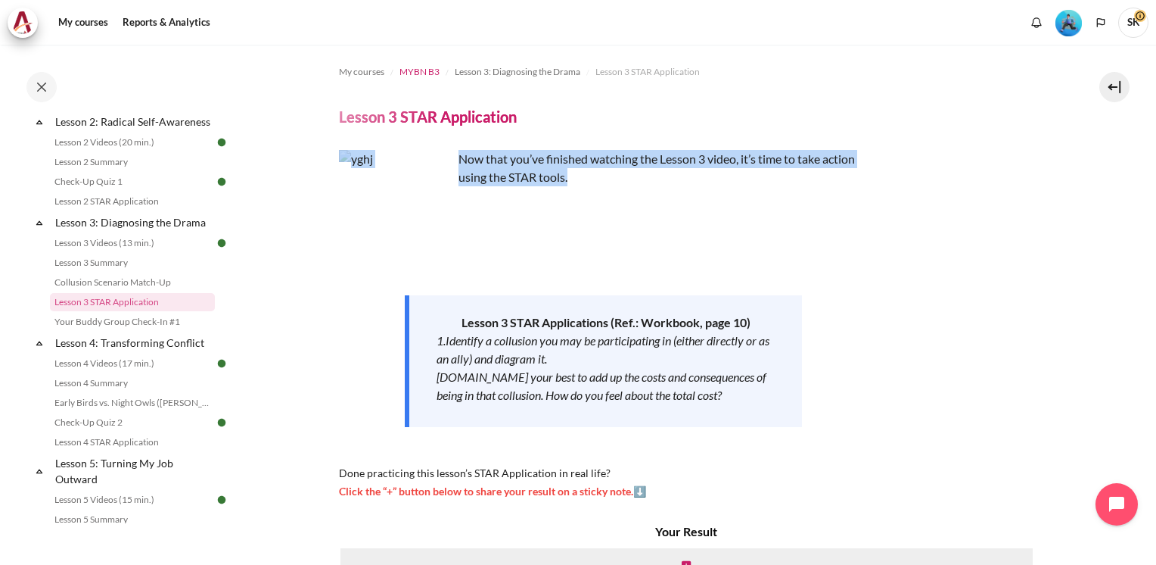
click at [428, 69] on span "MYBN B3" at bounding box center [420, 72] width 40 height 14
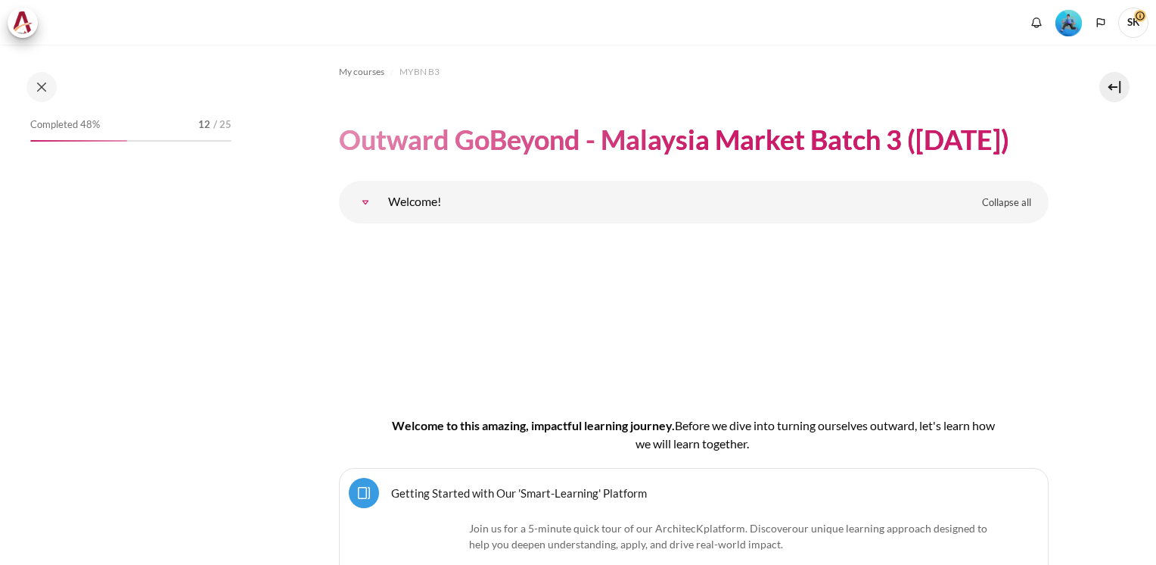
click at [1111, 84] on button at bounding box center [1115, 87] width 30 height 30
click at [1113, 89] on button at bounding box center [1115, 87] width 30 height 30
click at [1117, 89] on button at bounding box center [1115, 87] width 30 height 30
click at [1116, 80] on button at bounding box center [1115, 87] width 30 height 30
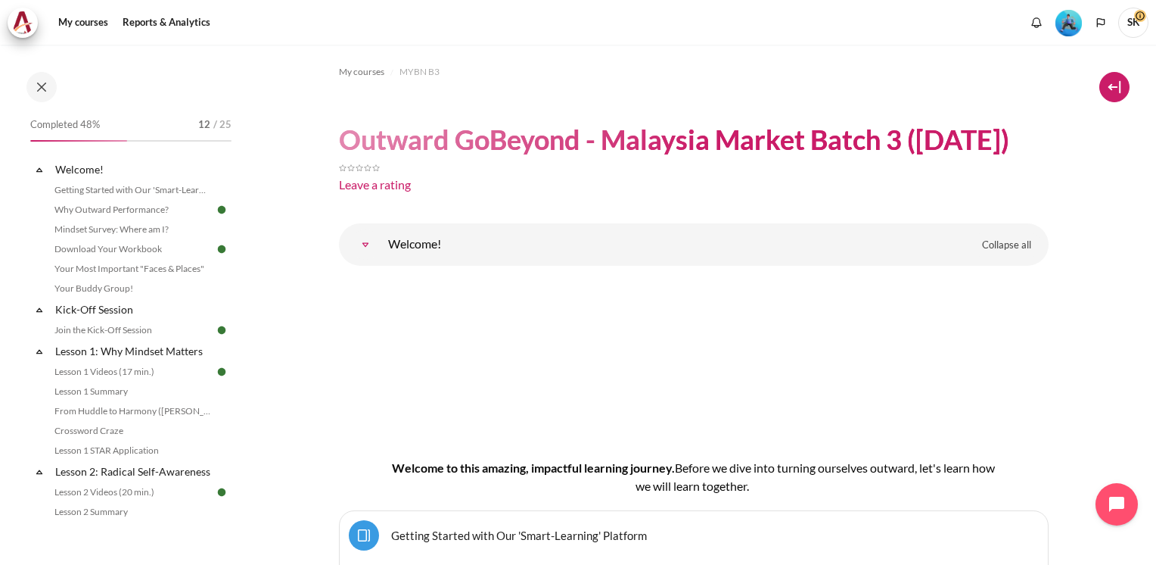
click at [1114, 82] on button at bounding box center [1115, 87] width 30 height 30
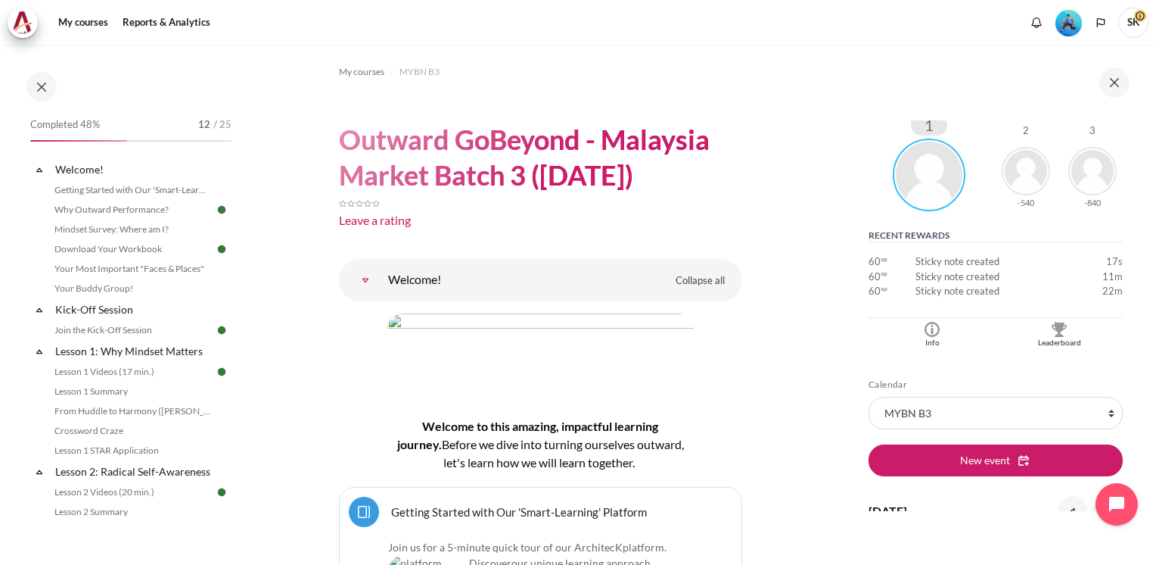
scroll to position [279, 0]
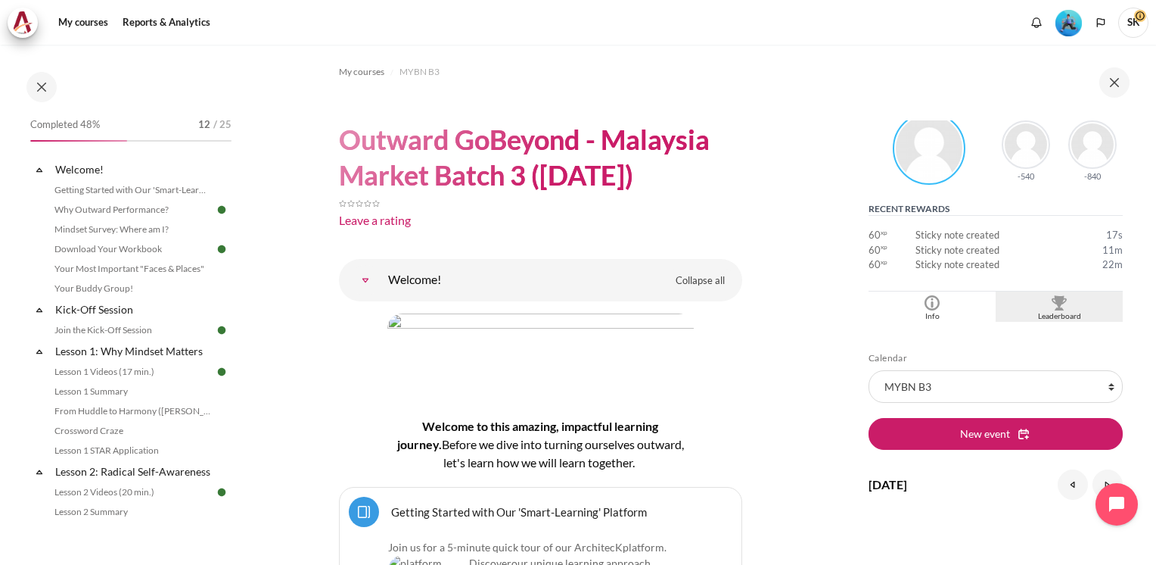
click at [1063, 303] on div "Blocks" at bounding box center [1060, 302] width 120 height 15
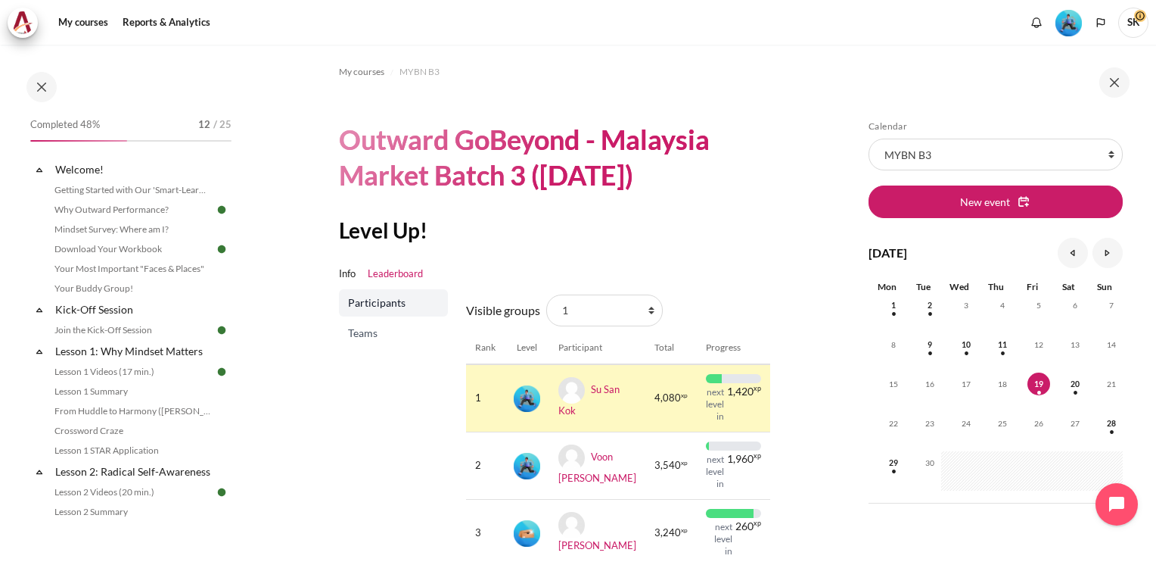
scroll to position [27, 0]
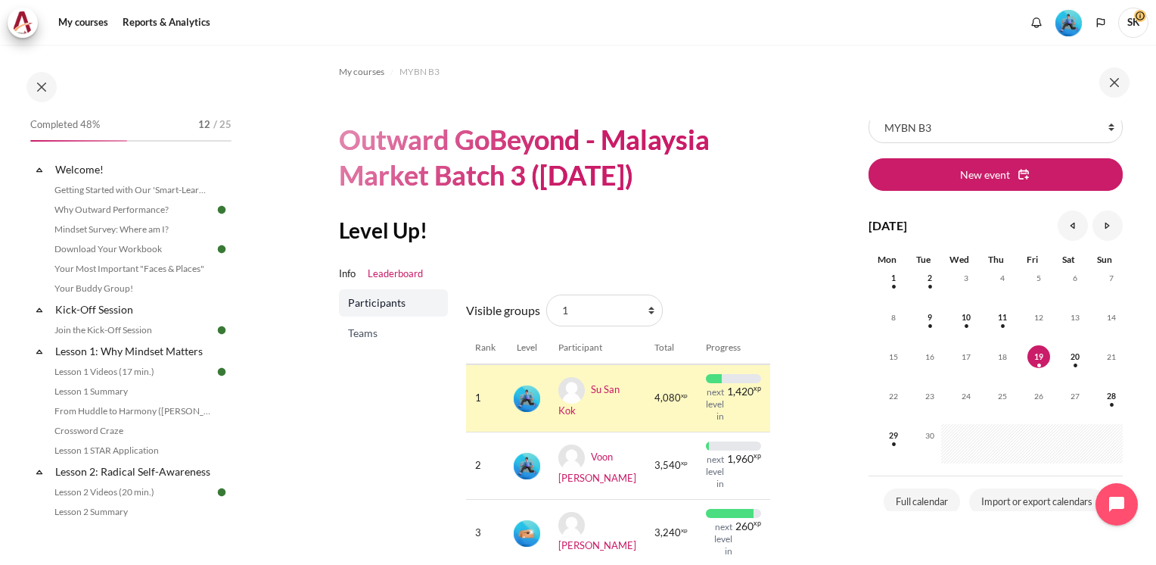
click at [1147, 250] on div "Skip Calendar Calendar List of courses All courses MYBN B3 New event [DATE] Aug…" at bounding box center [998, 304] width 318 height 519
click at [781, 369] on section "My courses MYBN B3 Outward GoBeyond - Malaysia Market Batch 3 ([DATE]) Level Up…" at bounding box center [540, 357] width 596 height 624
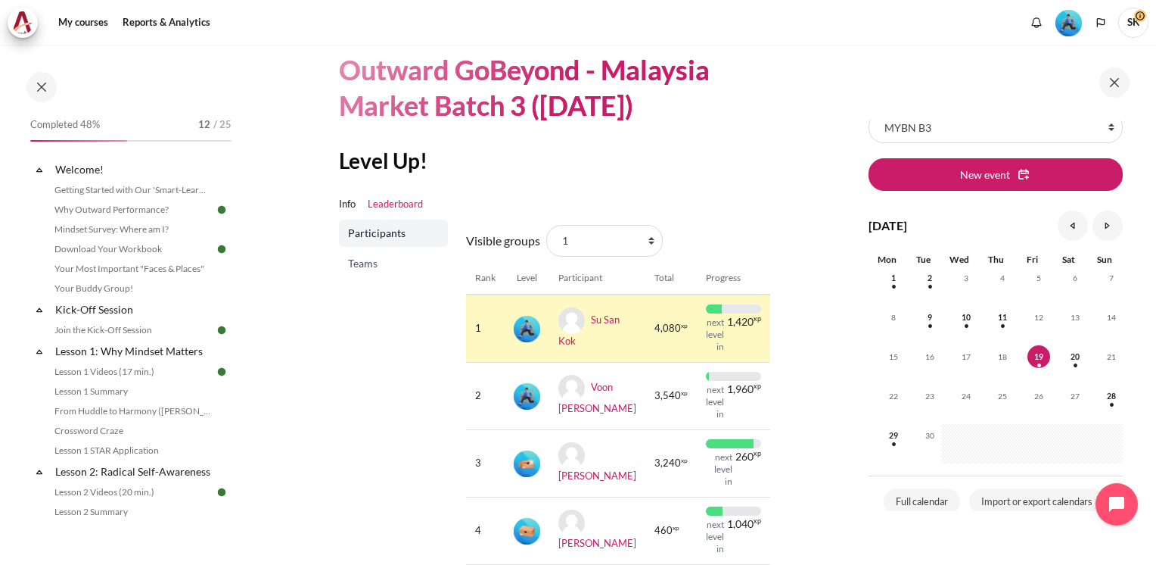
scroll to position [0, 0]
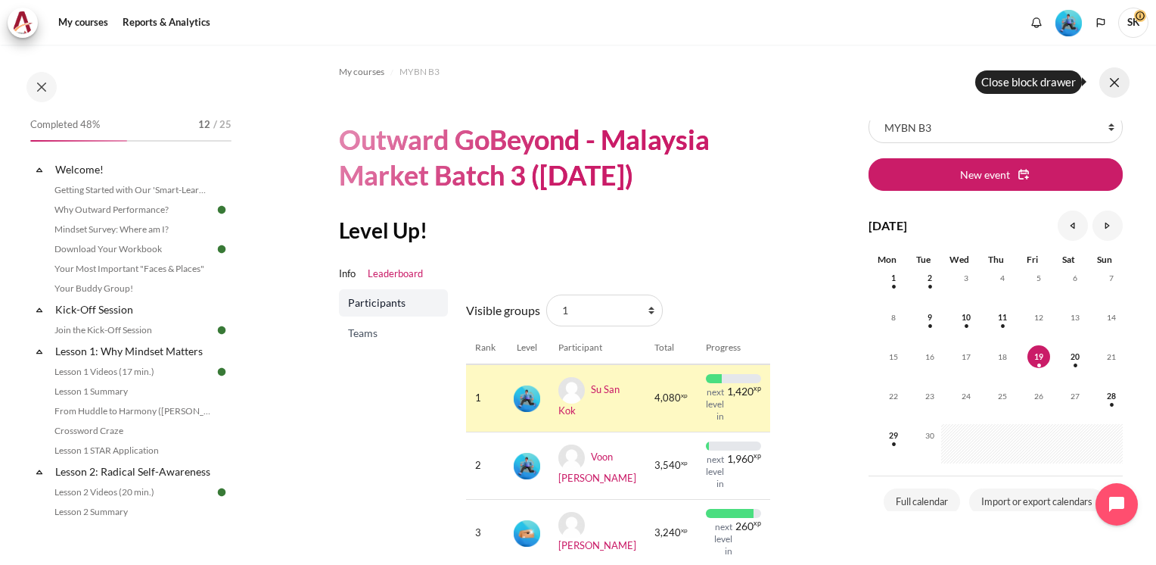
click at [1116, 83] on button at bounding box center [1115, 82] width 30 height 30
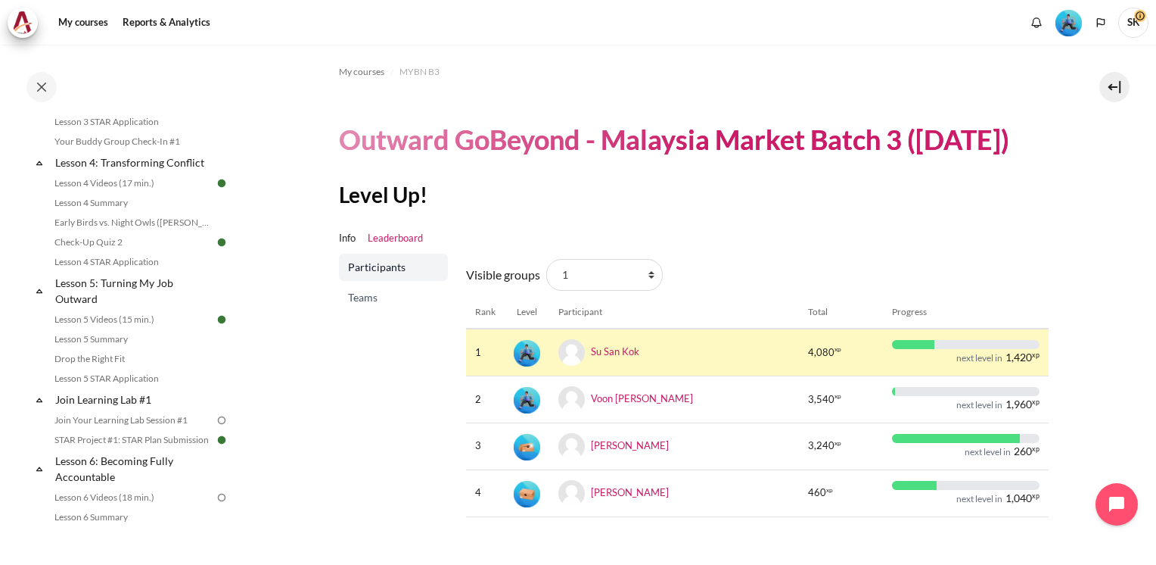
scroll to position [568, 0]
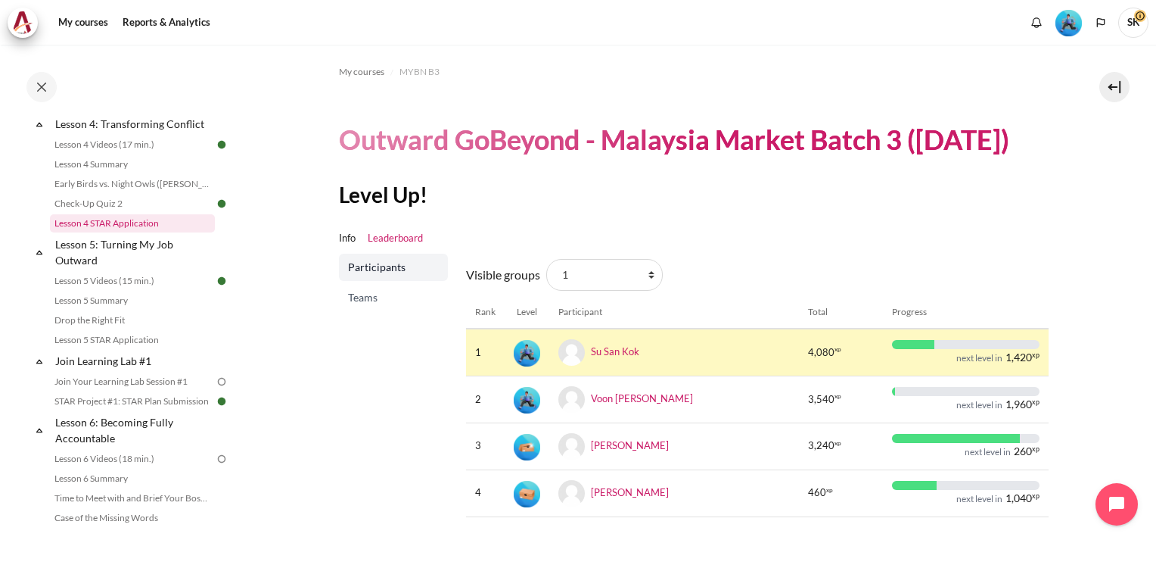
click at [133, 232] on link "Lesson 4 STAR Application" at bounding box center [132, 223] width 165 height 18
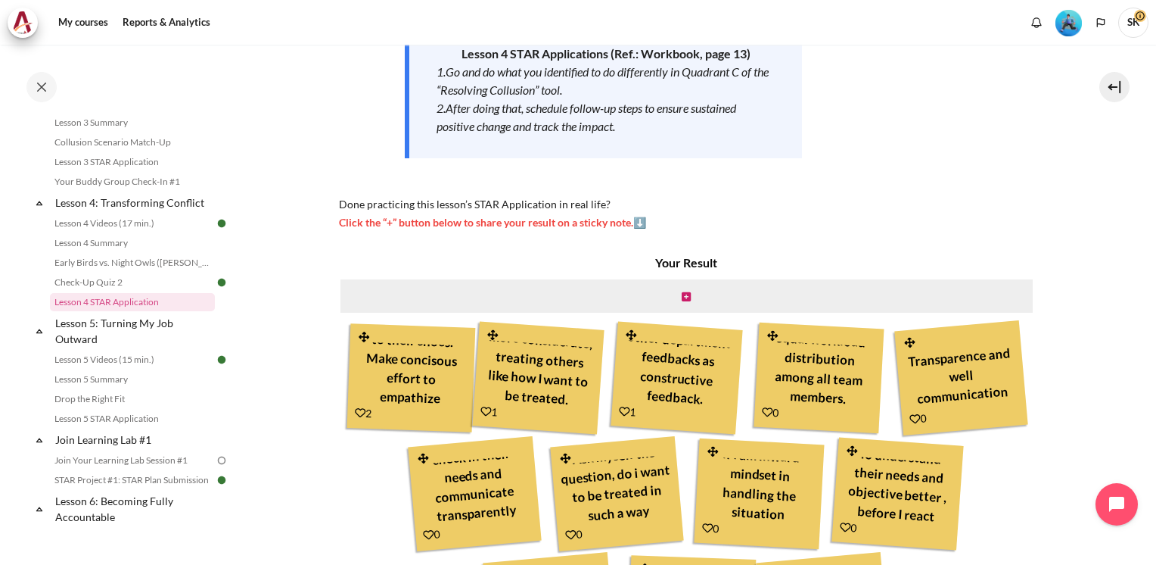
scroll to position [264, 0]
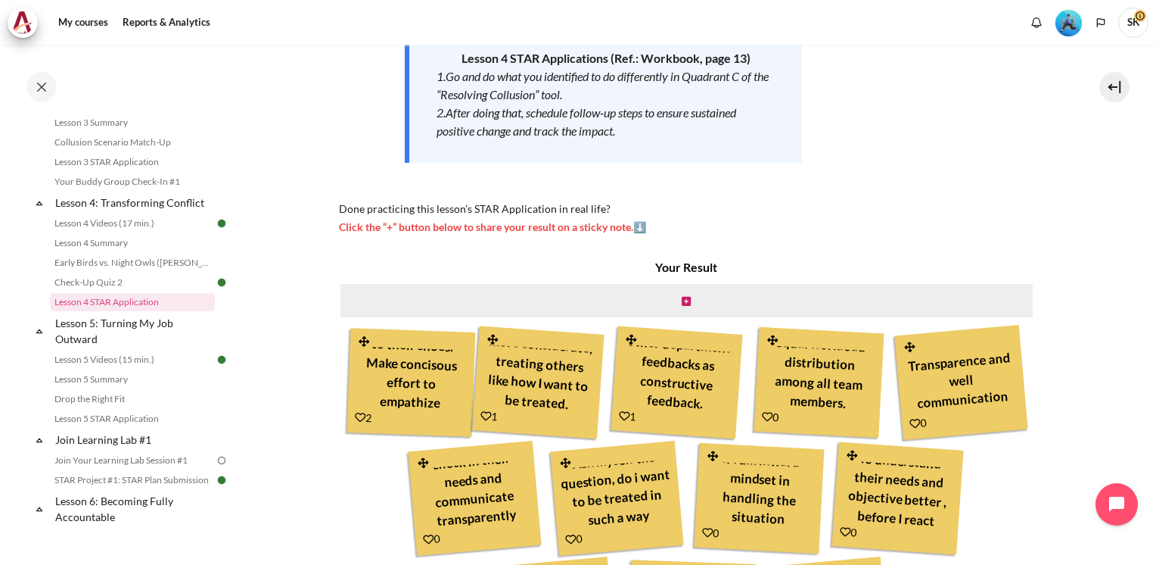
click at [687, 300] on div "Content" at bounding box center [687, 300] width 696 height 36
click at [685, 300] on icon "Content" at bounding box center [686, 301] width 9 height 11
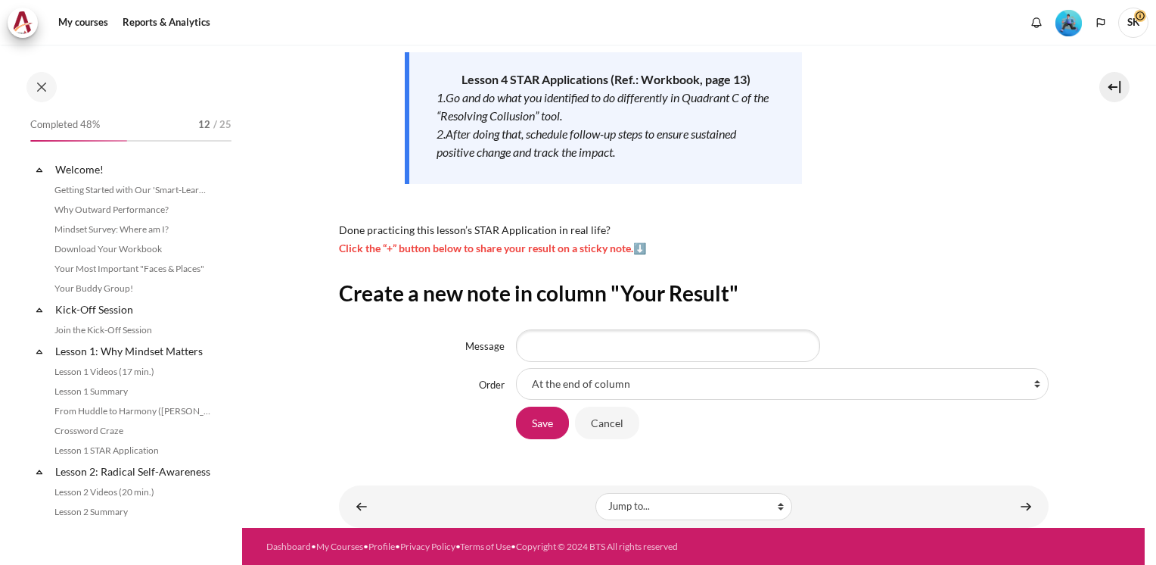
scroll to position [490, 0]
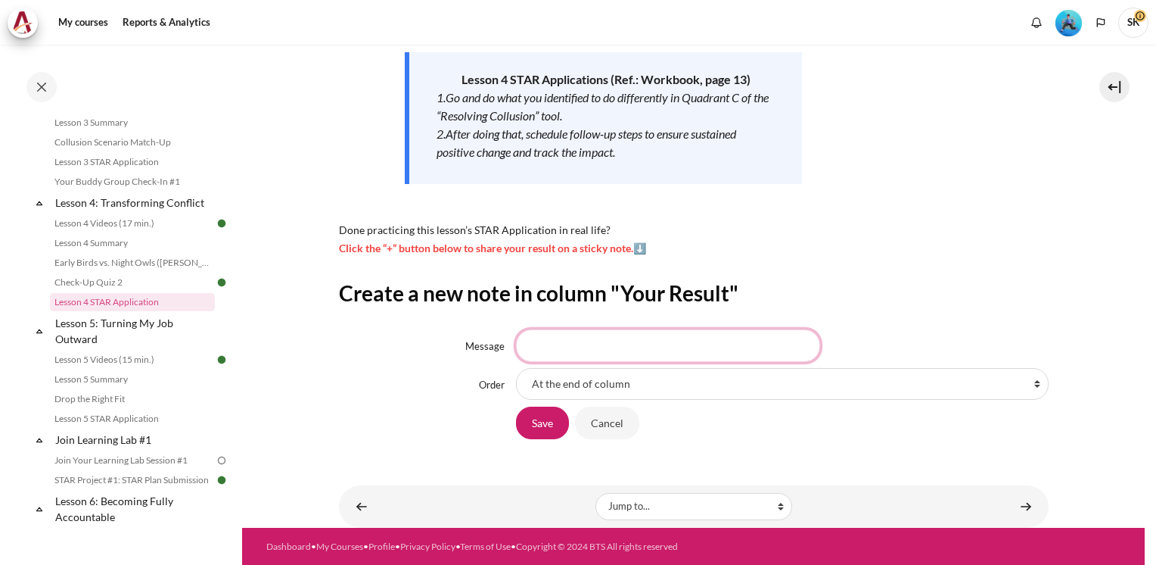
click at [603, 349] on input "Message" at bounding box center [668, 345] width 304 height 32
type input "Respect every voice, regardless of age"
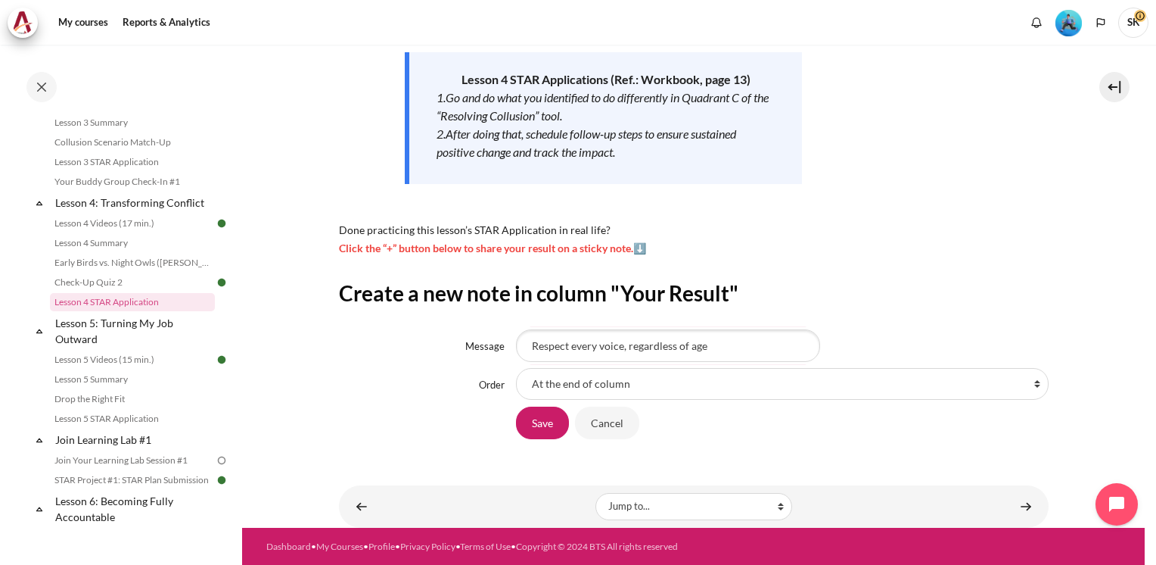
click at [898, 262] on div "My courses MYBN B3 Lesson 4: Transforming Conflict Lesson 4 STAR Application Le…" at bounding box center [694, 132] width 710 height 661
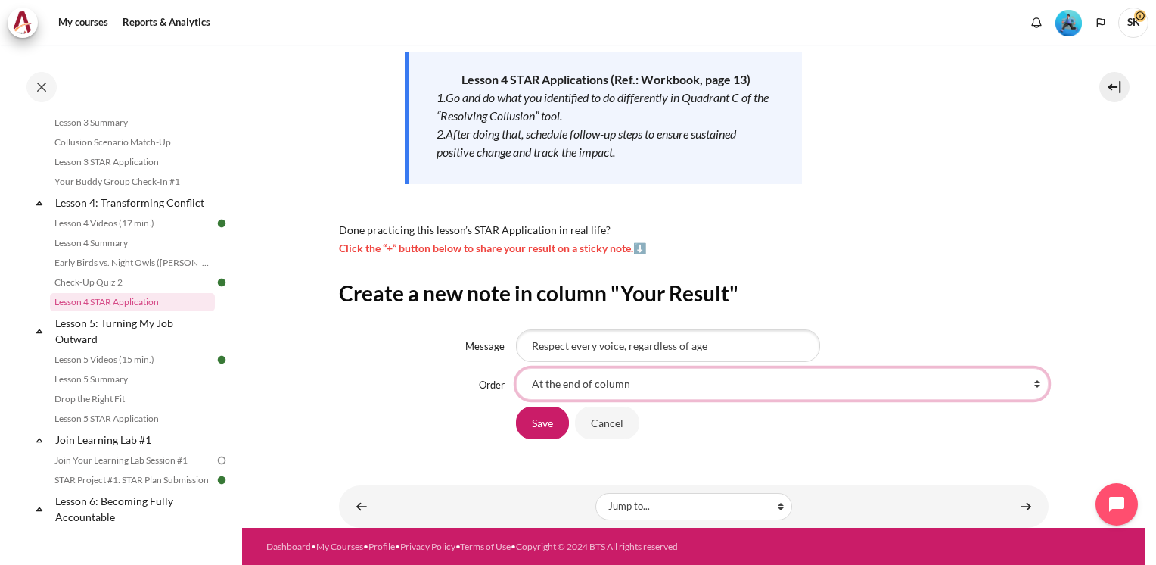
click at [1033, 381] on select "At the end of column First place in column After 'Prioritize their perspectives…" at bounding box center [782, 384] width 533 height 32
select select "6"
click at [516, 368] on select "At the end of column First place in column After 'Prioritize their perspectives…" at bounding box center [782, 384] width 533 height 32
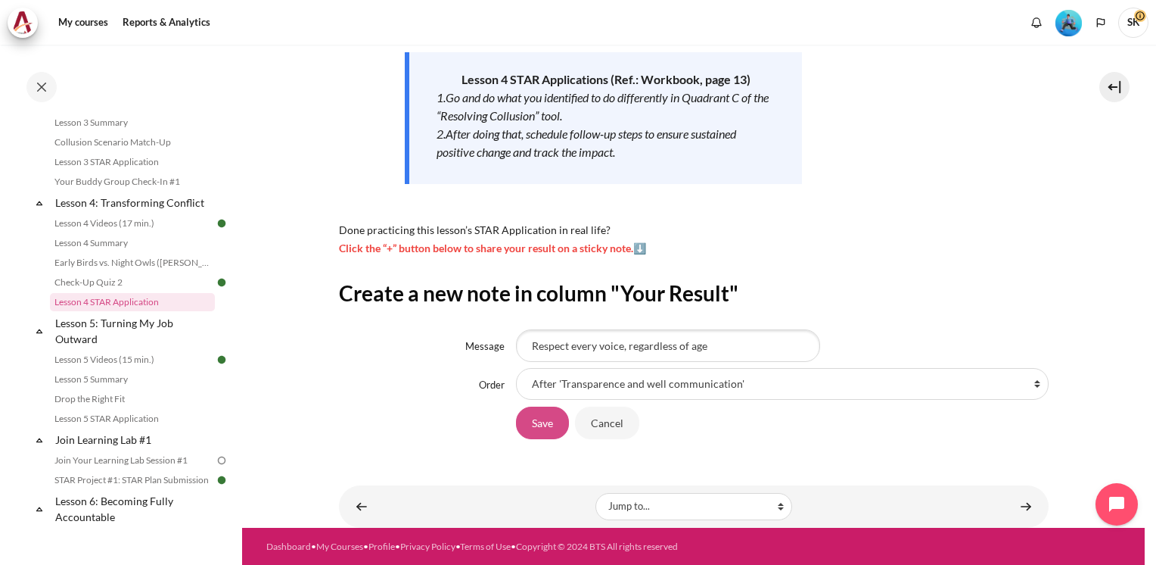
click at [546, 425] on input "Save" at bounding box center [542, 422] width 53 height 32
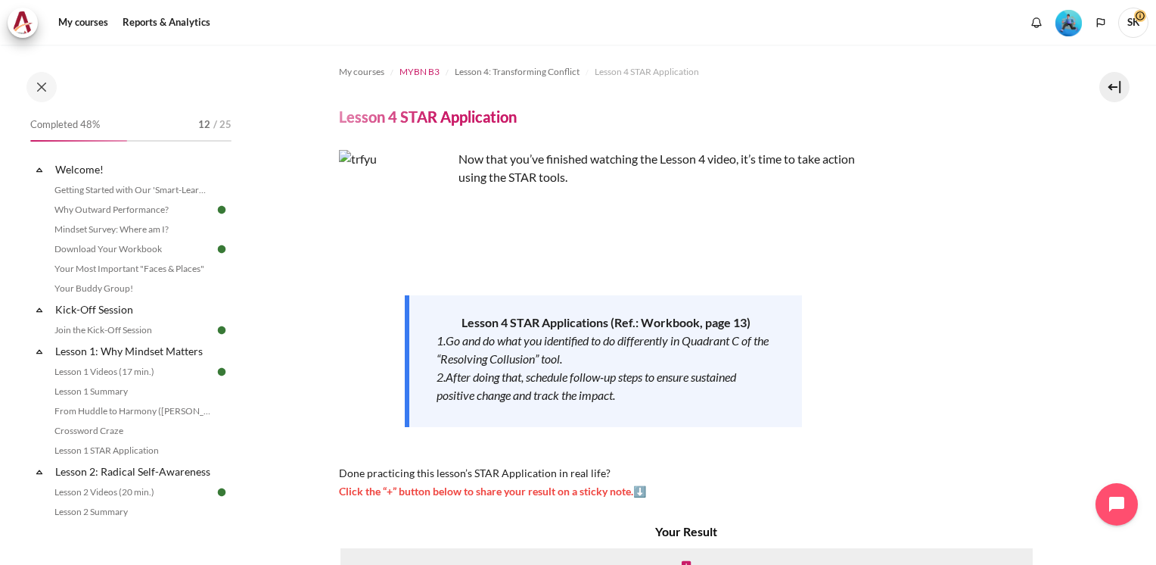
click at [418, 72] on span "MYBN B3" at bounding box center [420, 72] width 40 height 14
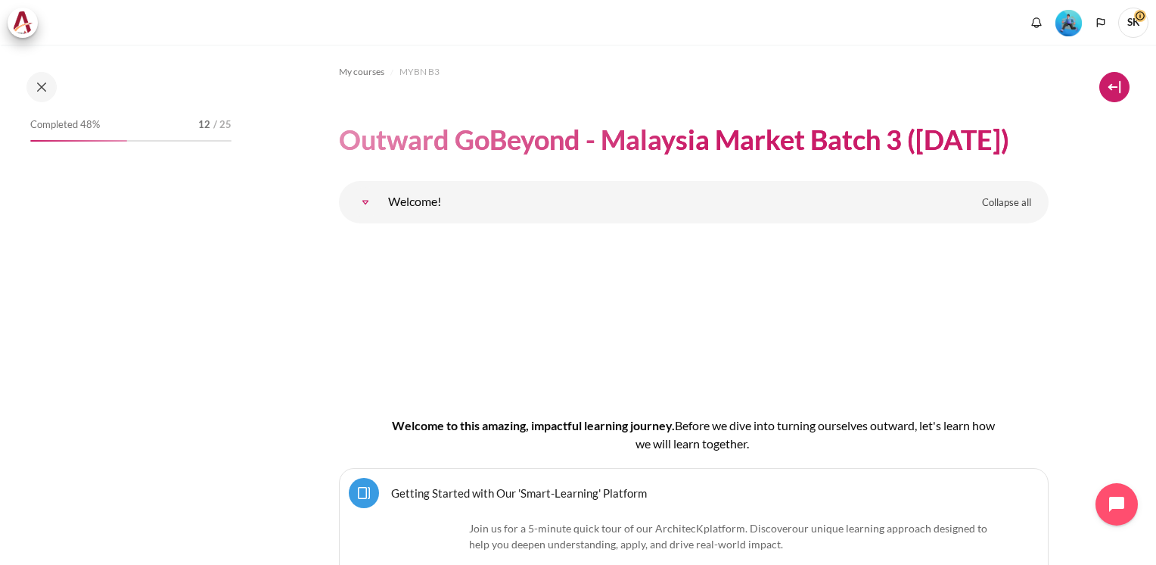
click at [1119, 83] on button at bounding box center [1115, 87] width 30 height 30
click at [1113, 83] on button at bounding box center [1115, 87] width 30 height 30
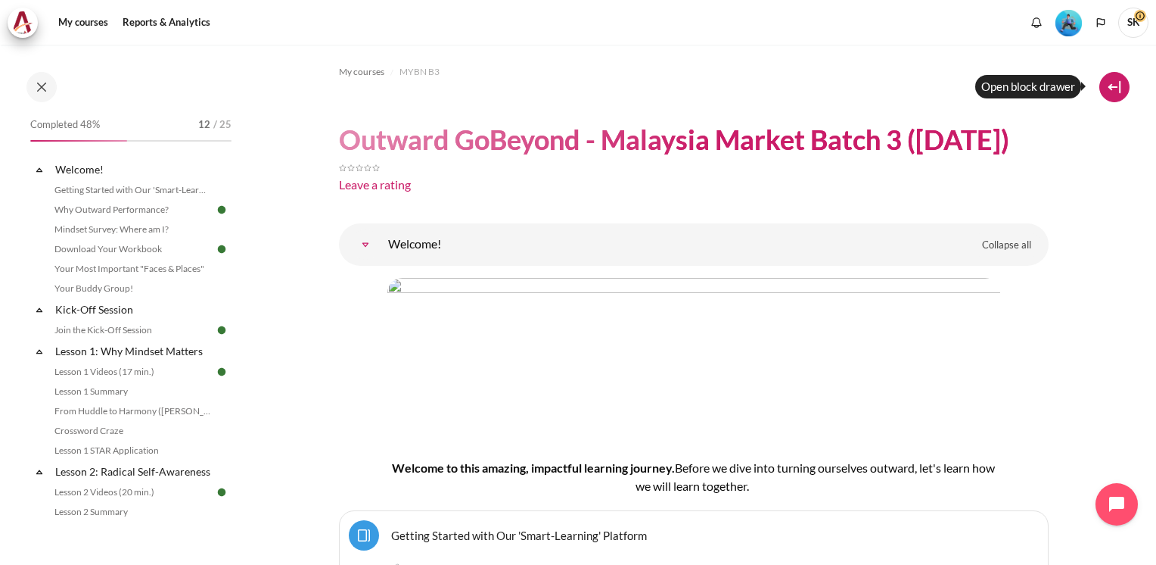
click at [1118, 89] on button at bounding box center [1115, 87] width 30 height 30
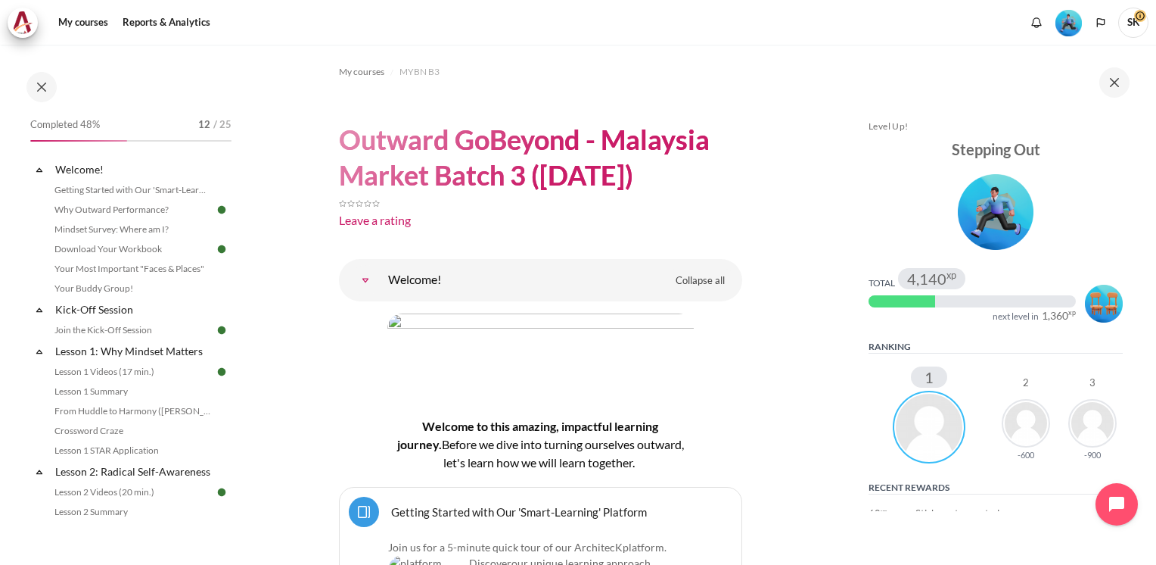
drag, startPoint x: 240, startPoint y: 189, endPoint x: 240, endPoint y: 207, distance: 18.2
click at [240, 207] on div "Completed 48% 12 / 25 Expand Collapse Welcome! Highlighted" at bounding box center [121, 304] width 242 height 518
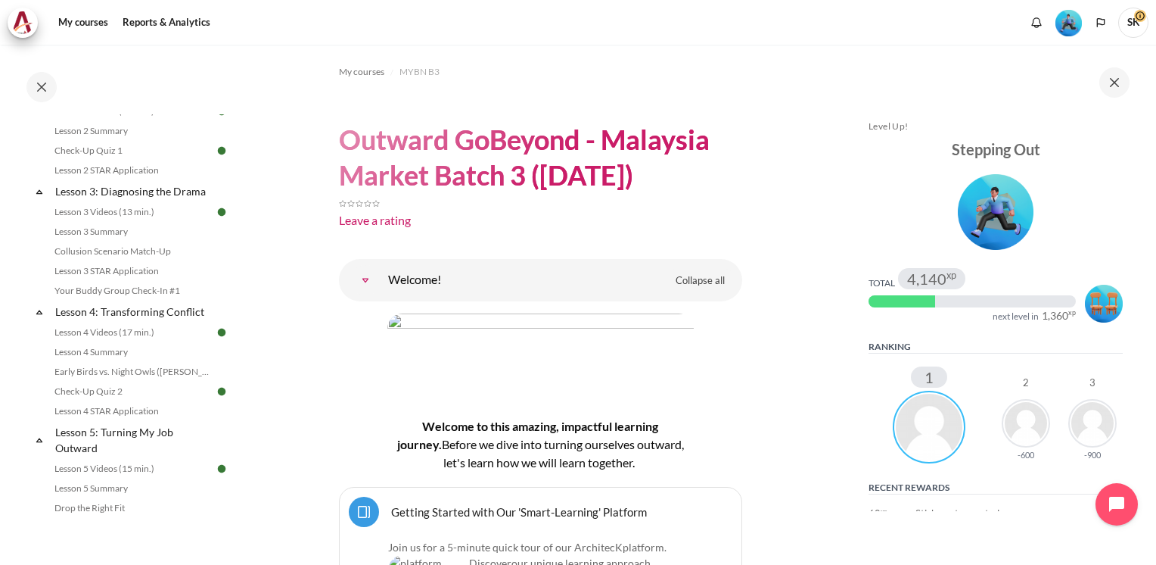
scroll to position [530, 0]
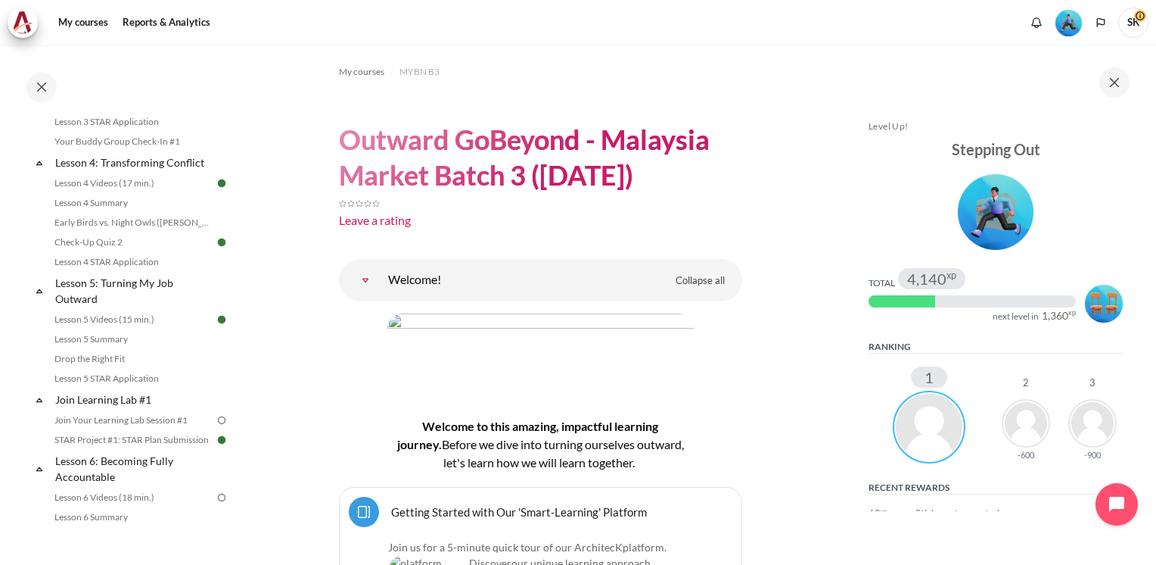
drag, startPoint x: 239, startPoint y: 294, endPoint x: 237, endPoint y: 313, distance: 18.3
click at [239, 324] on div "Completed 48% 12 / 25 Expand Collapse Welcome! Highlighted" at bounding box center [121, 304] width 242 height 518
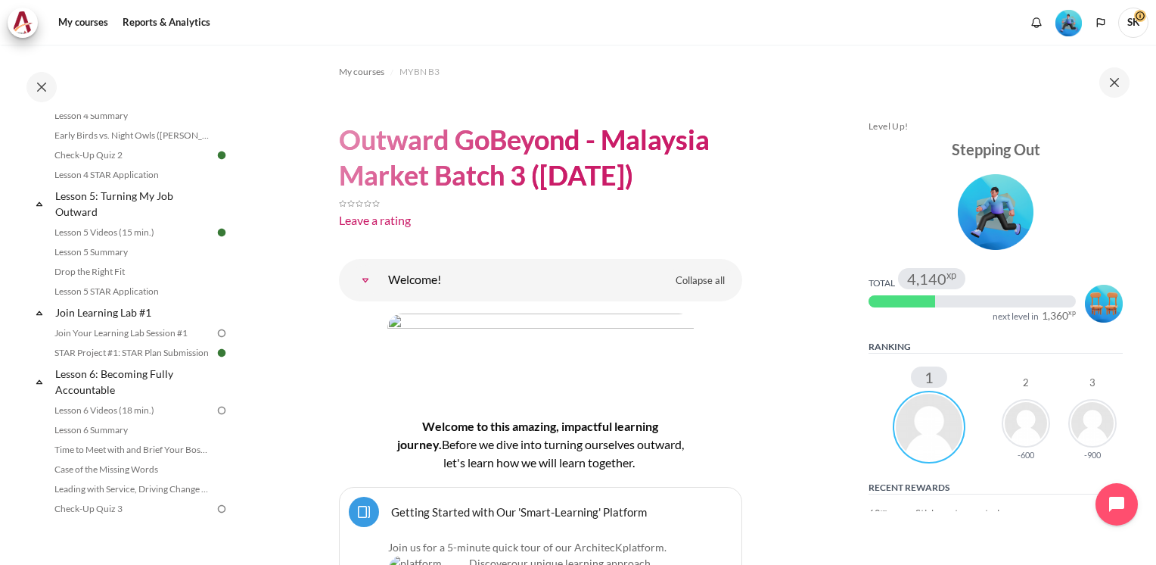
scroll to position [684, 0]
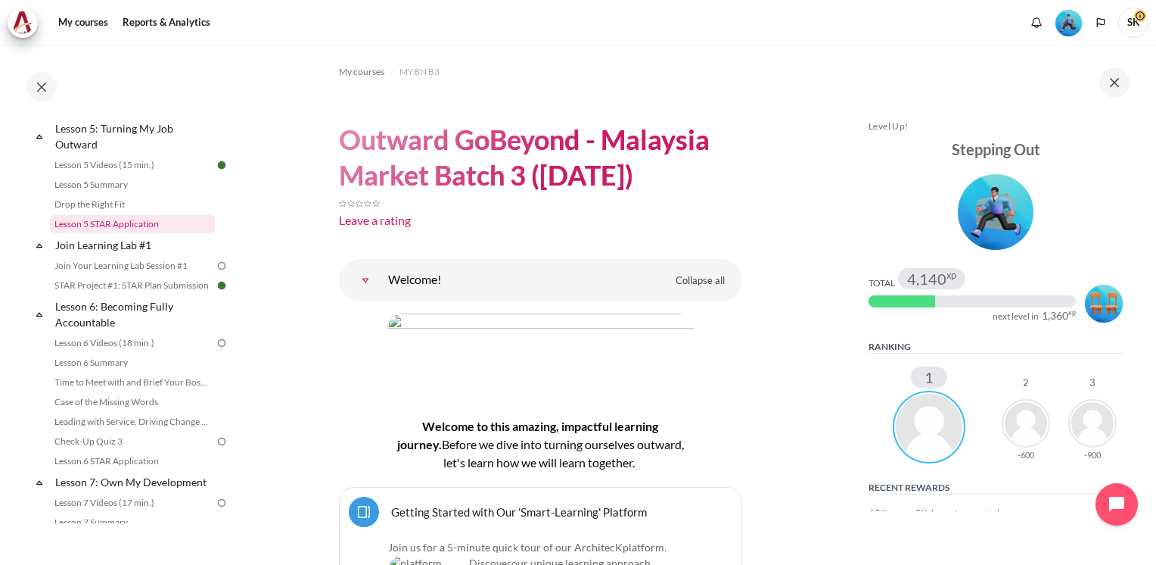
click at [142, 233] on link "Lesson 5 STAR Application" at bounding box center [132, 224] width 165 height 18
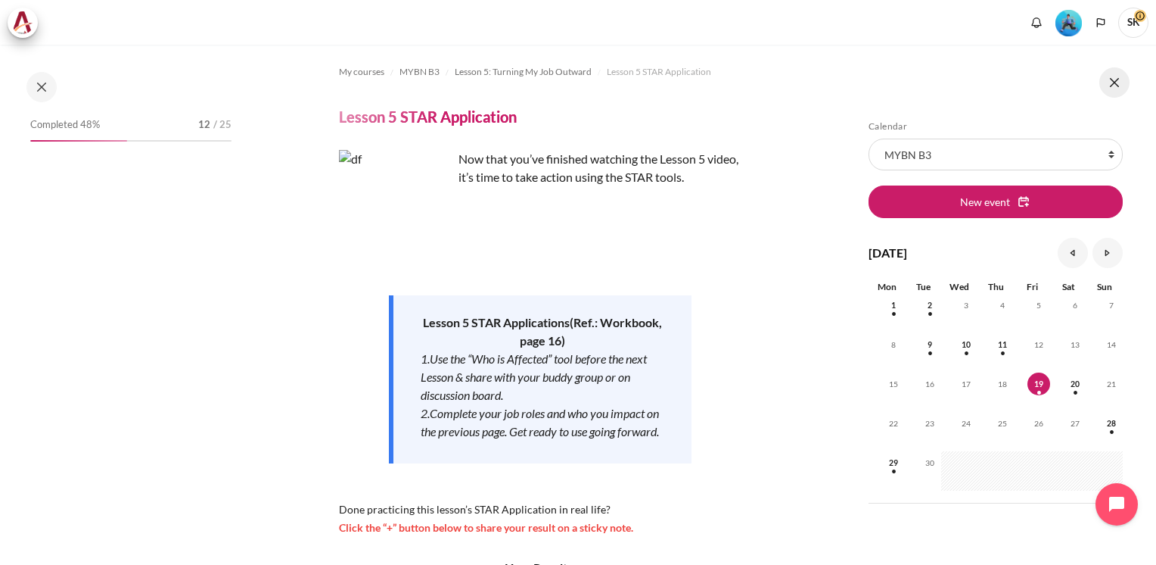
click at [1114, 78] on button at bounding box center [1115, 82] width 30 height 30
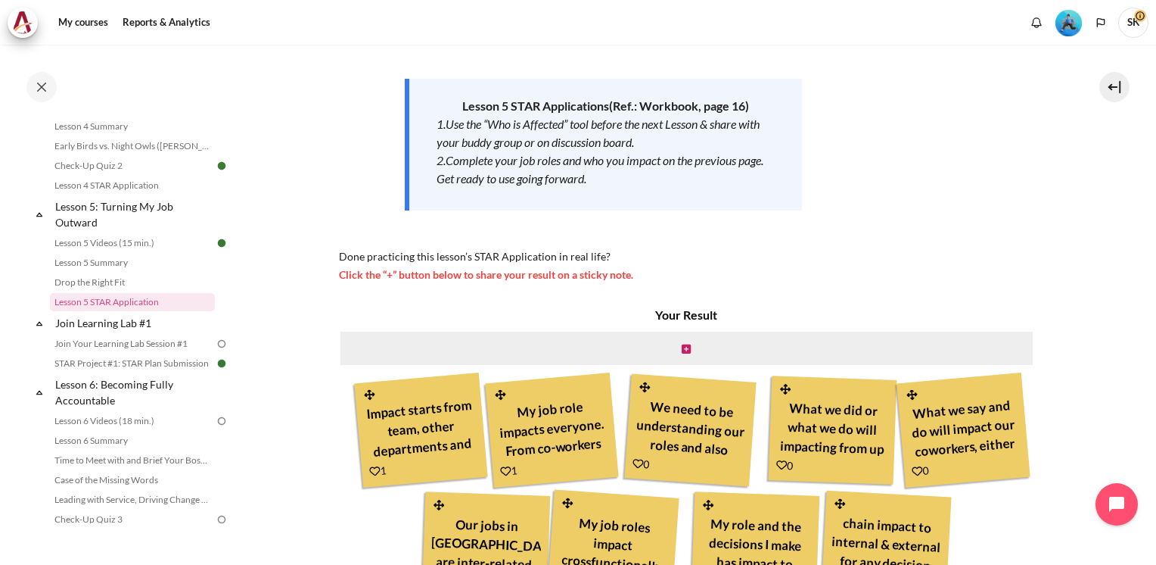
scroll to position [189, 0]
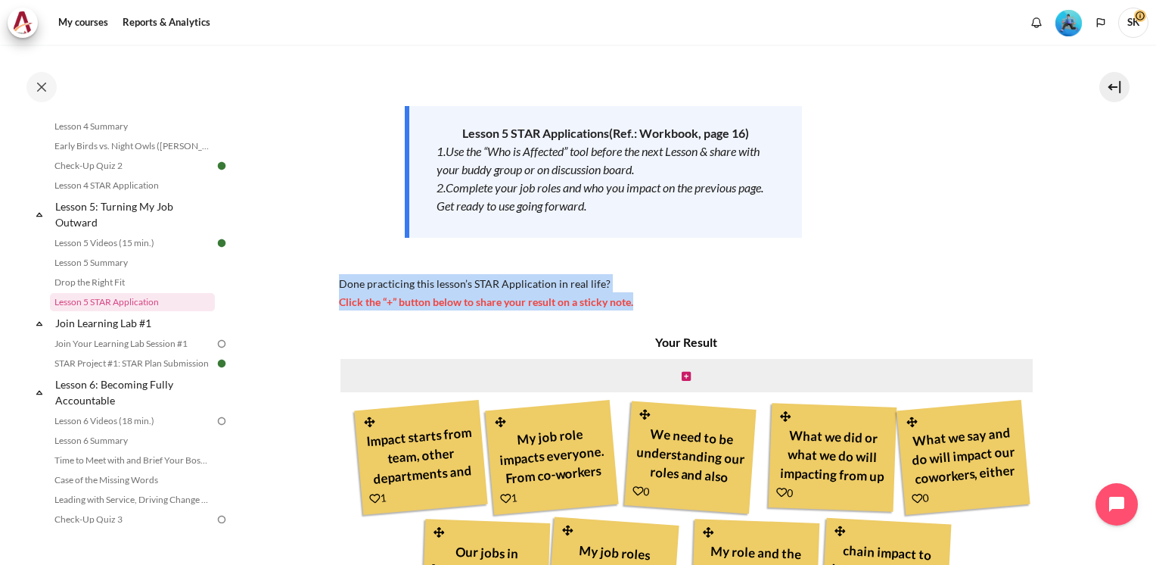
click at [1147, 293] on div "My courses MYBN B3 Lesson 5: Turning My Job Outward Lesson 5 STAR Application L…" at bounding box center [578, 305] width 1156 height 520
drag, startPoint x: 1147, startPoint y: 293, endPoint x: 996, endPoint y: 264, distance: 154.1
click at [996, 265] on div "Now that you’ve finished watching the Lesson 5 video, it’s time to take action …" at bounding box center [694, 136] width 710 height 350
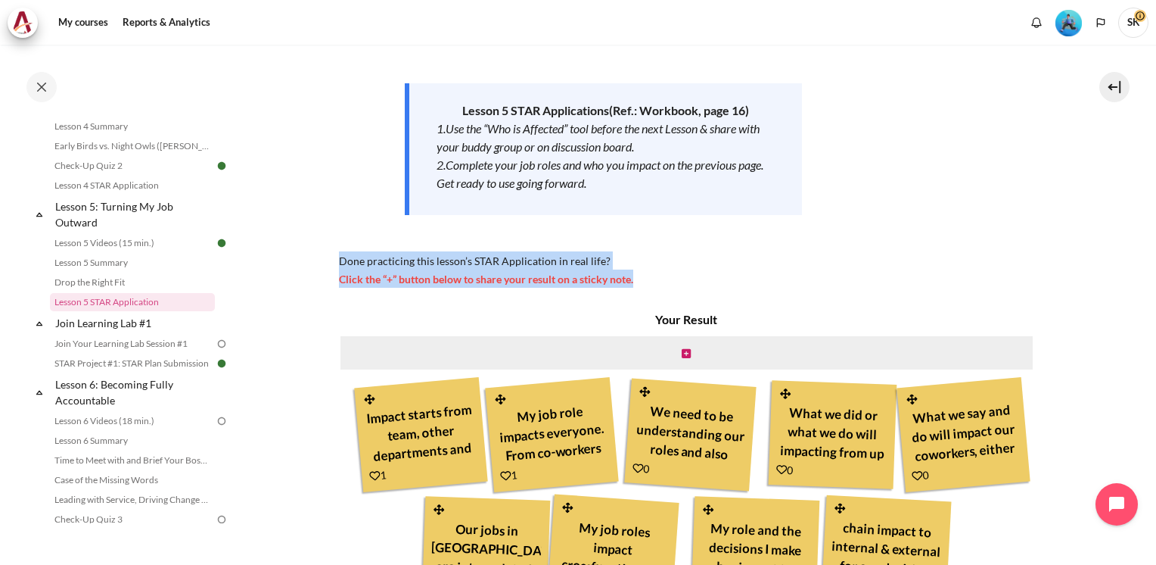
scroll to position [224, 0]
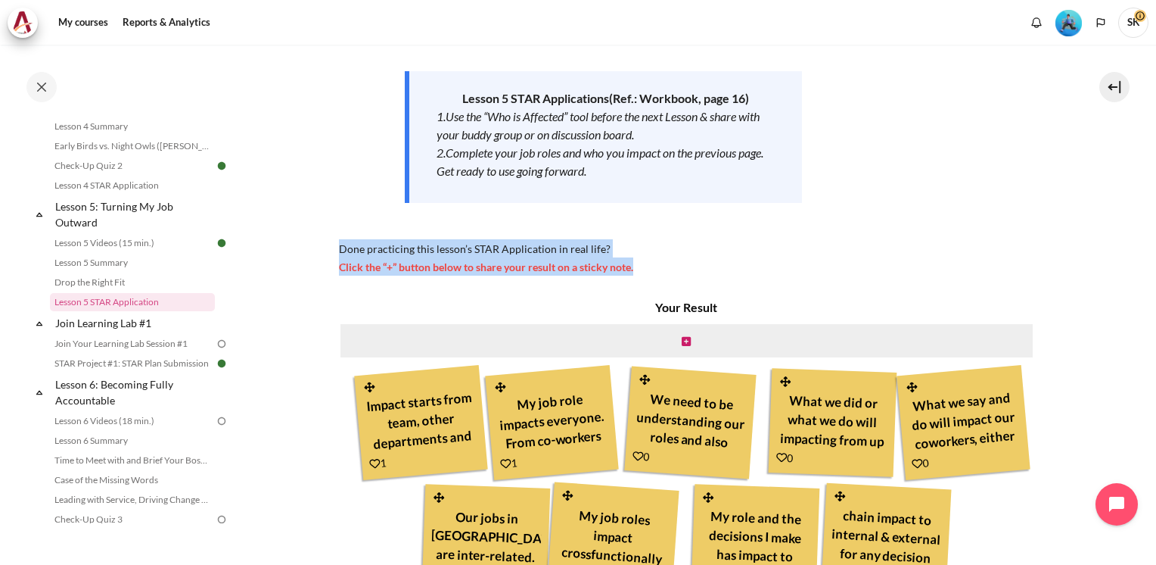
click at [945, 241] on div "Now that you’ve finished watching the Lesson 5 video, it’s time to take action …" at bounding box center [694, 101] width 710 height 350
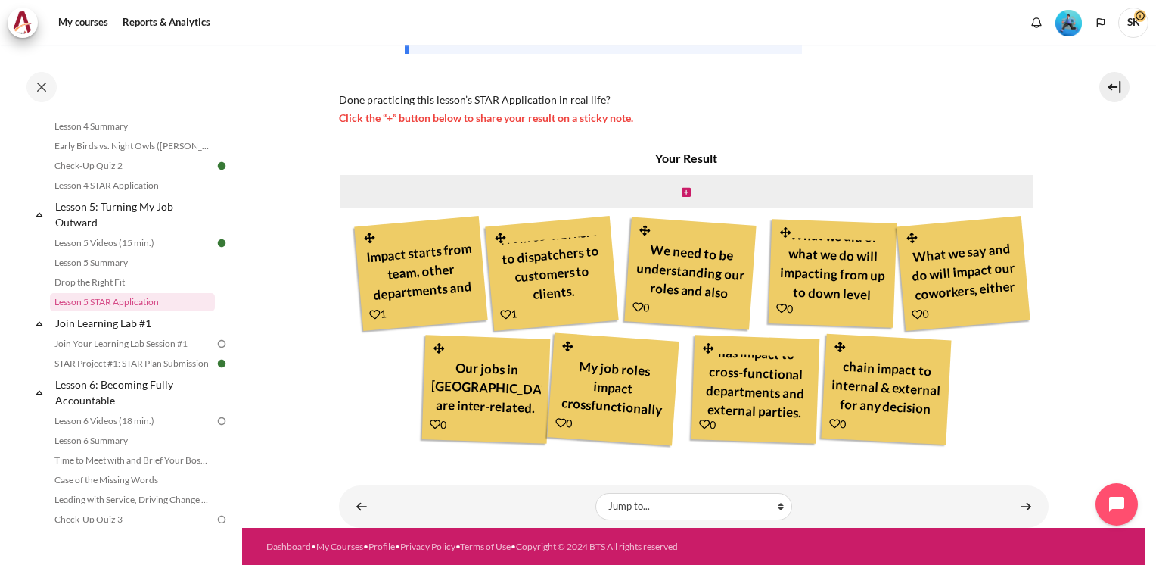
scroll to position [54, 0]
